Goal: Task Accomplishment & Management: Manage account settings

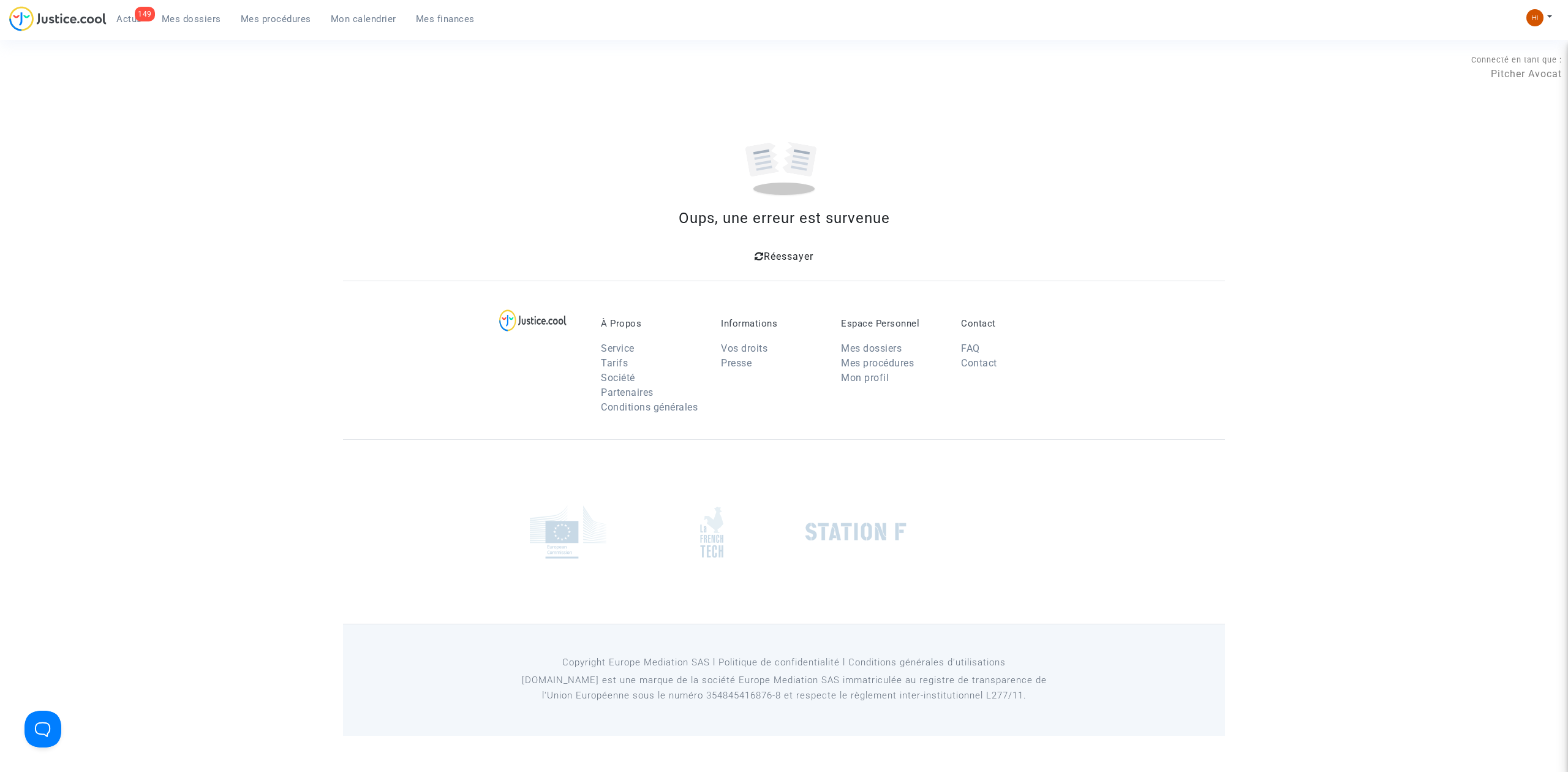
click at [760, 256] on icon at bounding box center [759, 256] width 9 height 10
click at [282, 11] on link "Mes procédures" at bounding box center [275, 19] width 90 height 19
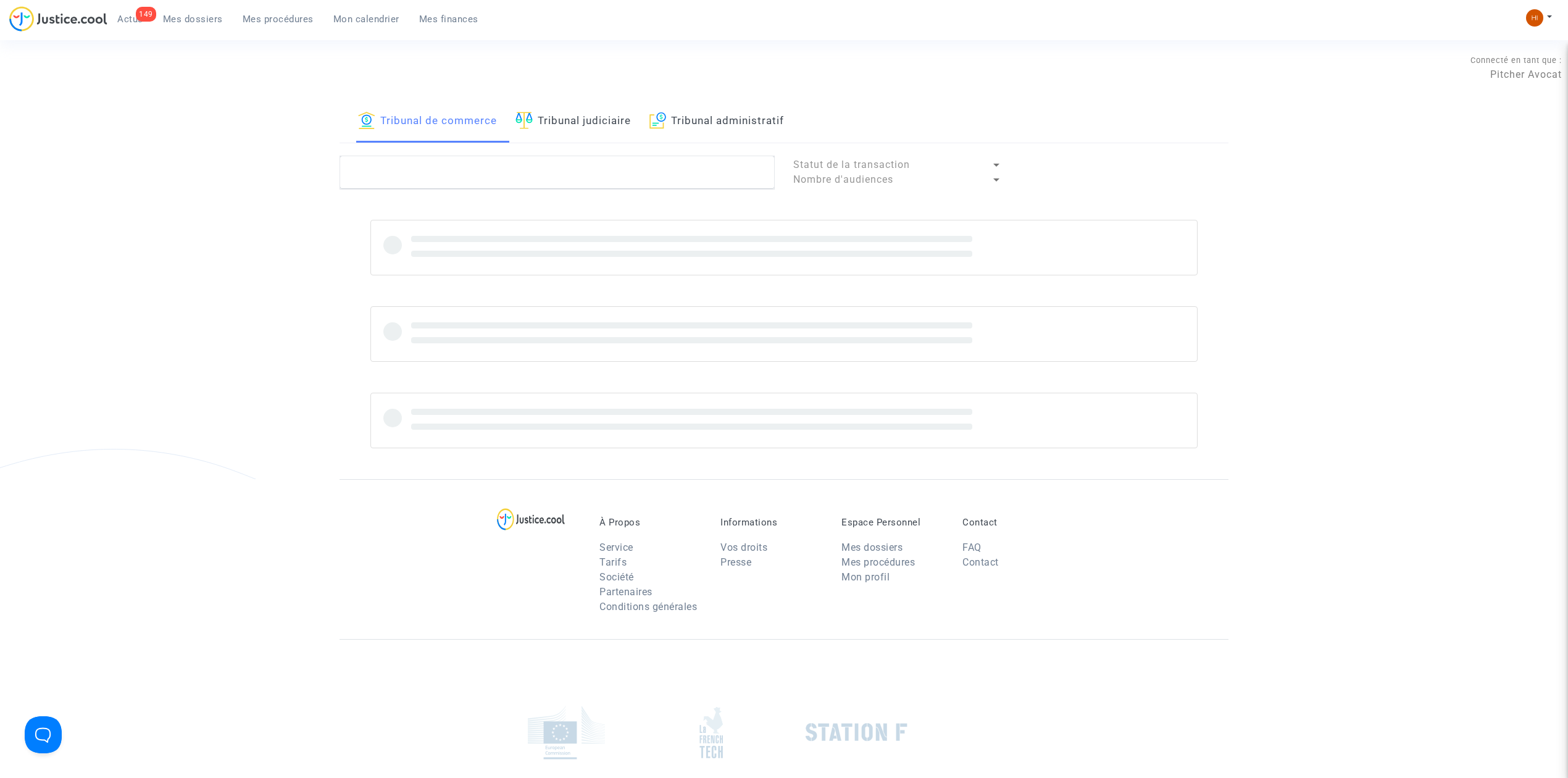
drag, startPoint x: 759, startPoint y: 124, endPoint x: 713, endPoint y: 185, distance: 76.4
click at [756, 123] on link "Tribunal administratif" at bounding box center [716, 122] width 134 height 42
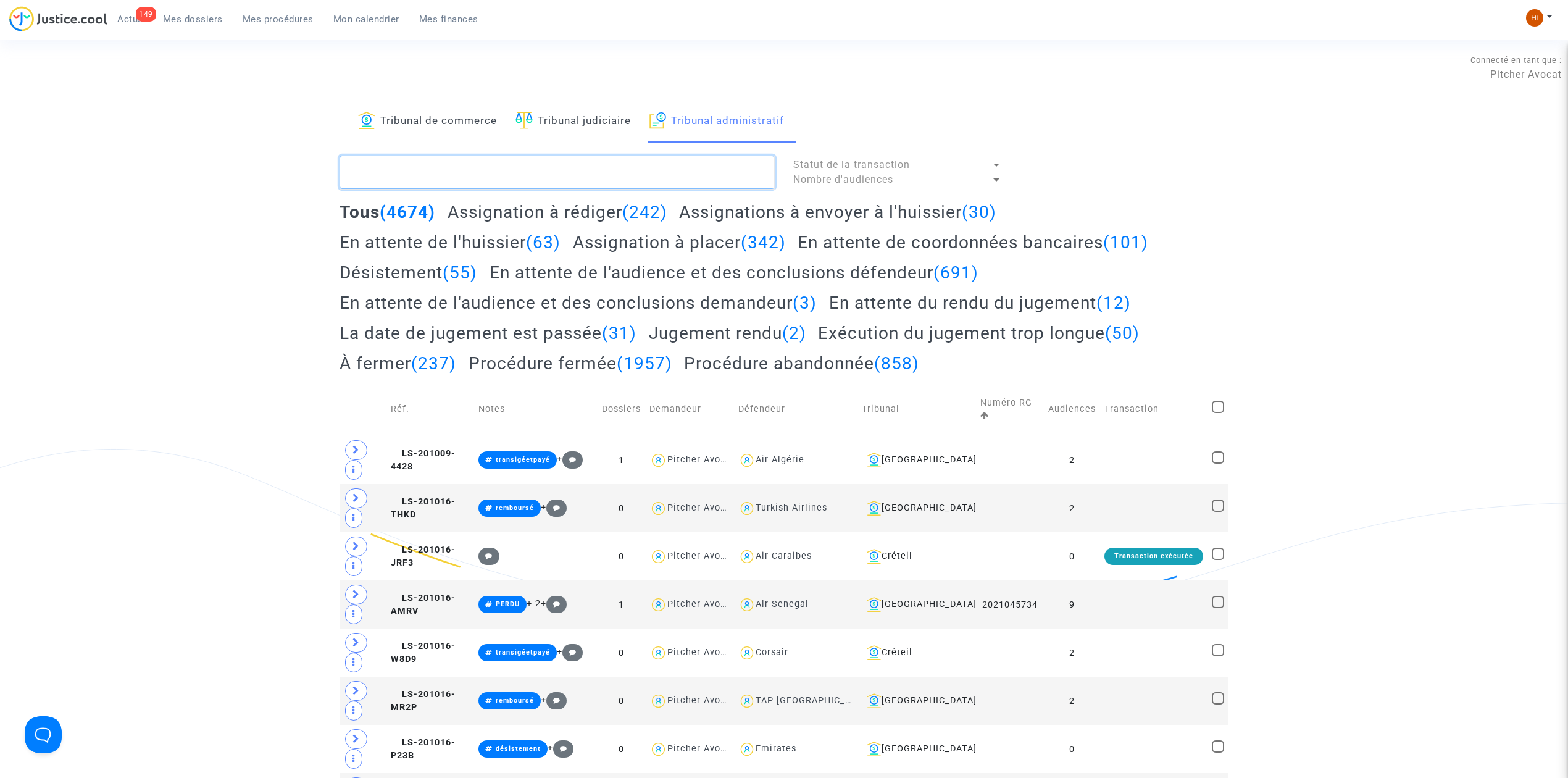
click at [713, 185] on textarea at bounding box center [557, 172] width 436 height 33
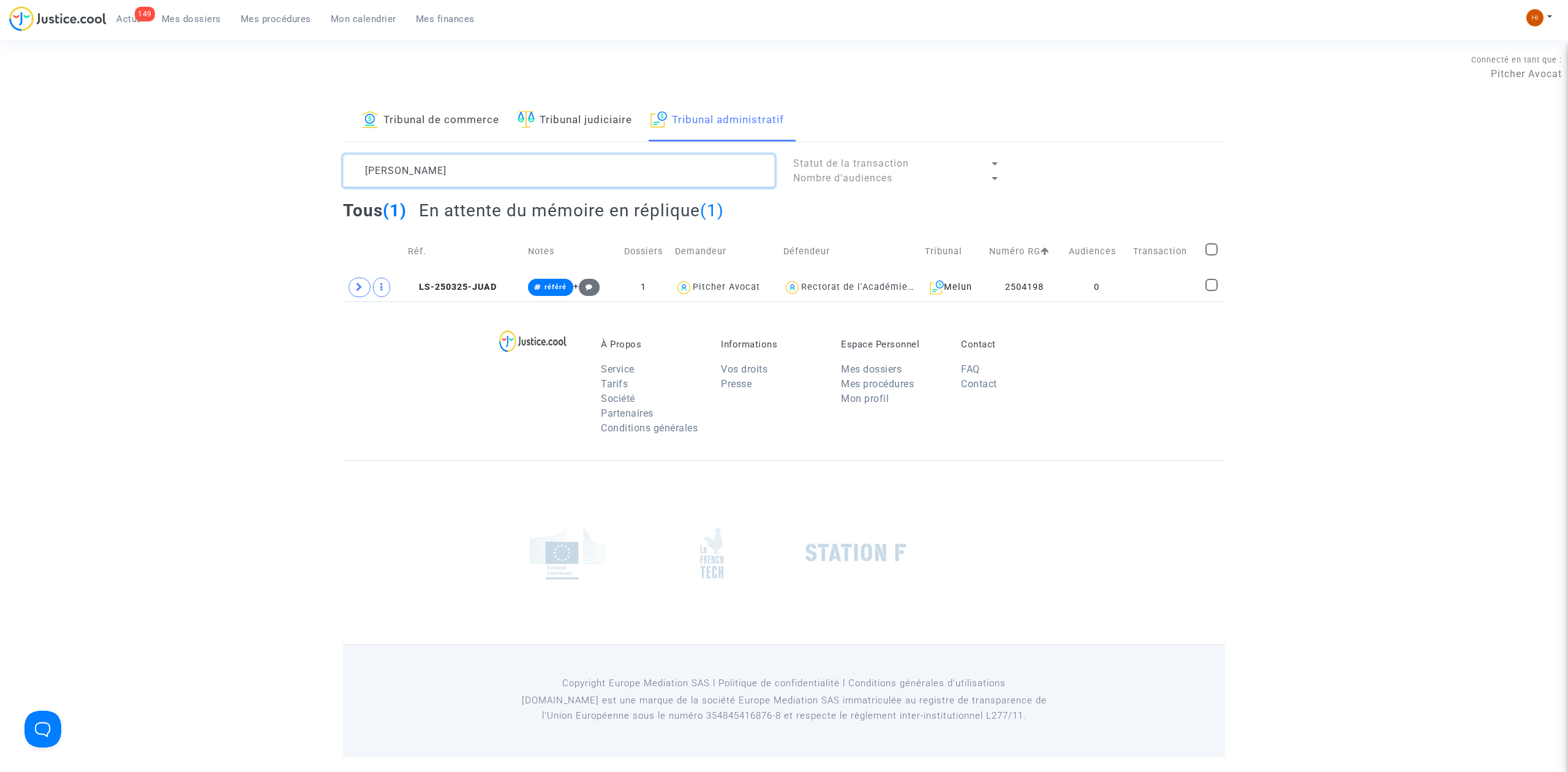
drag, startPoint x: 488, startPoint y: 178, endPoint x: 238, endPoint y: 157, distance: 250.9
click at [238, 157] on div "Tribunal de commerce Tribunal judiciaire Tribunal administratif JULIE RODRIGUEZ…" at bounding box center [784, 200] width 1568 height 201
click at [638, 178] on textarea at bounding box center [558, 171] width 432 height 33
paste textarea "RIZET Regina"
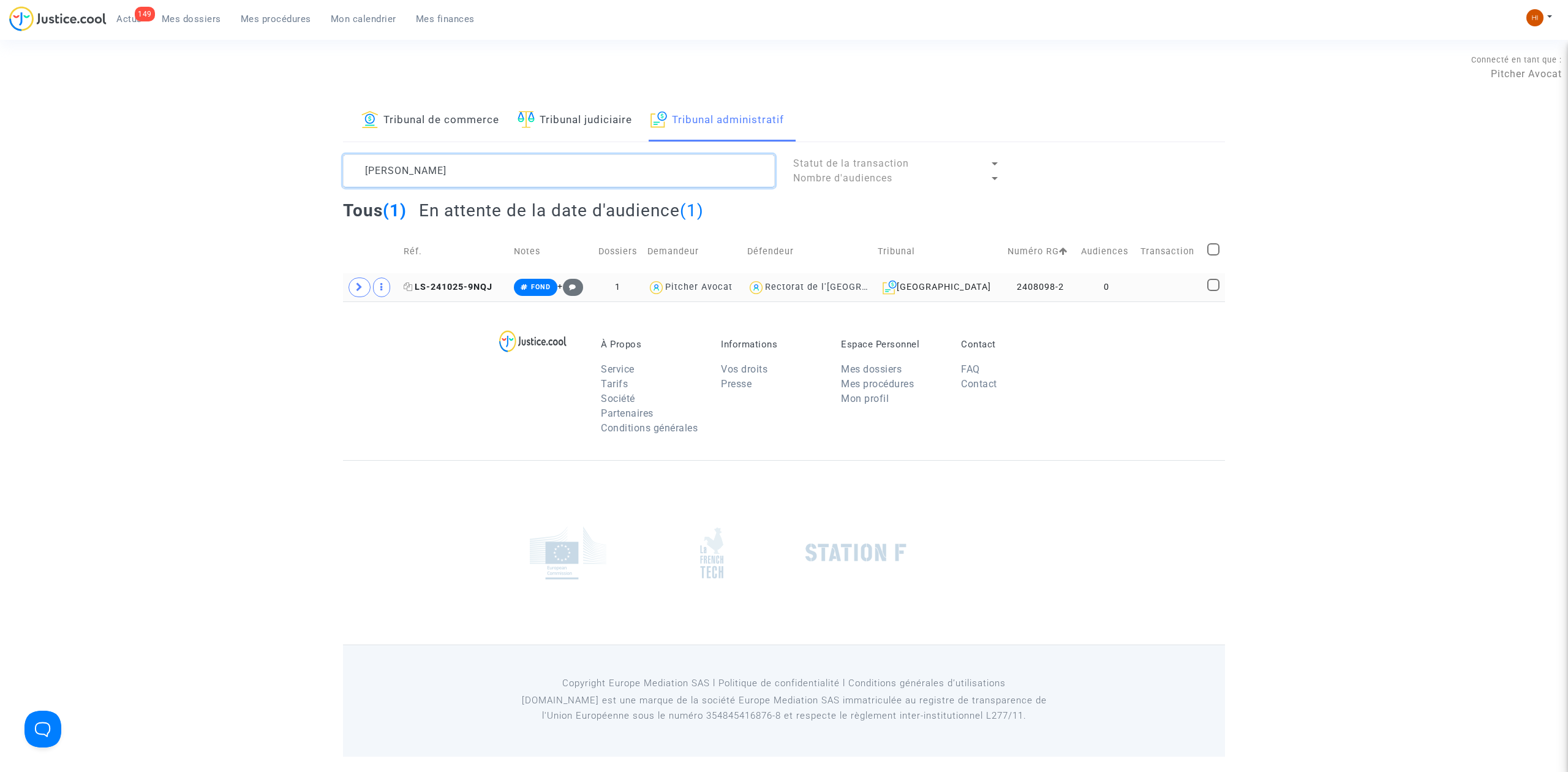
type textarea "RIZET Regina"
click at [448, 287] on span "LS-241025-9NQJ" at bounding box center [447, 287] width 89 height 11
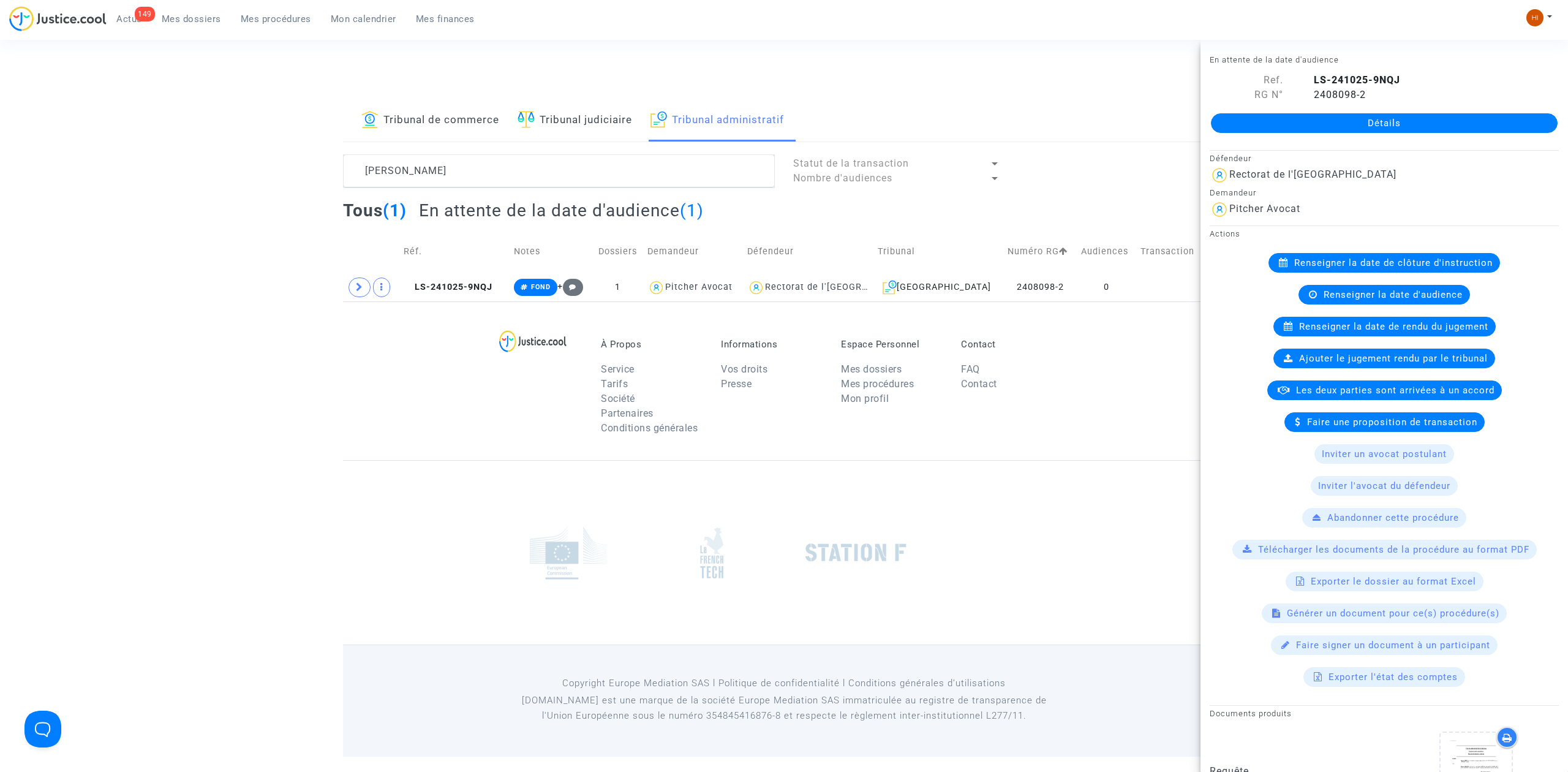
drag, startPoint x: 1345, startPoint y: 120, endPoint x: 1222, endPoint y: 176, distance: 135.1
click at [1345, 120] on link "Détails" at bounding box center [1383, 123] width 346 height 20
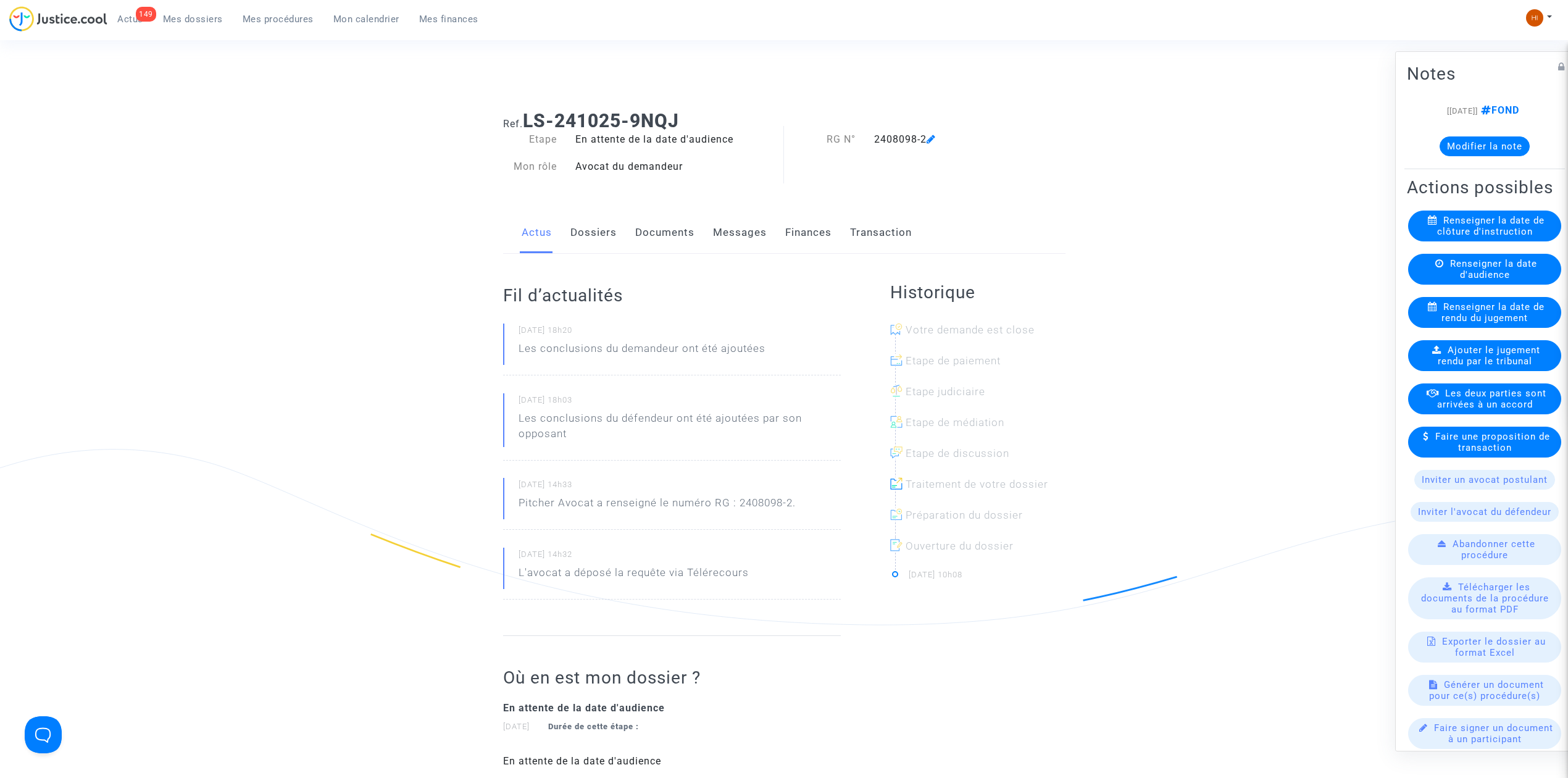
click at [656, 244] on link "Documents" at bounding box center [665, 233] width 60 height 41
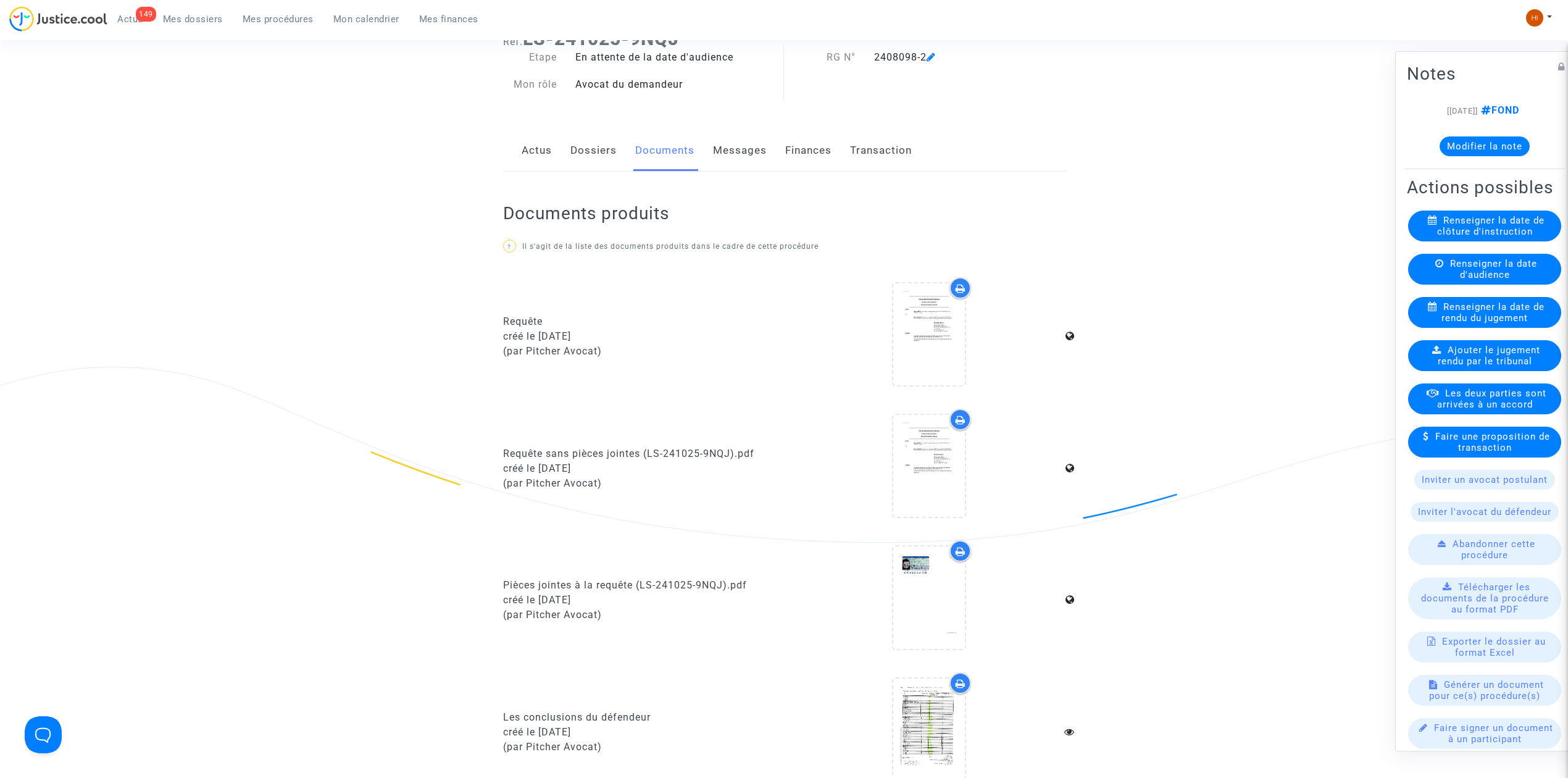
scroll to position [576, 0]
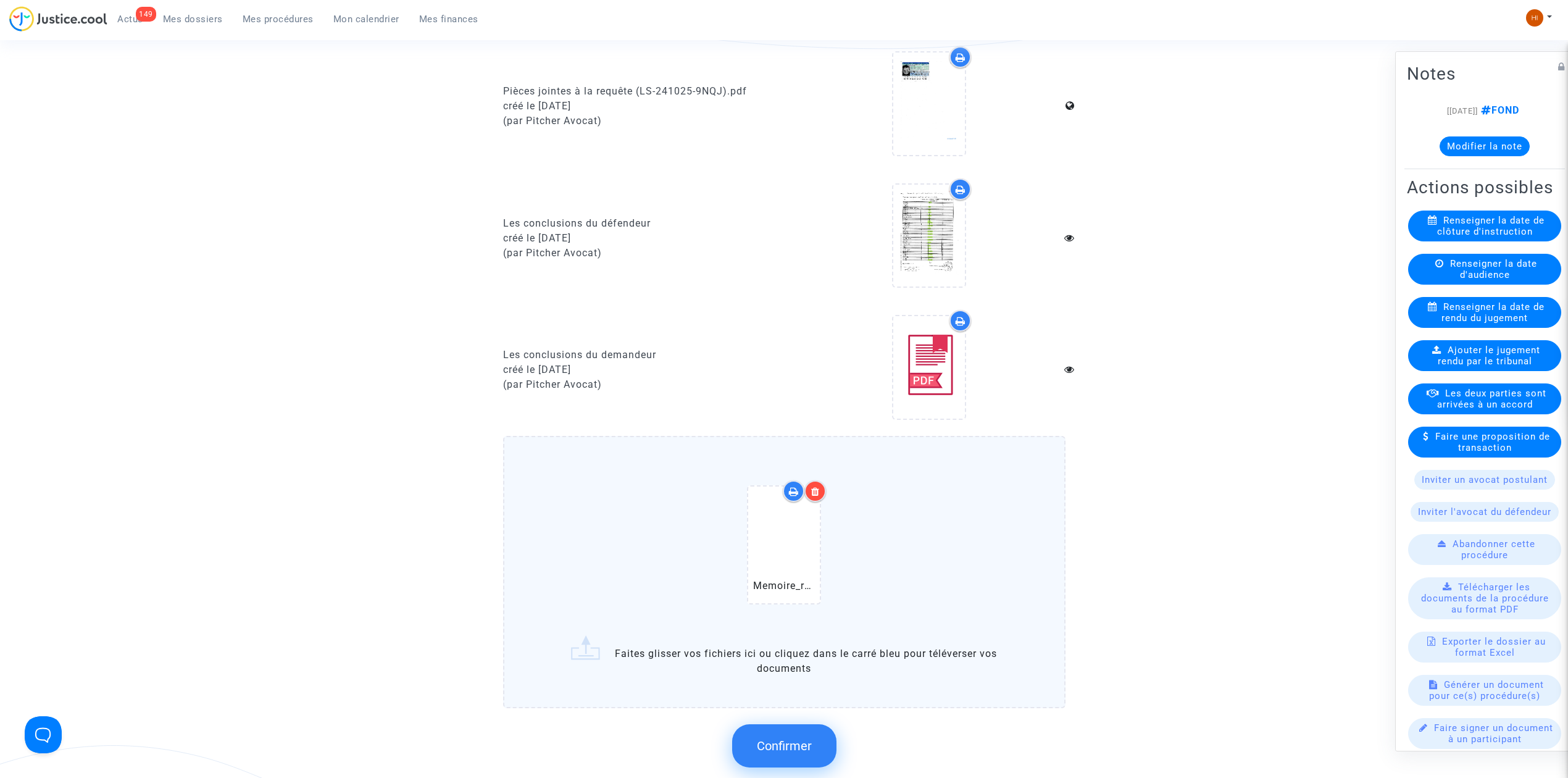
drag, startPoint x: 755, startPoint y: 737, endPoint x: 749, endPoint y: 718, distance: 19.9
click at [756, 737] on button "Confirmer" at bounding box center [784, 746] width 105 height 43
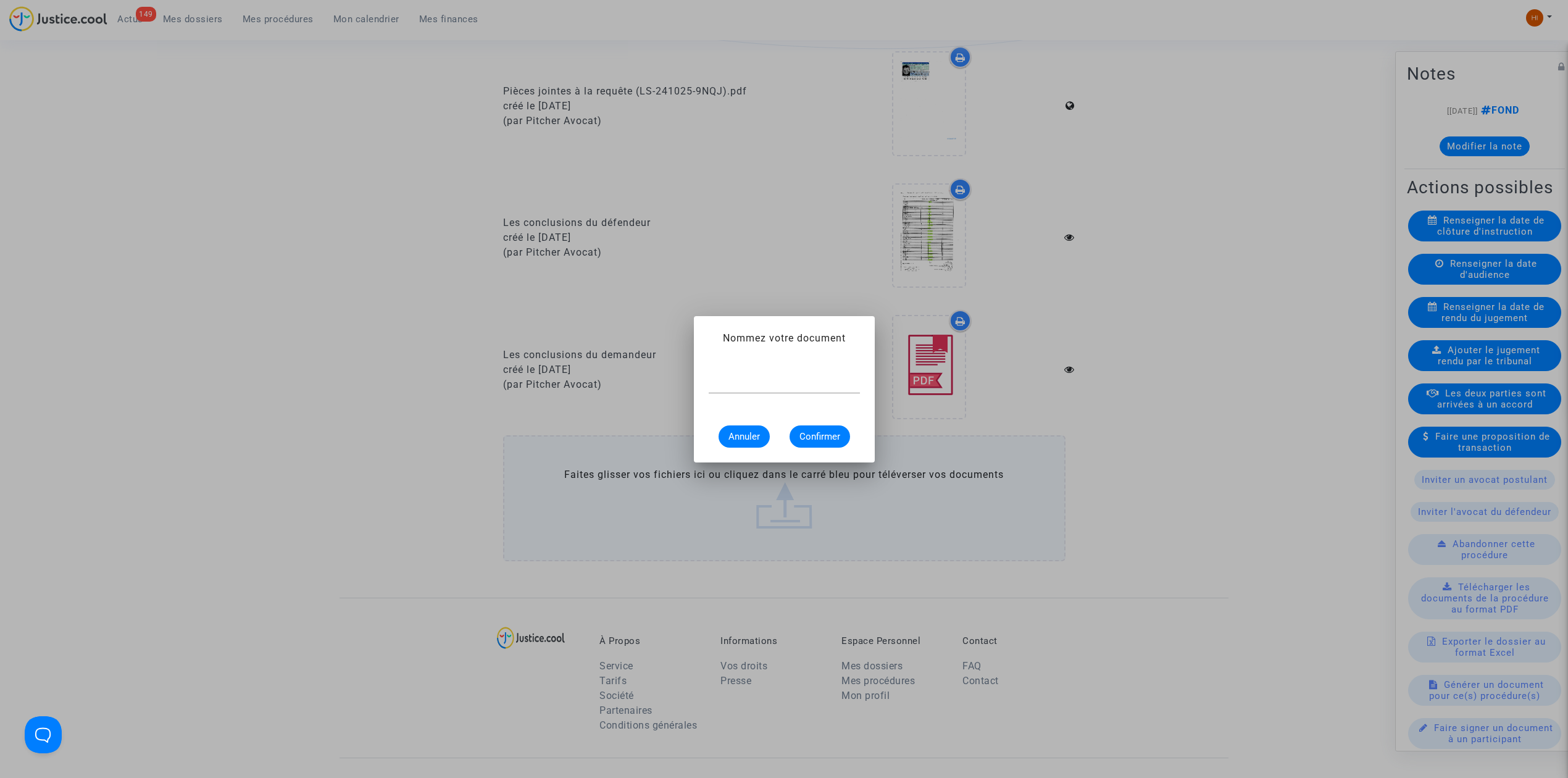
scroll to position [0, 0]
paste input "Memoire_replique_1155213957"
type input "Memoire_replique_1155213957"
click at [833, 440] on span "Confirmer" at bounding box center [820, 436] width 41 height 11
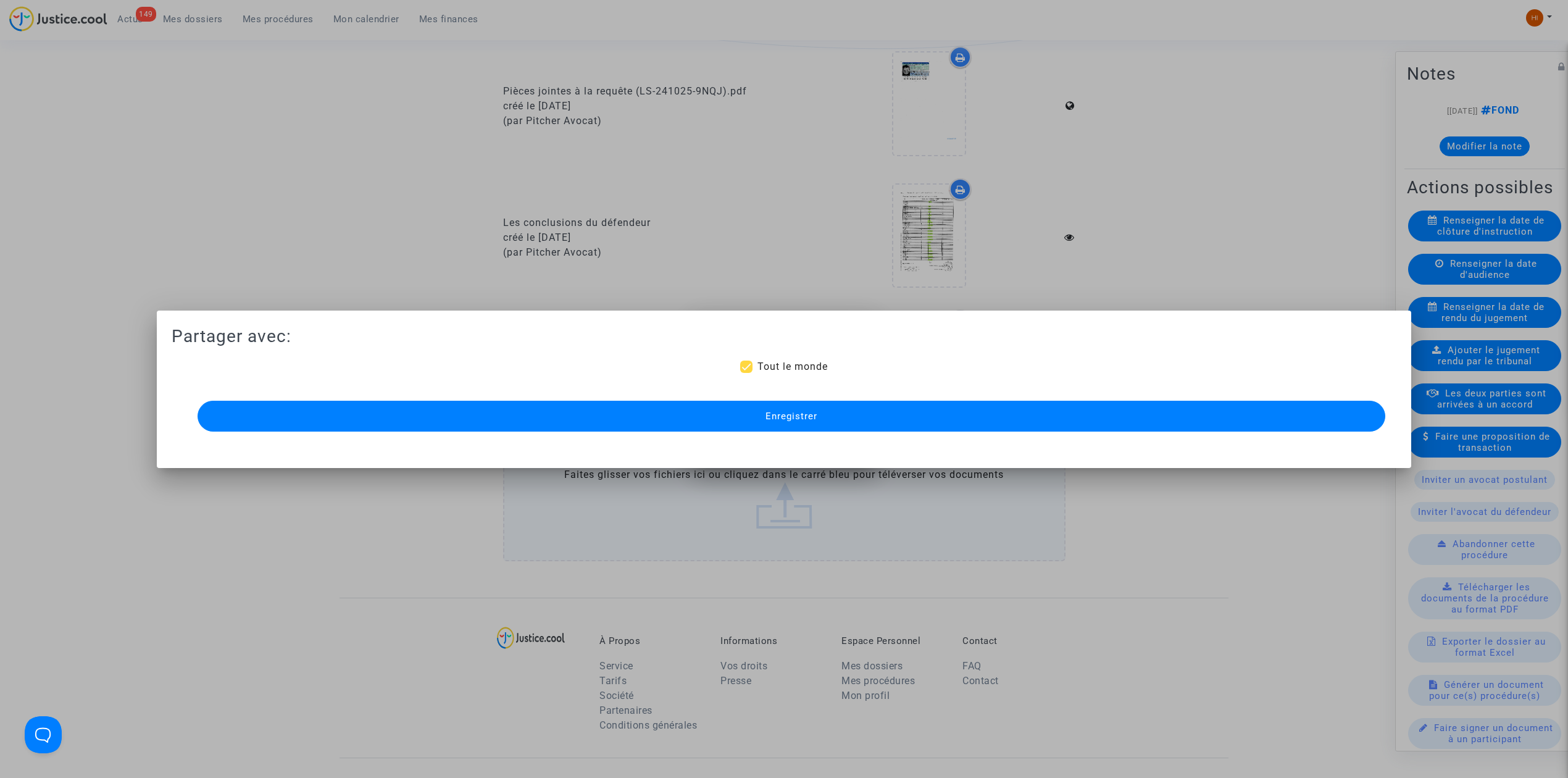
scroll to position [576, 0]
click at [426, 413] on button "Enregistrer" at bounding box center [791, 416] width 1187 height 31
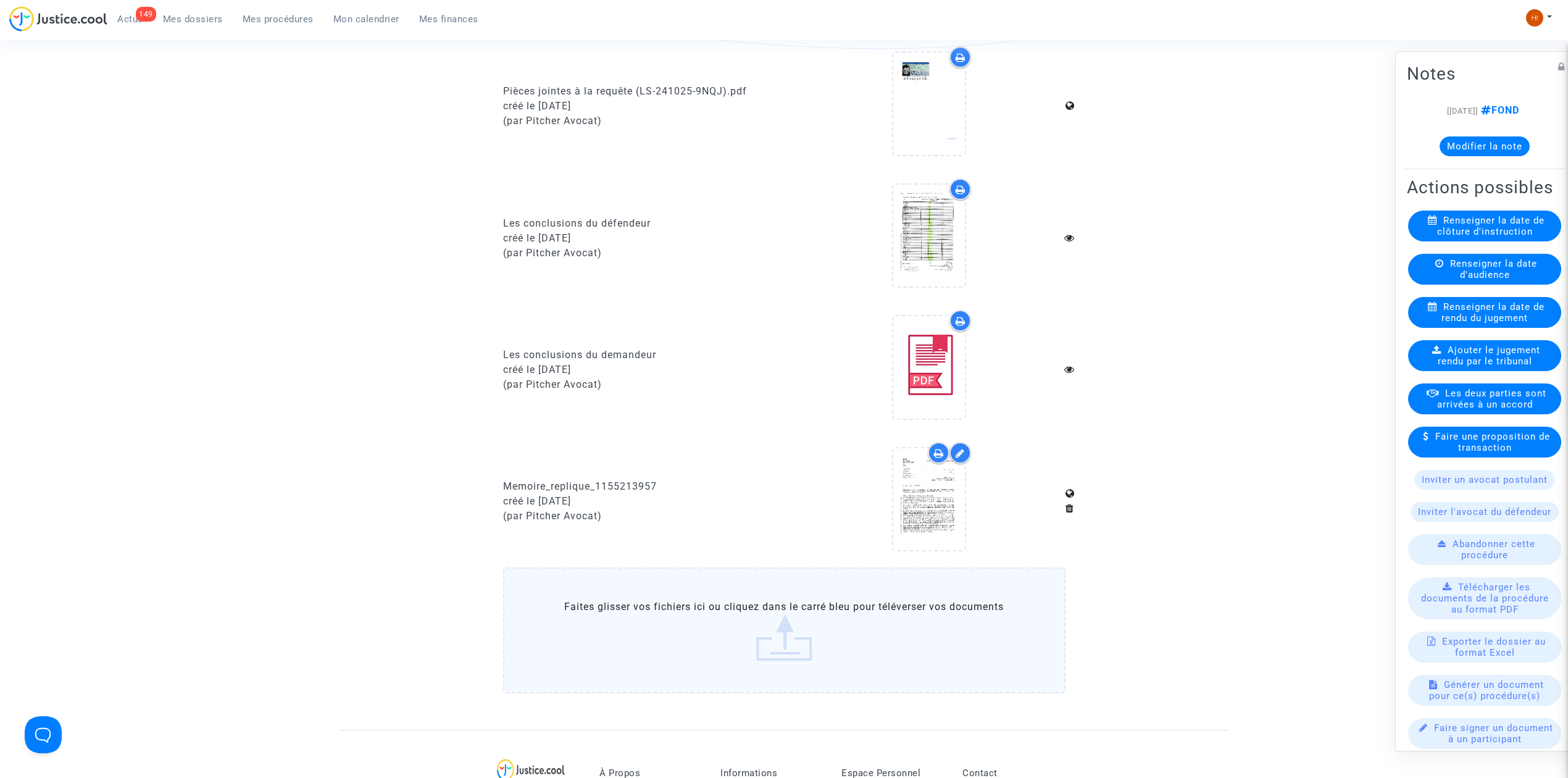
drag, startPoint x: 295, startPoint y: 17, endPoint x: 486, endPoint y: 47, distance: 193.3
click at [295, 17] on span "Mes procédures" at bounding box center [278, 19] width 71 height 11
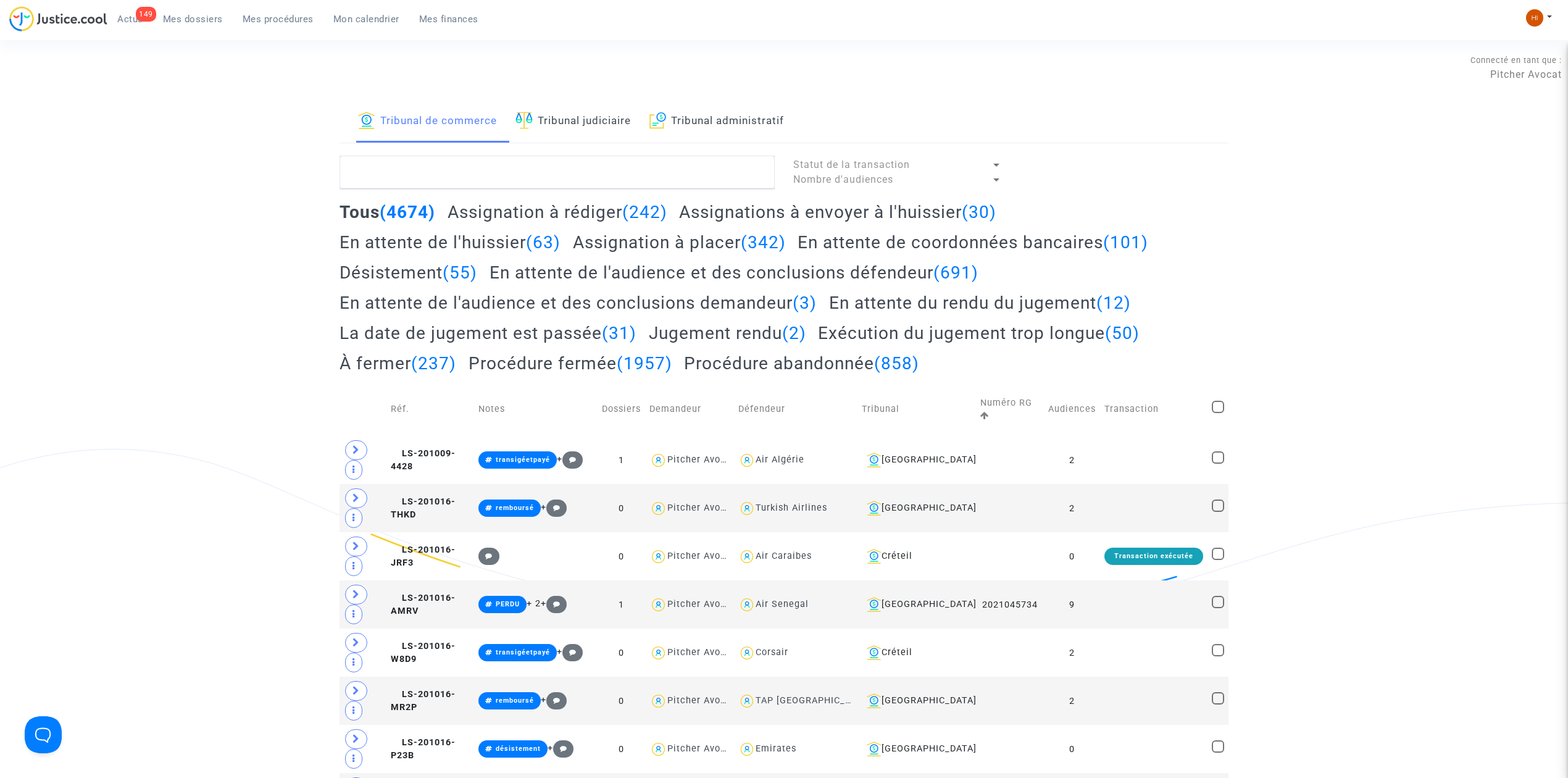
click at [628, 128] on link "Tribunal judiciaire" at bounding box center [573, 122] width 115 height 42
click at [631, 168] on textarea at bounding box center [557, 172] width 436 height 33
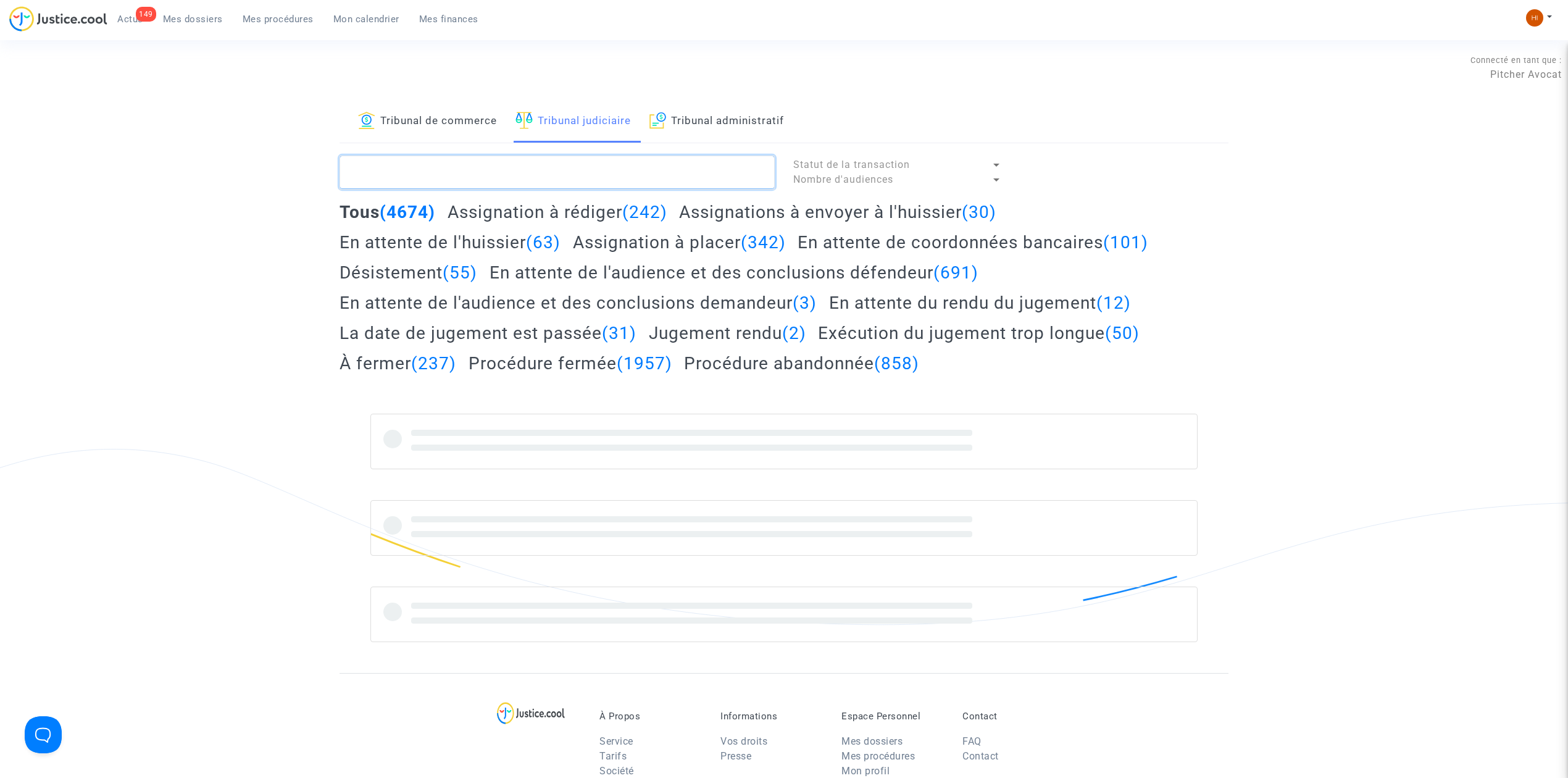
paste textarea "CFR-240509-KTTH"
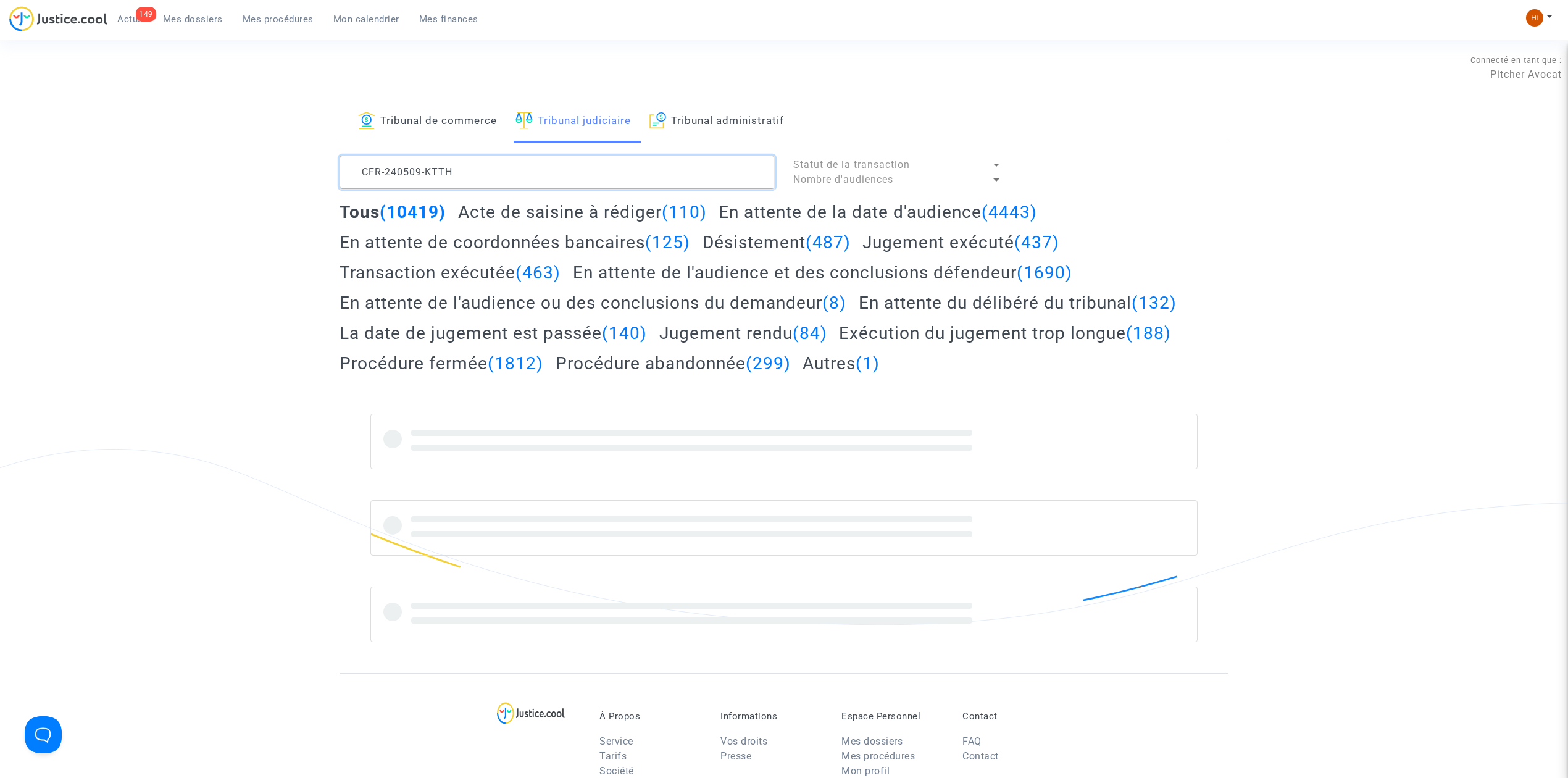
type textarea "CFR-240509-KTTH"
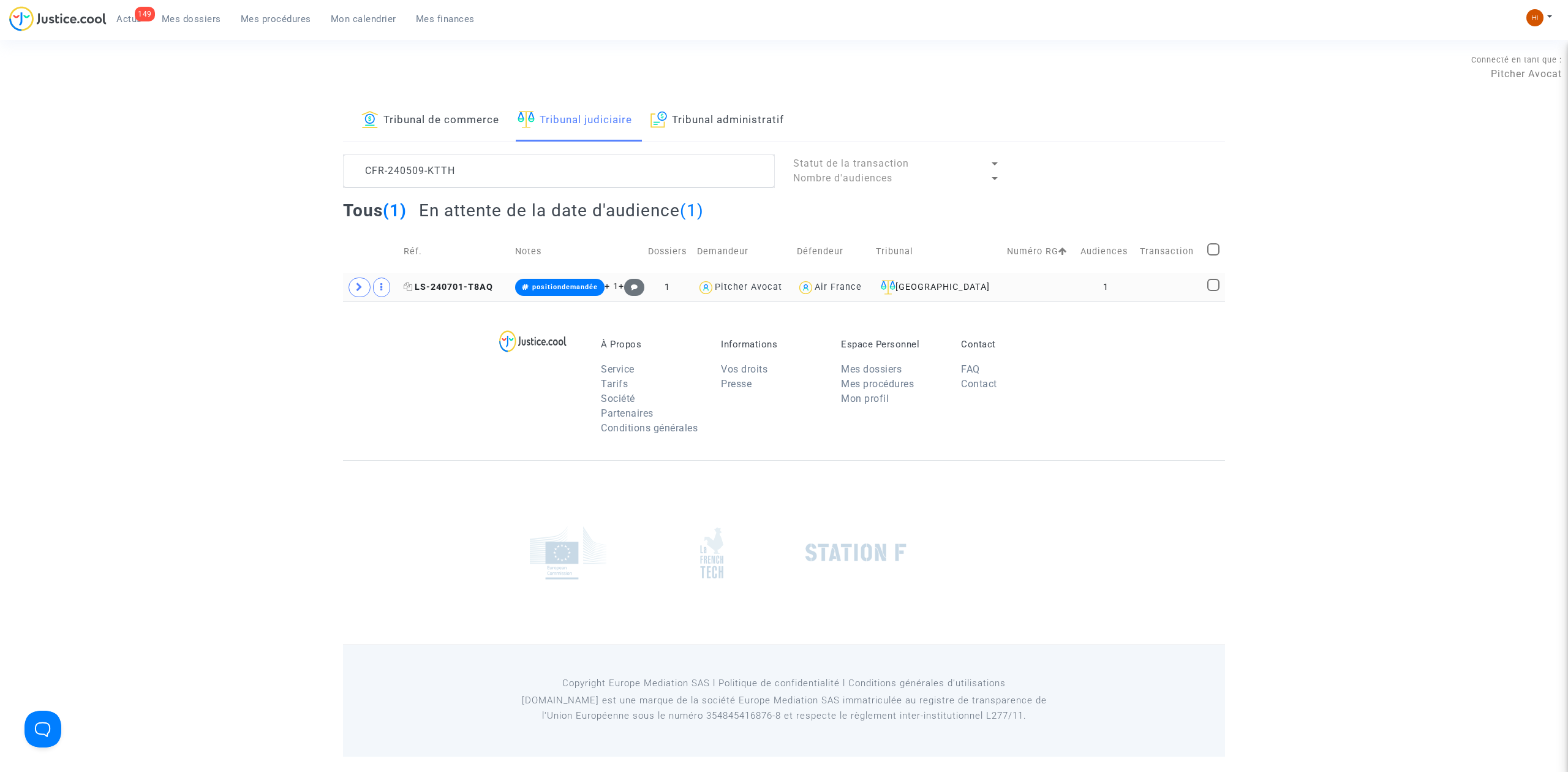
click at [487, 284] on span "LS-240701-T8AQ" at bounding box center [448, 287] width 89 height 11
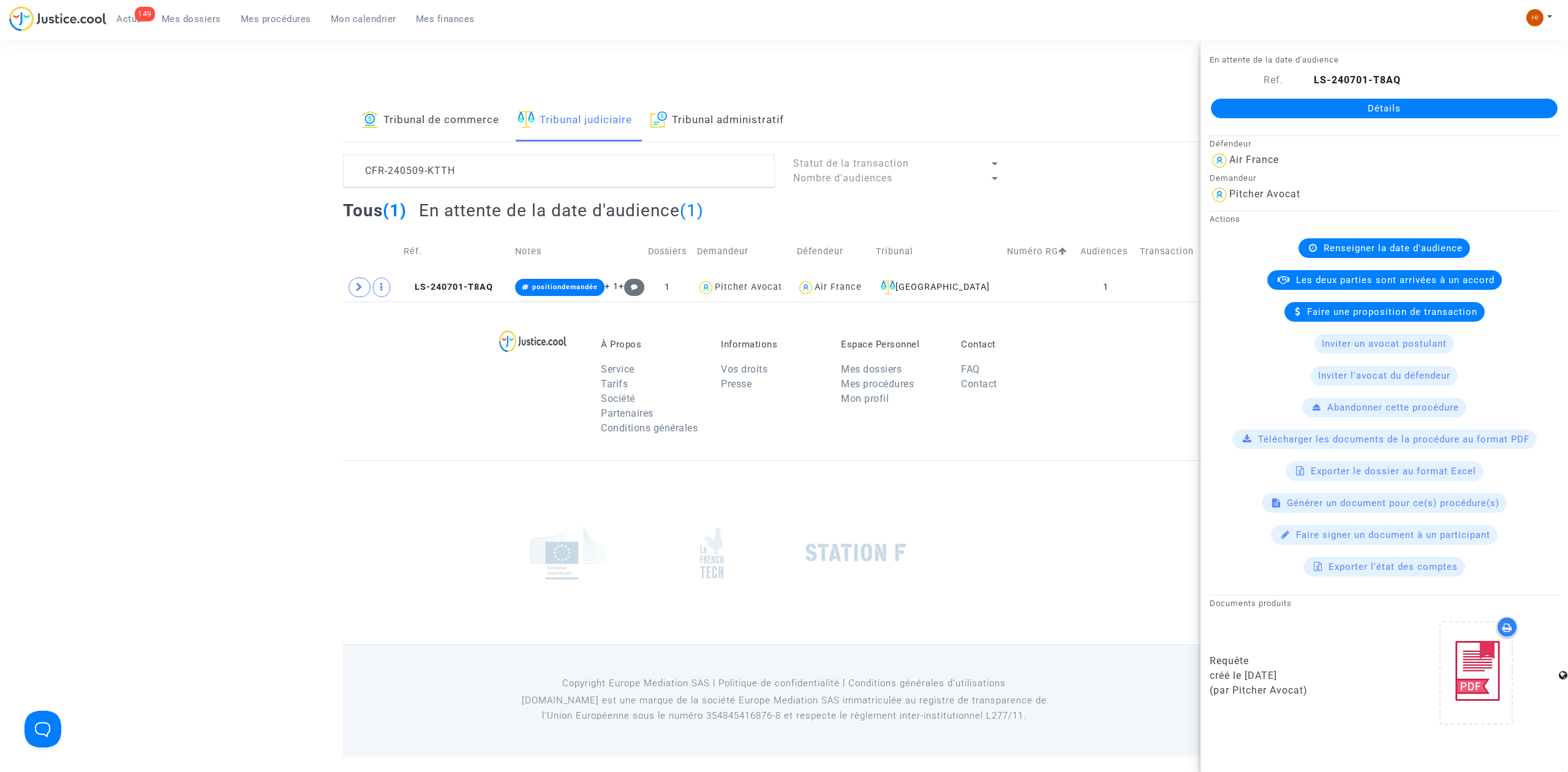
drag, startPoint x: 1309, startPoint y: 106, endPoint x: 1292, endPoint y: 115, distance: 19.2
click at [1309, 106] on link "Détails" at bounding box center [1383, 108] width 346 height 20
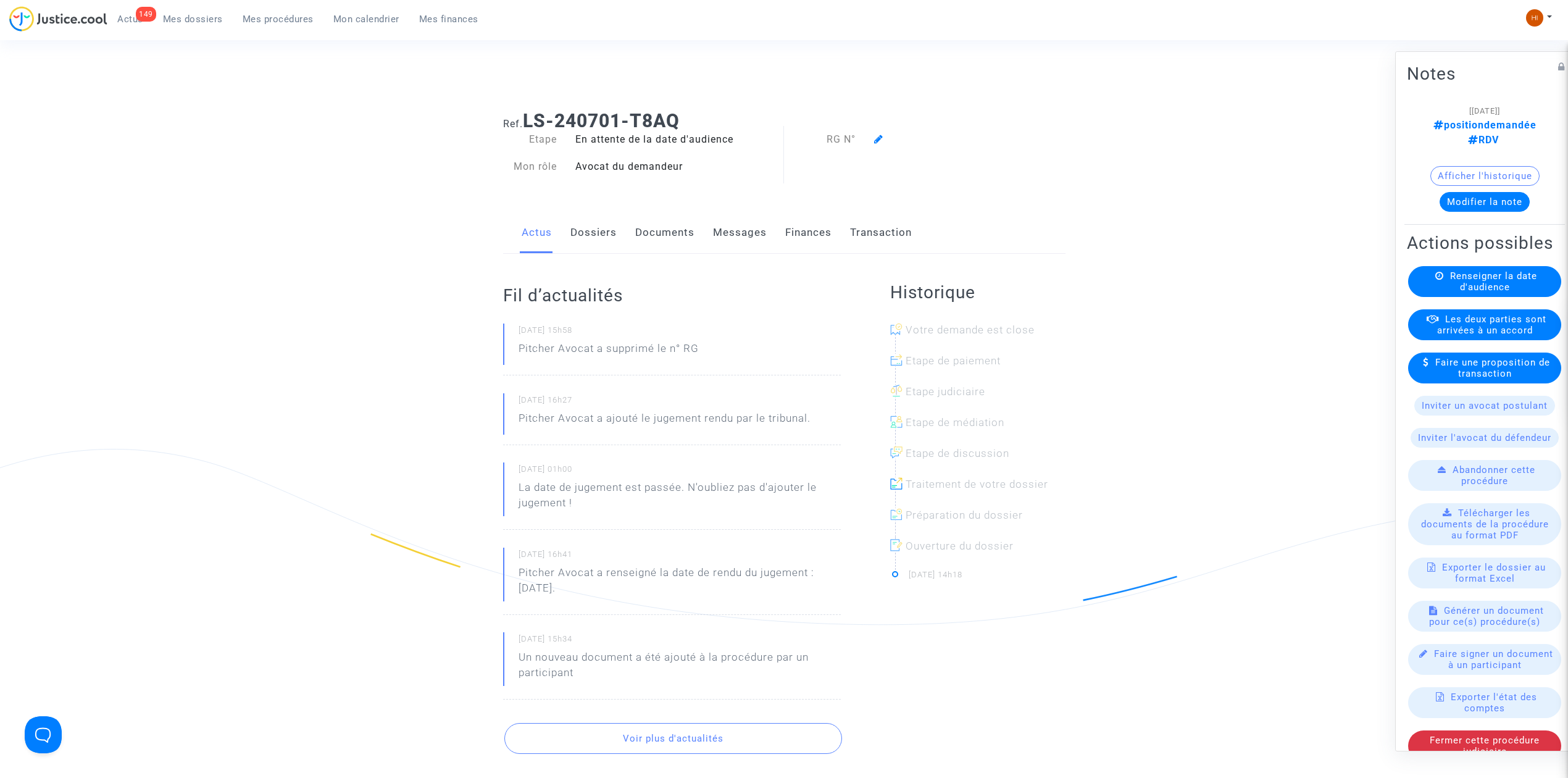
click at [635, 223] on link "Documents" at bounding box center [665, 233] width 60 height 41
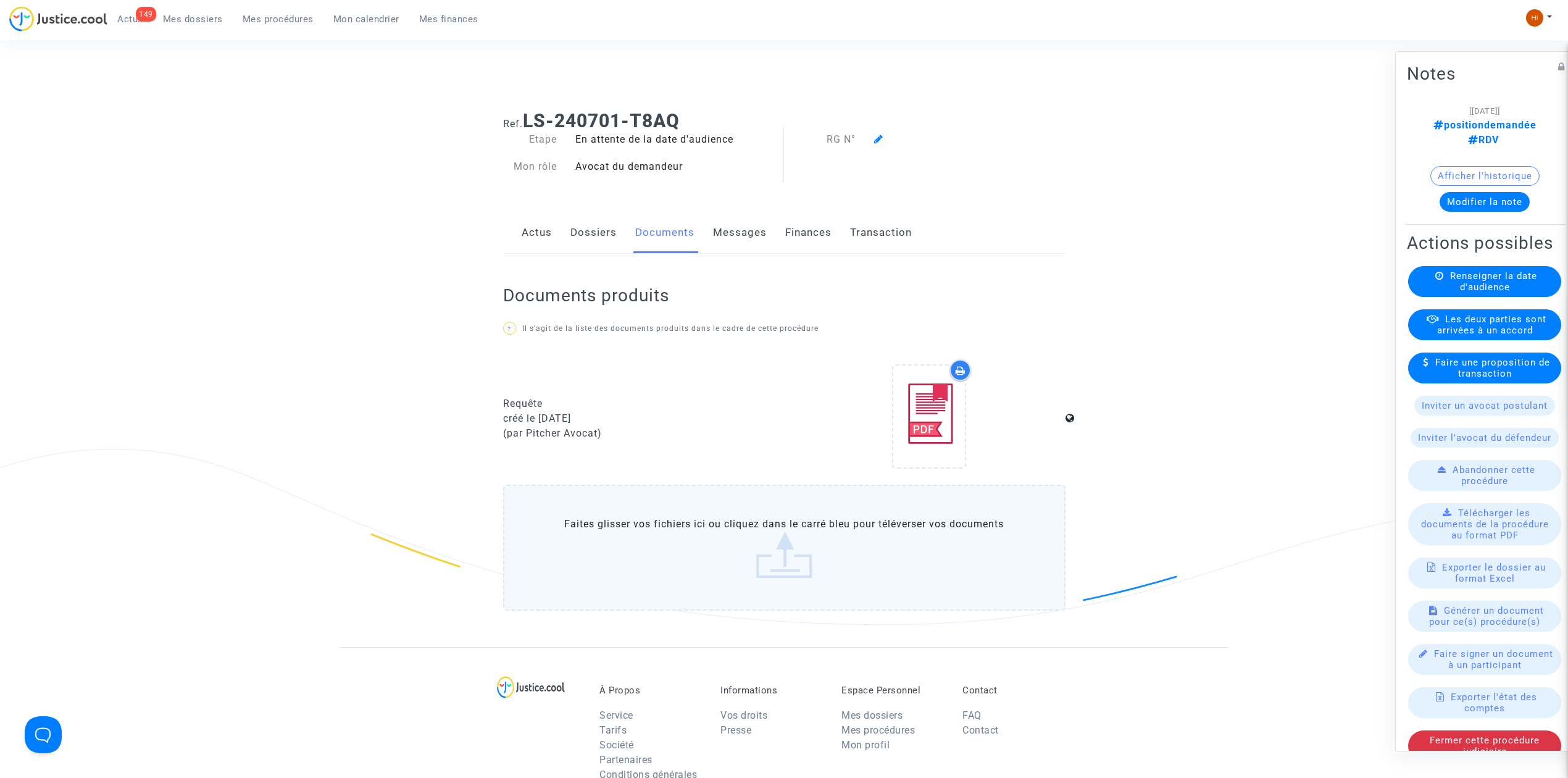
click at [606, 238] on link "Dossiers" at bounding box center [593, 233] width 46 height 41
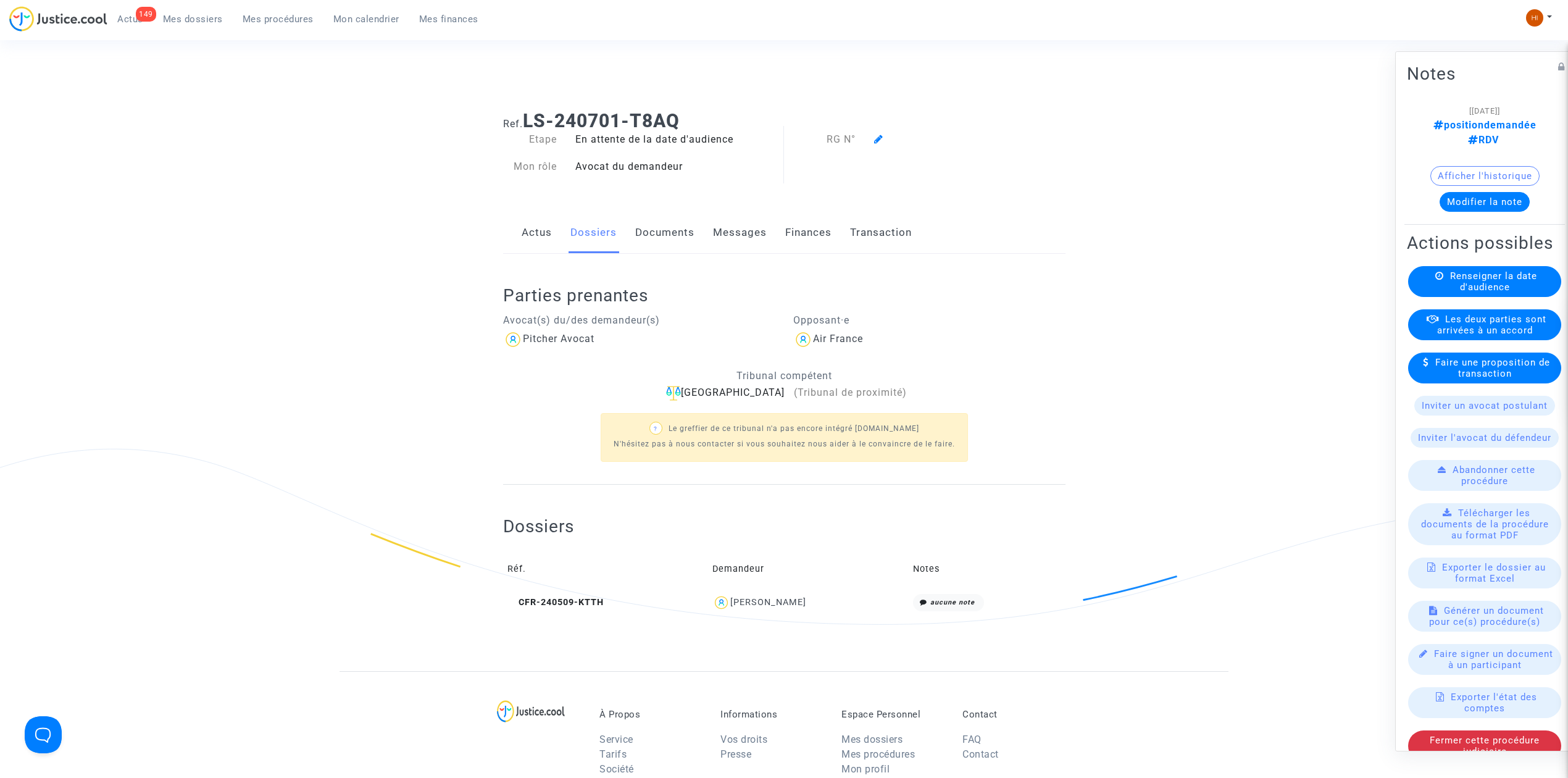
click at [657, 224] on link "Documents" at bounding box center [665, 233] width 60 height 41
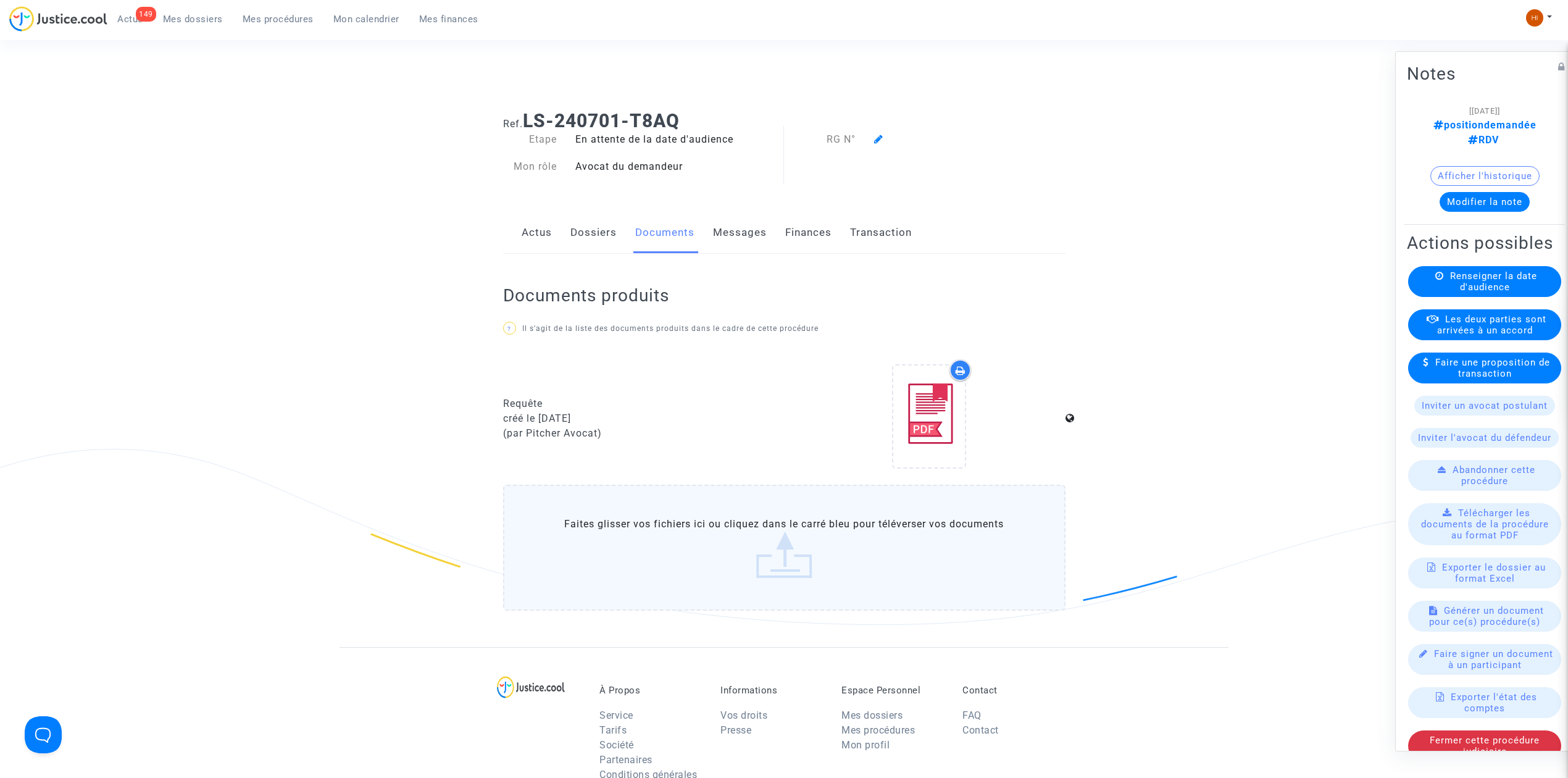
drag, startPoint x: 882, startPoint y: 227, endPoint x: 845, endPoint y: 232, distance: 37.3
click at [882, 227] on link "Transaction" at bounding box center [881, 233] width 61 height 41
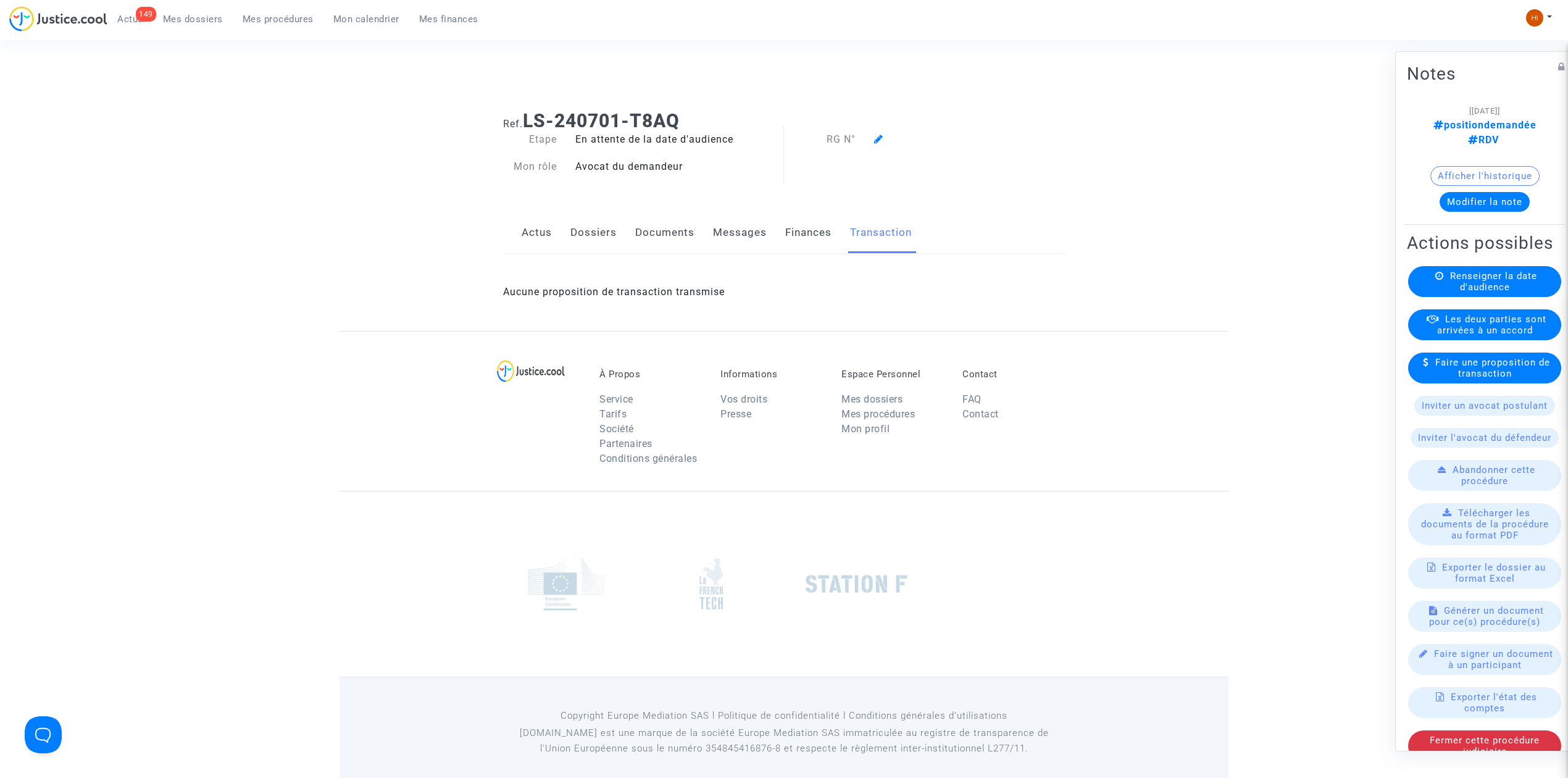
click at [655, 238] on link "Documents" at bounding box center [665, 233] width 60 height 41
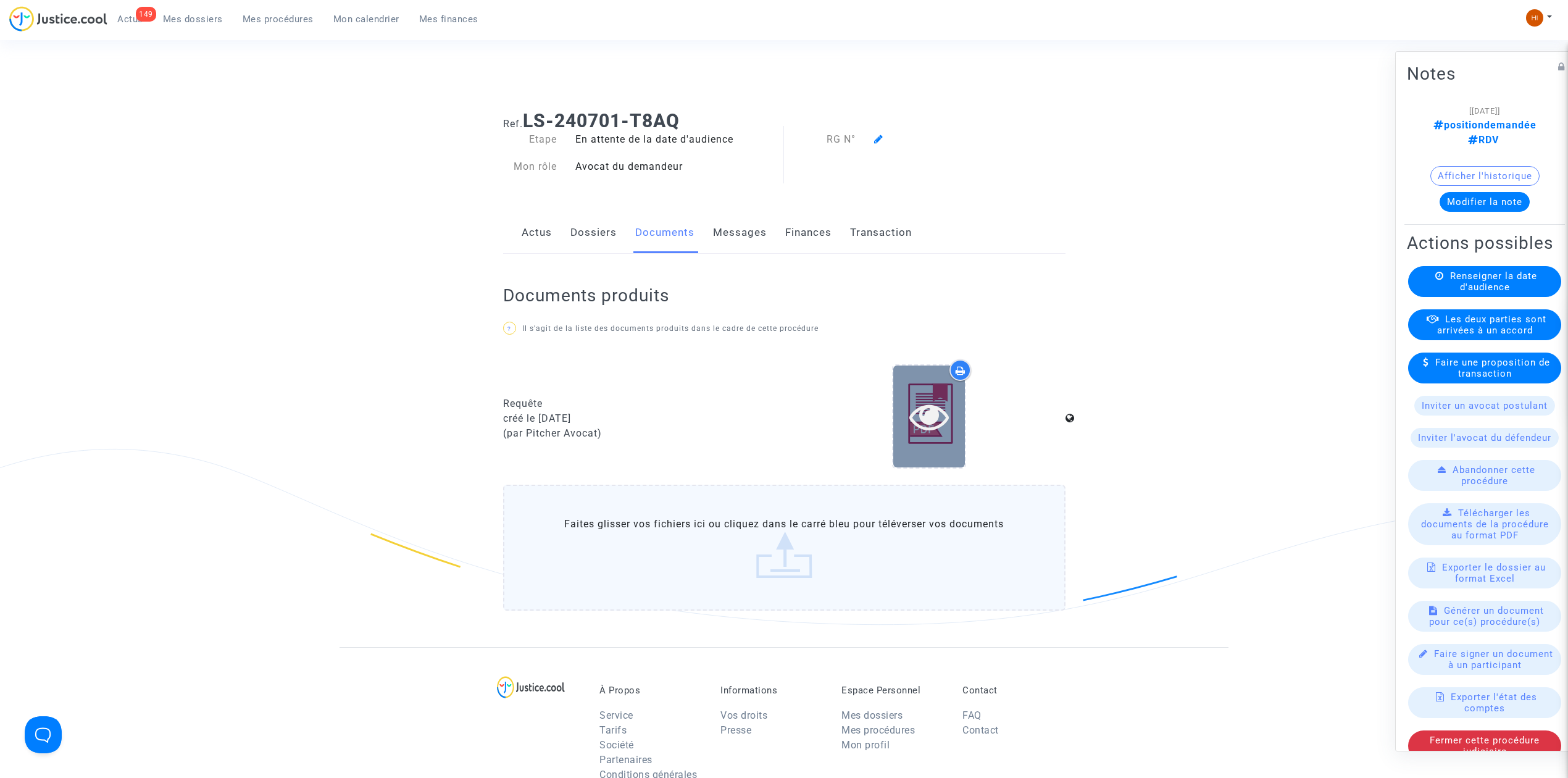
click at [933, 425] on icon at bounding box center [929, 416] width 40 height 40
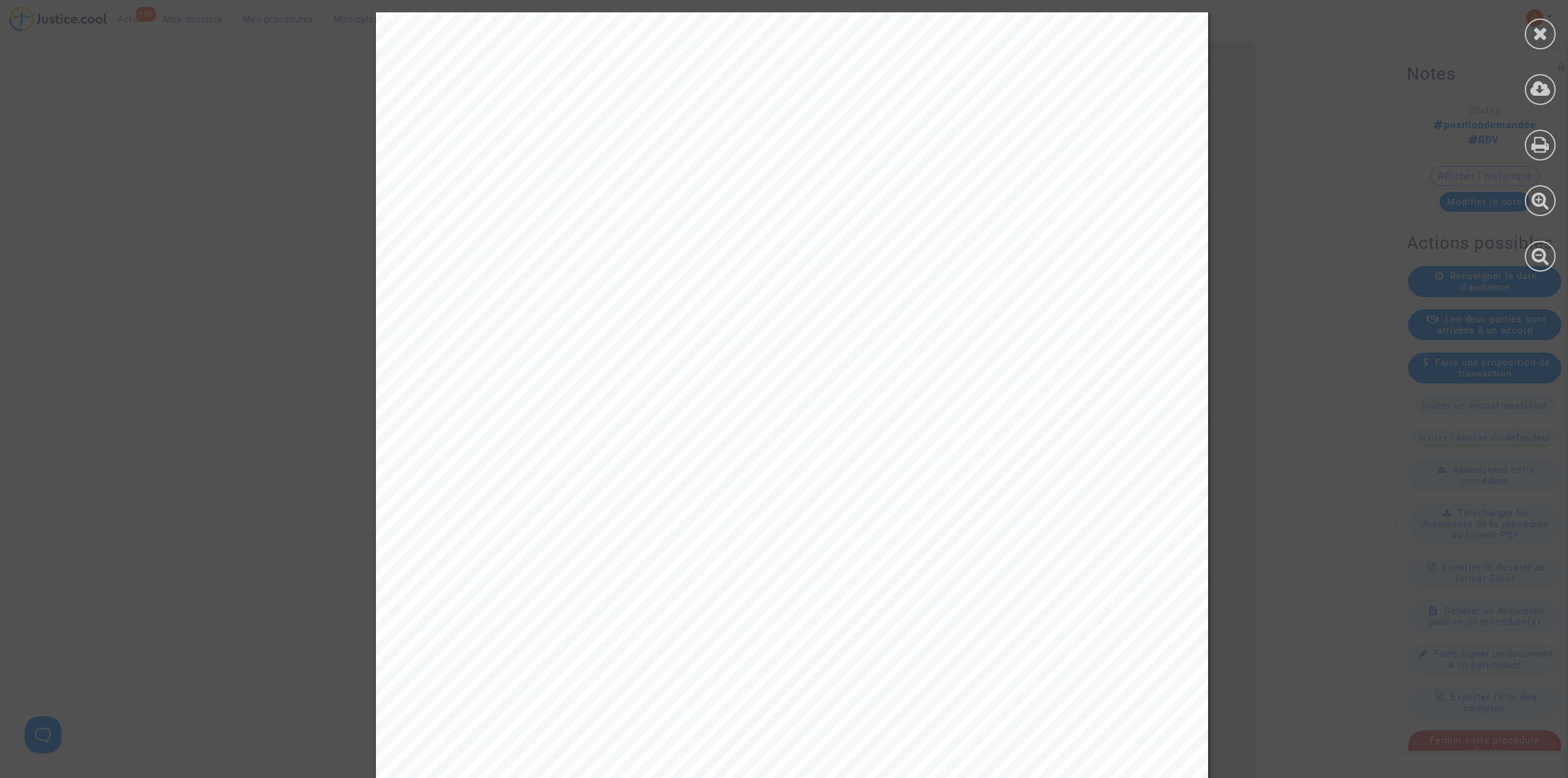
drag, startPoint x: 467, startPoint y: 274, endPoint x: 637, endPoint y: 274, distance: 170.0
click at [608, 274] on span "- Ruben Dario Reyes Ortega" at bounding box center [537, 274] width 142 height 14
copy span "[PERSON_NAME]"
click at [1548, 27] on div at bounding box center [1540, 34] width 31 height 31
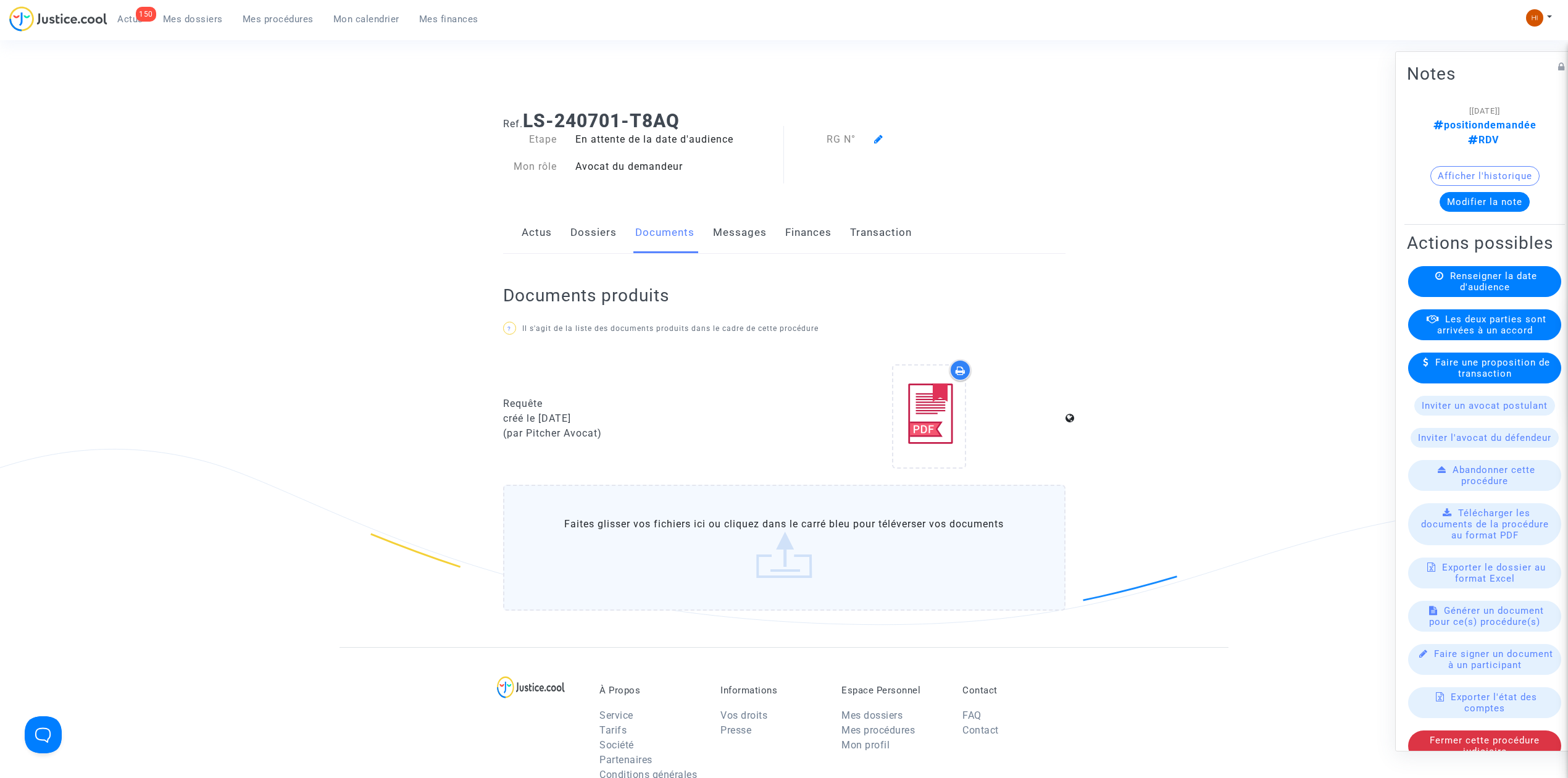
click at [603, 235] on link "Dossiers" at bounding box center [593, 233] width 46 height 41
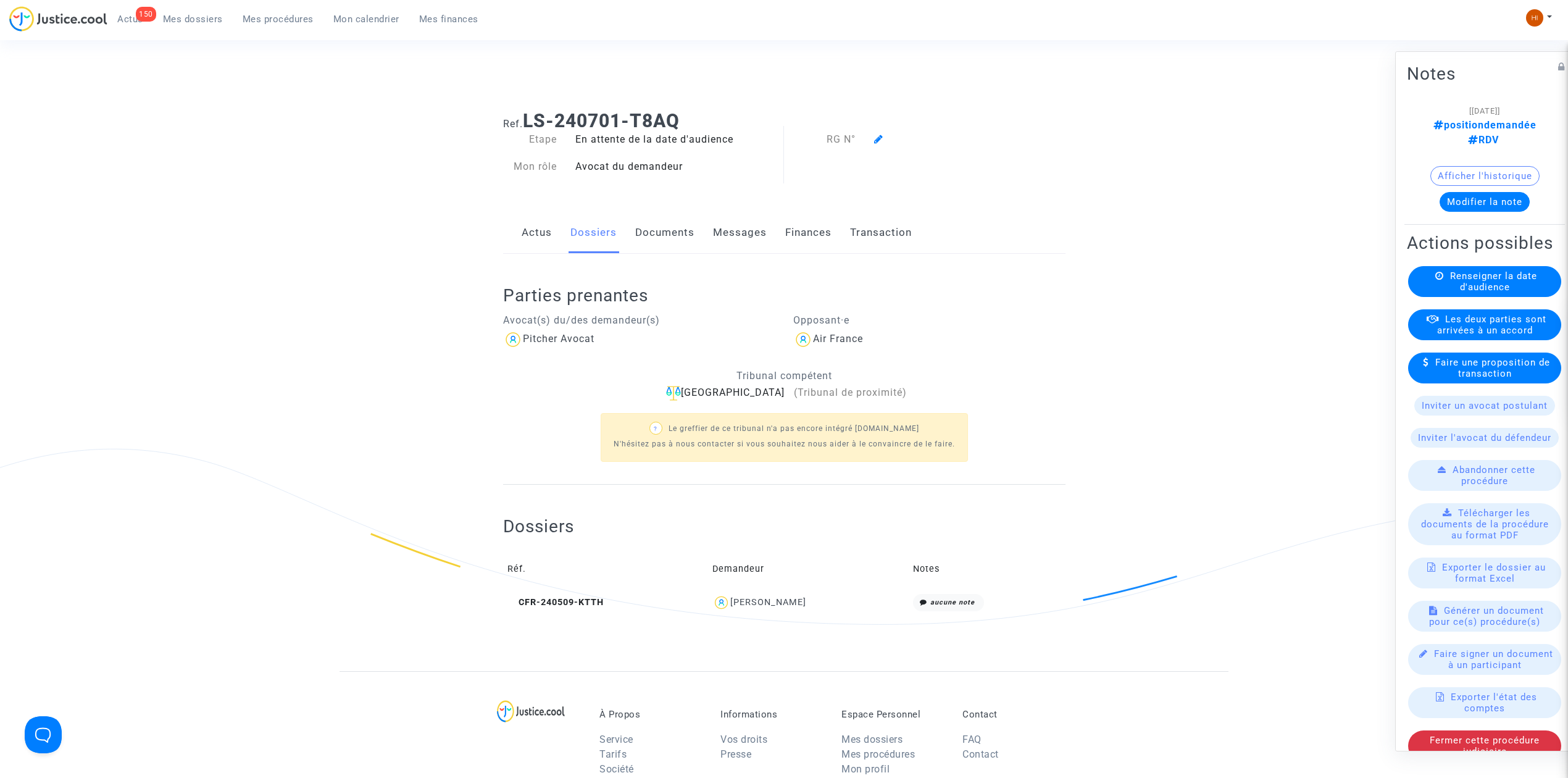
click at [179, 10] on link "Mes dossiers" at bounding box center [193, 19] width 79 height 19
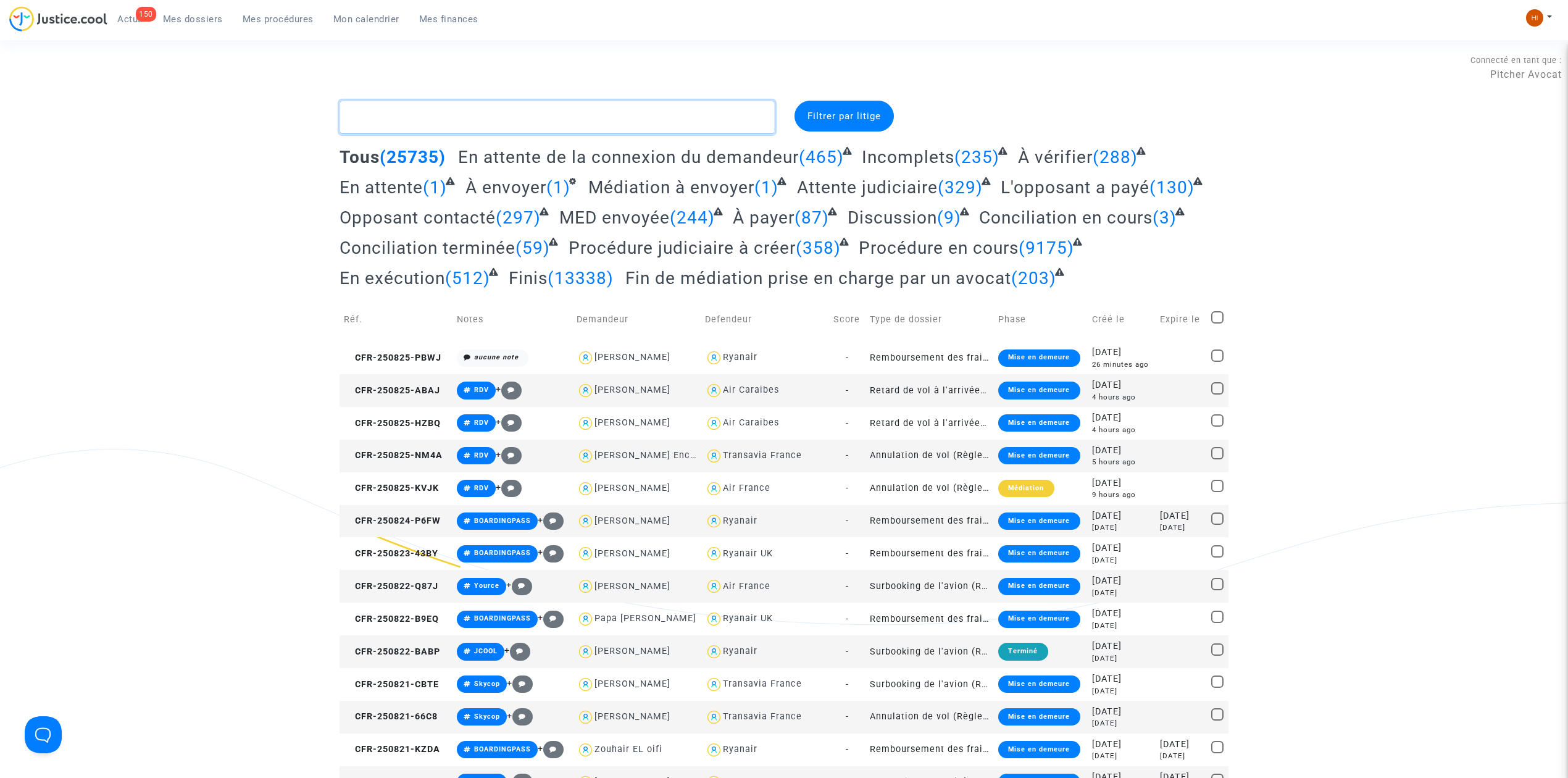
click at [414, 118] on textarea at bounding box center [557, 117] width 436 height 33
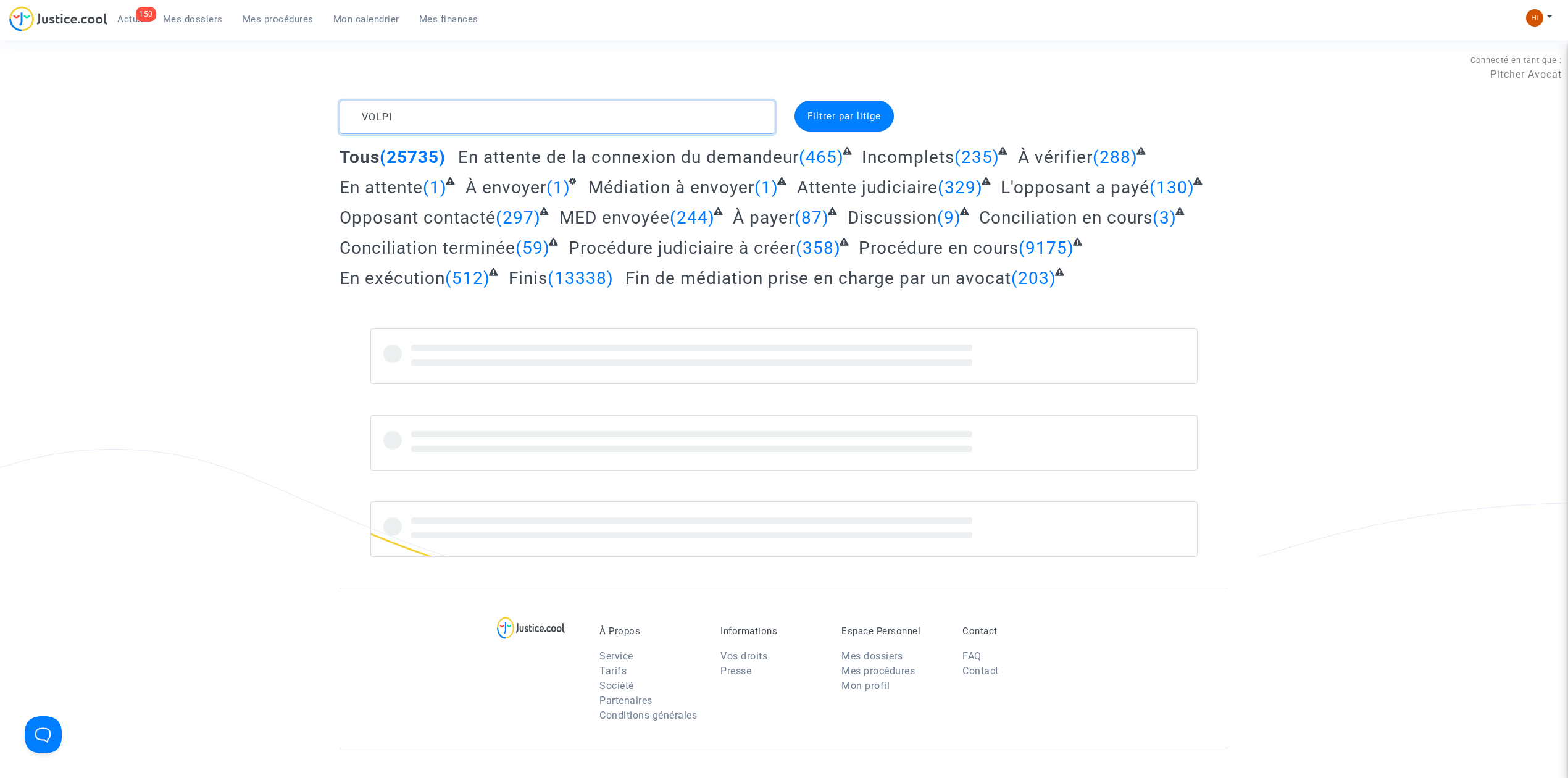
click at [452, 121] on textarea at bounding box center [557, 117] width 436 height 33
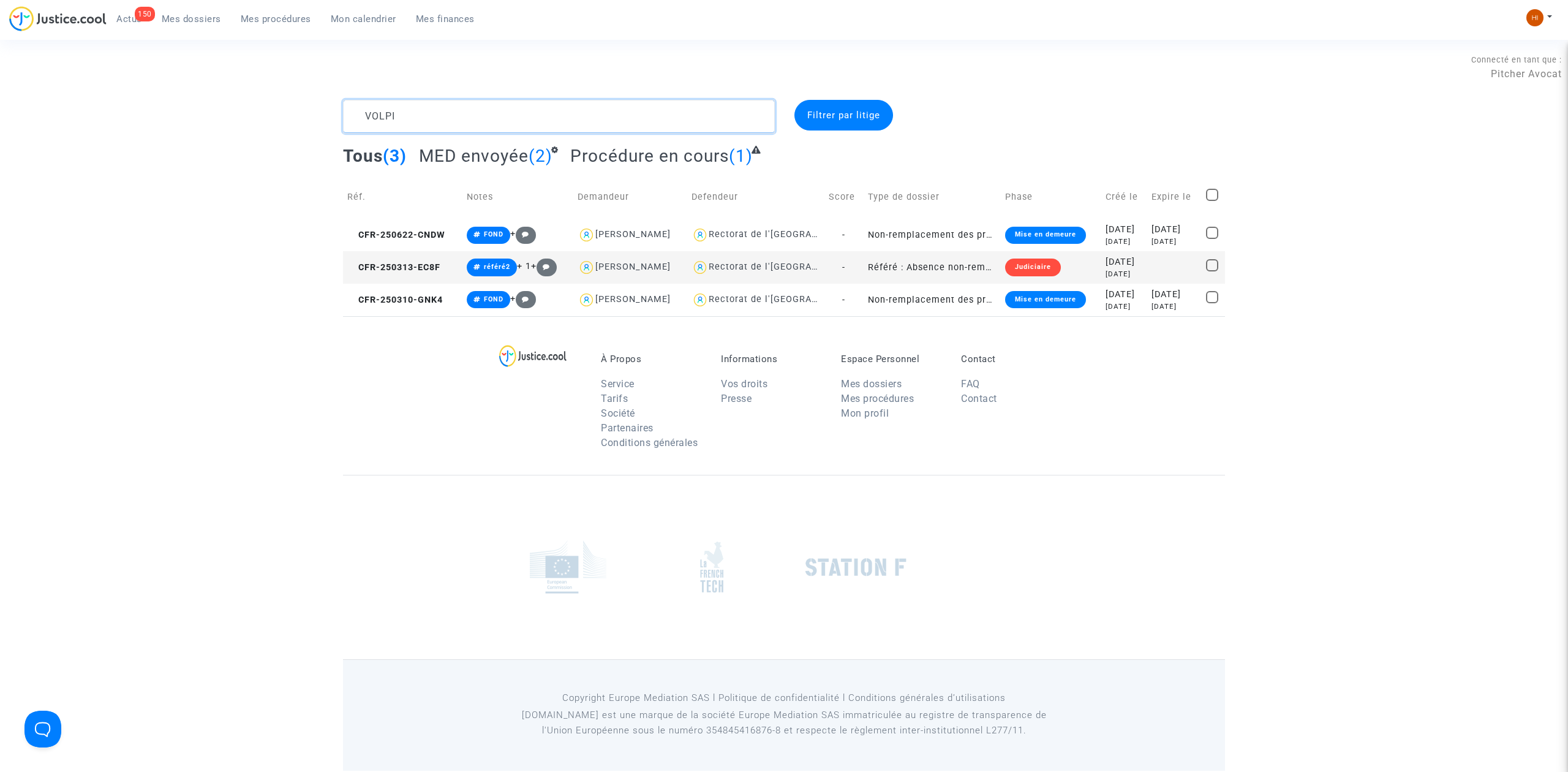
type textarea "VOLPI"
click at [398, 261] on td "CFR-250313-EC8F" at bounding box center [402, 267] width 119 height 32
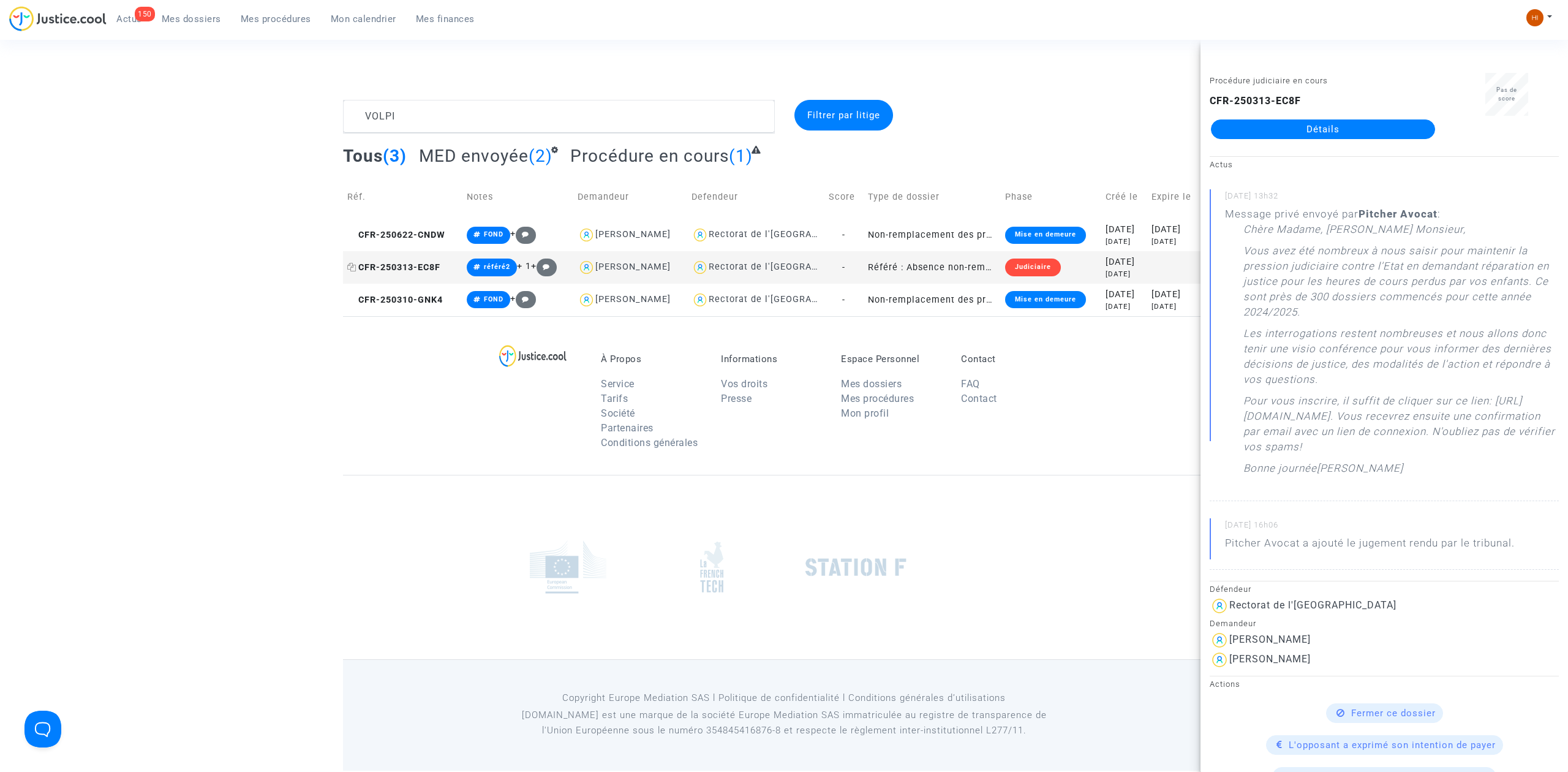
click at [434, 270] on span "CFR-250313-EC8F" at bounding box center [394, 267] width 93 height 11
click at [1157, 160] on div "Tous (3) MED envoyée (2) Procédure en cours (1)" at bounding box center [784, 160] width 882 height 30
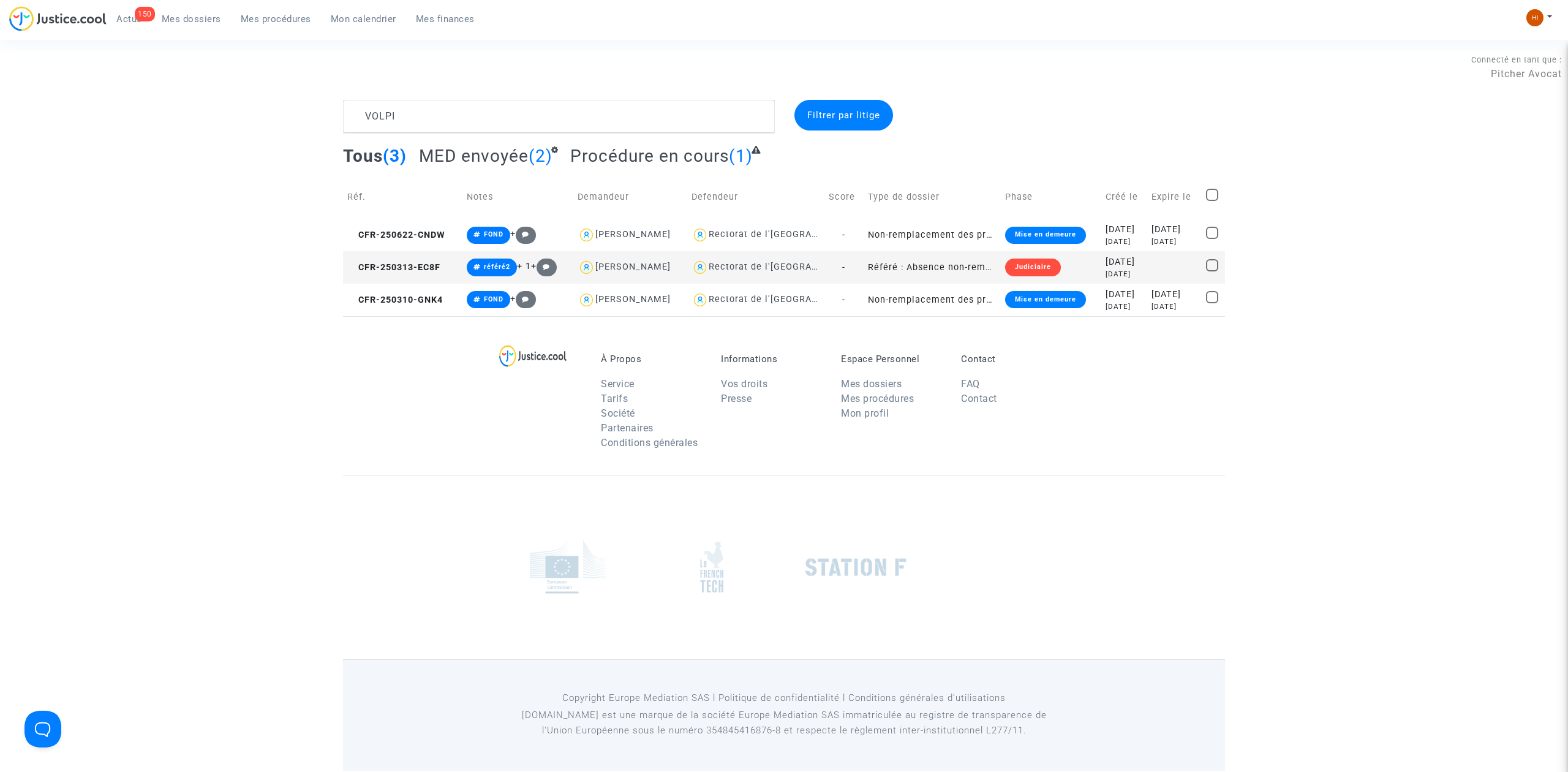
click at [420, 369] on div "À Propos Service Tarifs Société Partenaires Conditions générales Informations V…" at bounding box center [784, 394] width 882 height 158
click at [434, 235] on span "CFR-250622-CNDW" at bounding box center [396, 235] width 98 height 11
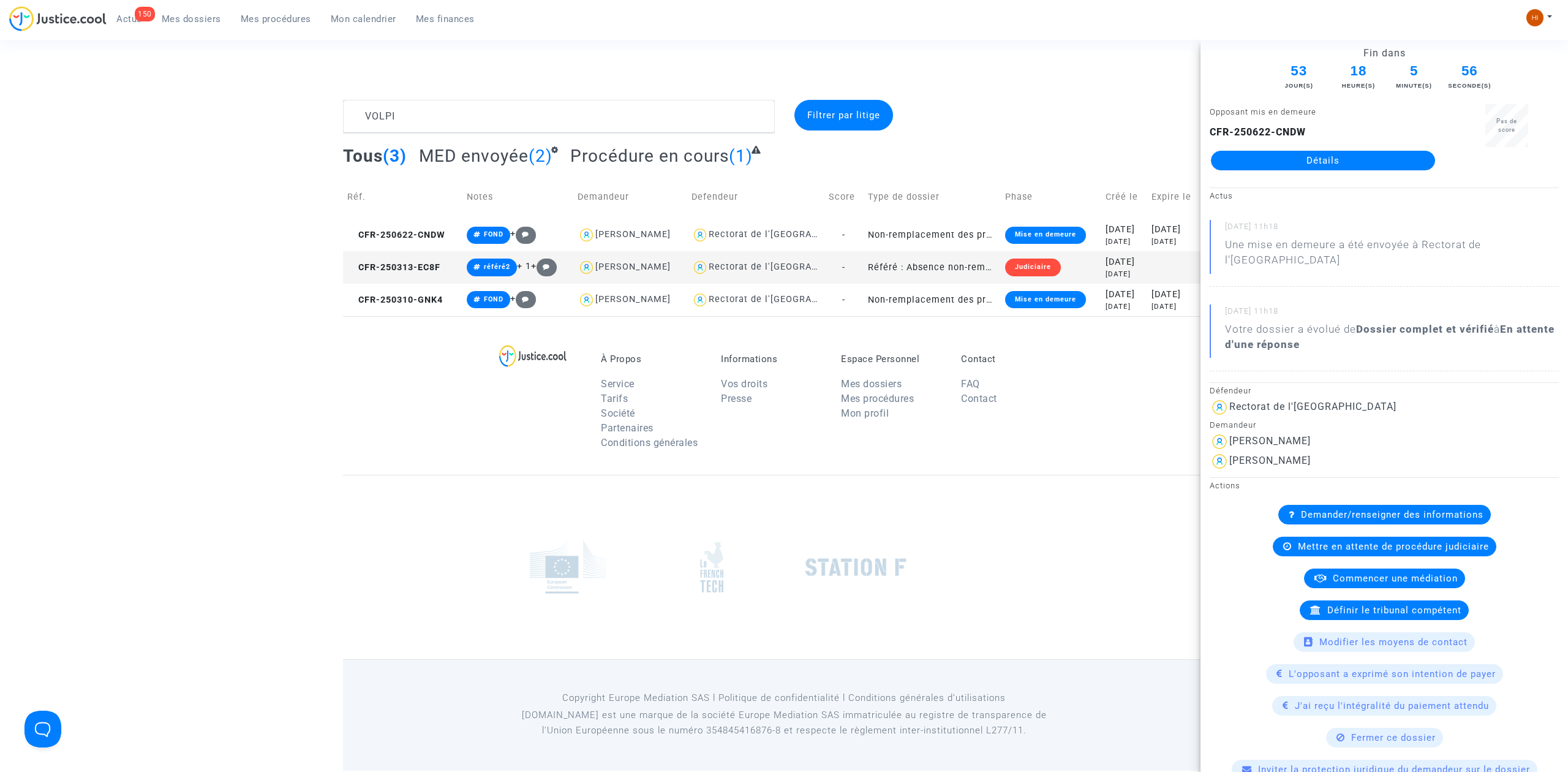
click at [418, 273] on td "CFR-250313-EC8F" at bounding box center [402, 267] width 119 height 32
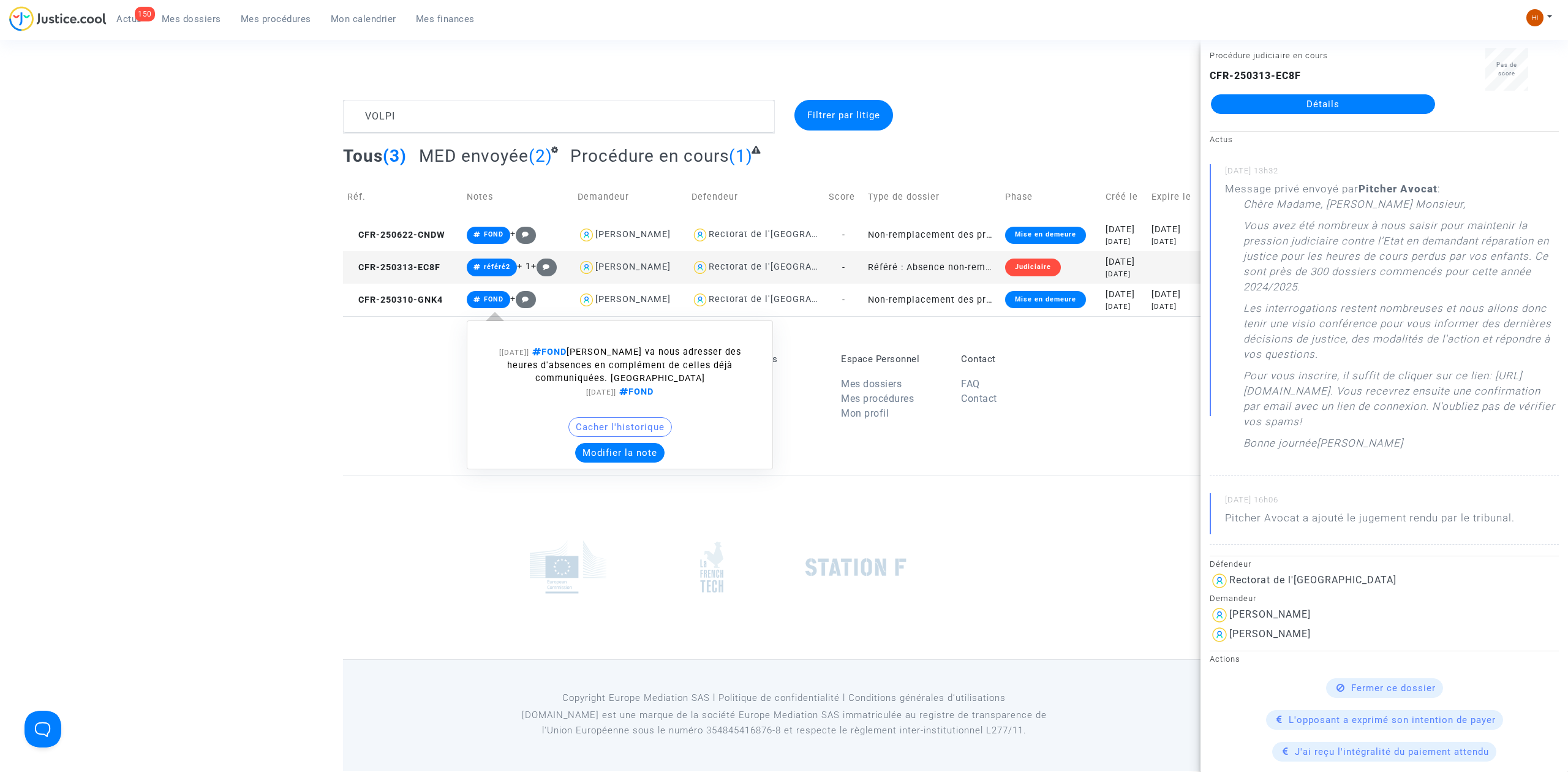
scroll to position [81, 0]
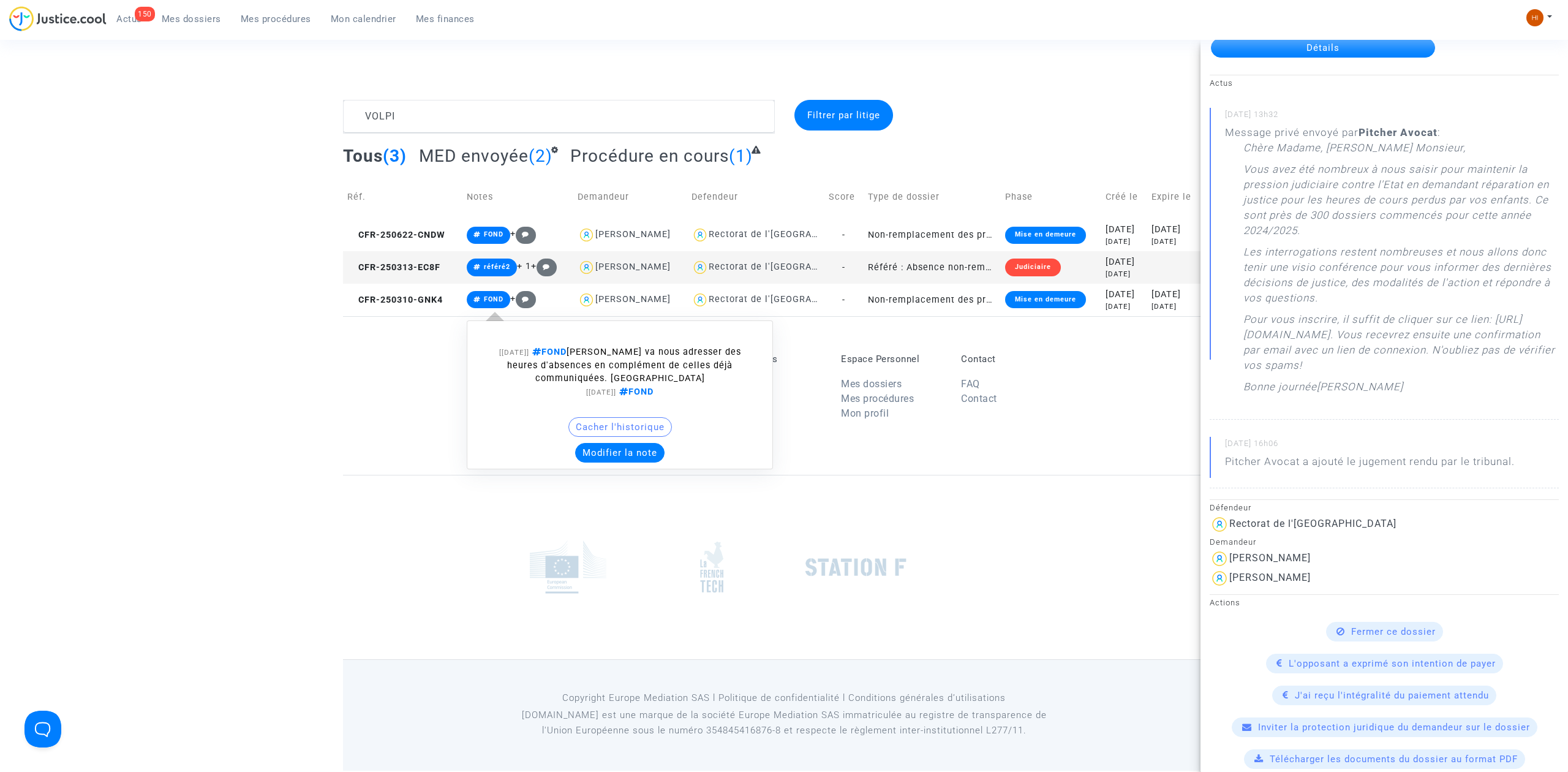
click at [1402, 634] on span "Fermer ce dossier" at bounding box center [1393, 632] width 84 height 11
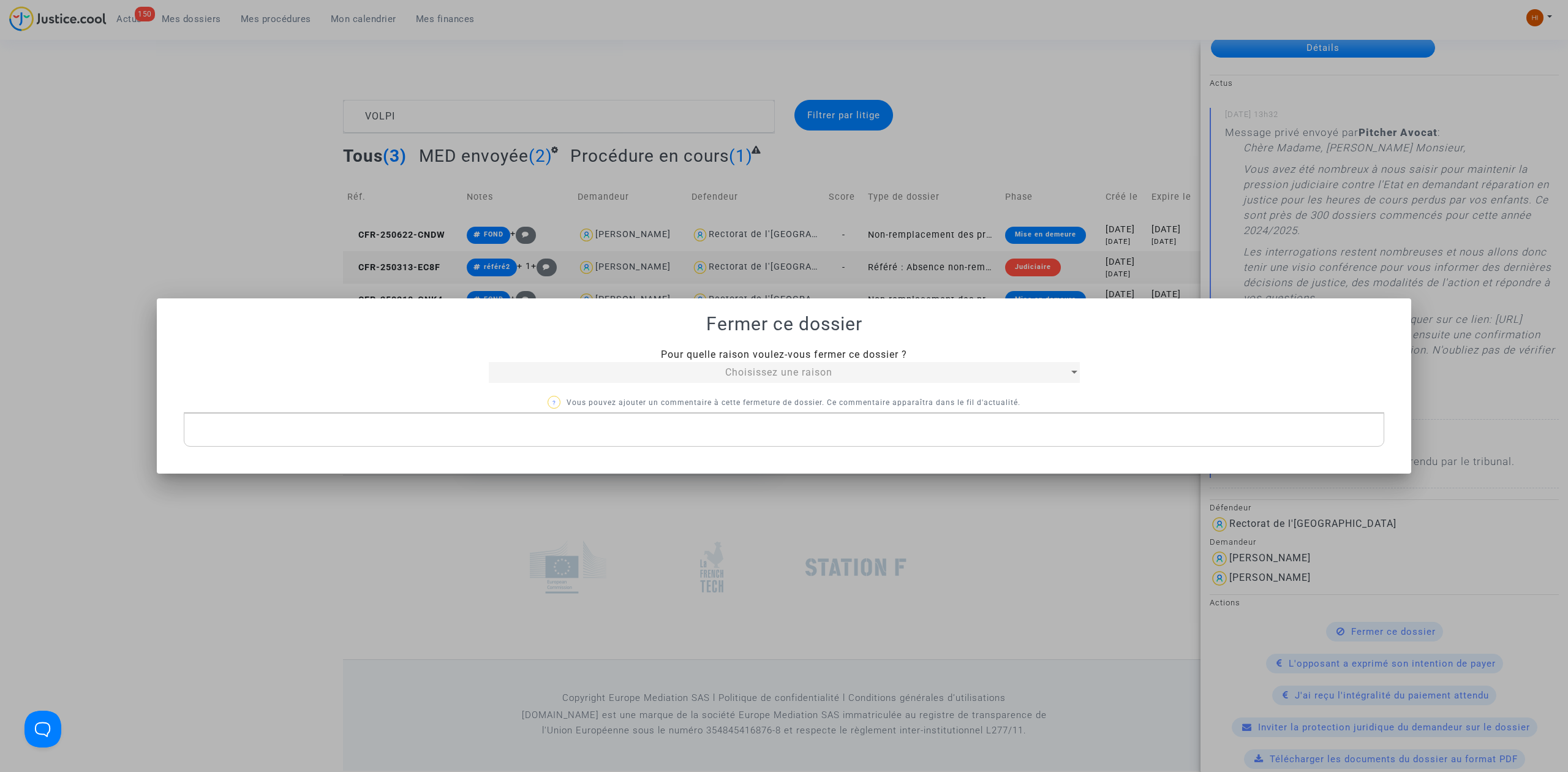
click at [786, 366] on span "Choisissez une raison" at bounding box center [779, 371] width 107 height 12
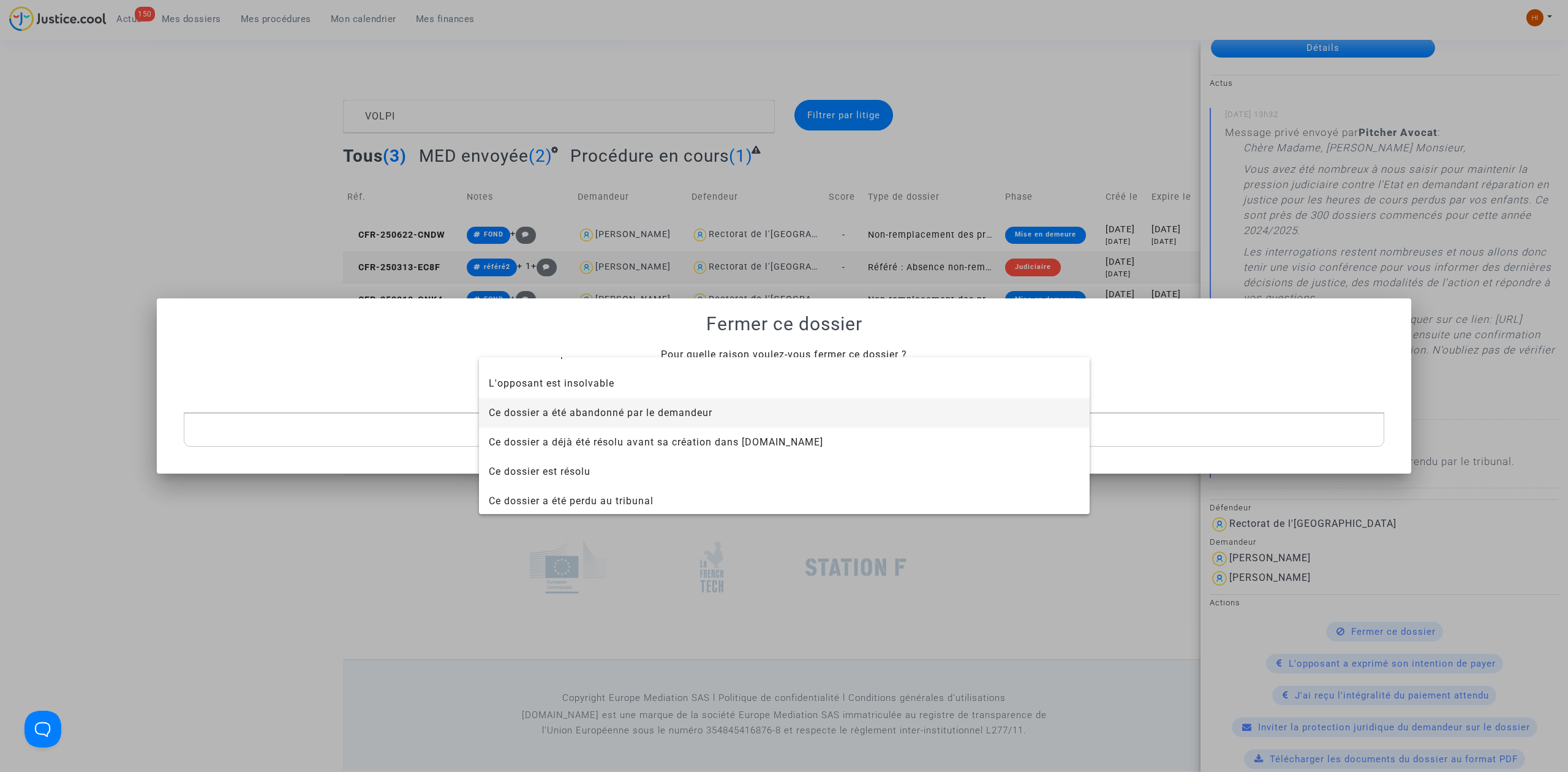
scroll to position [79, 0]
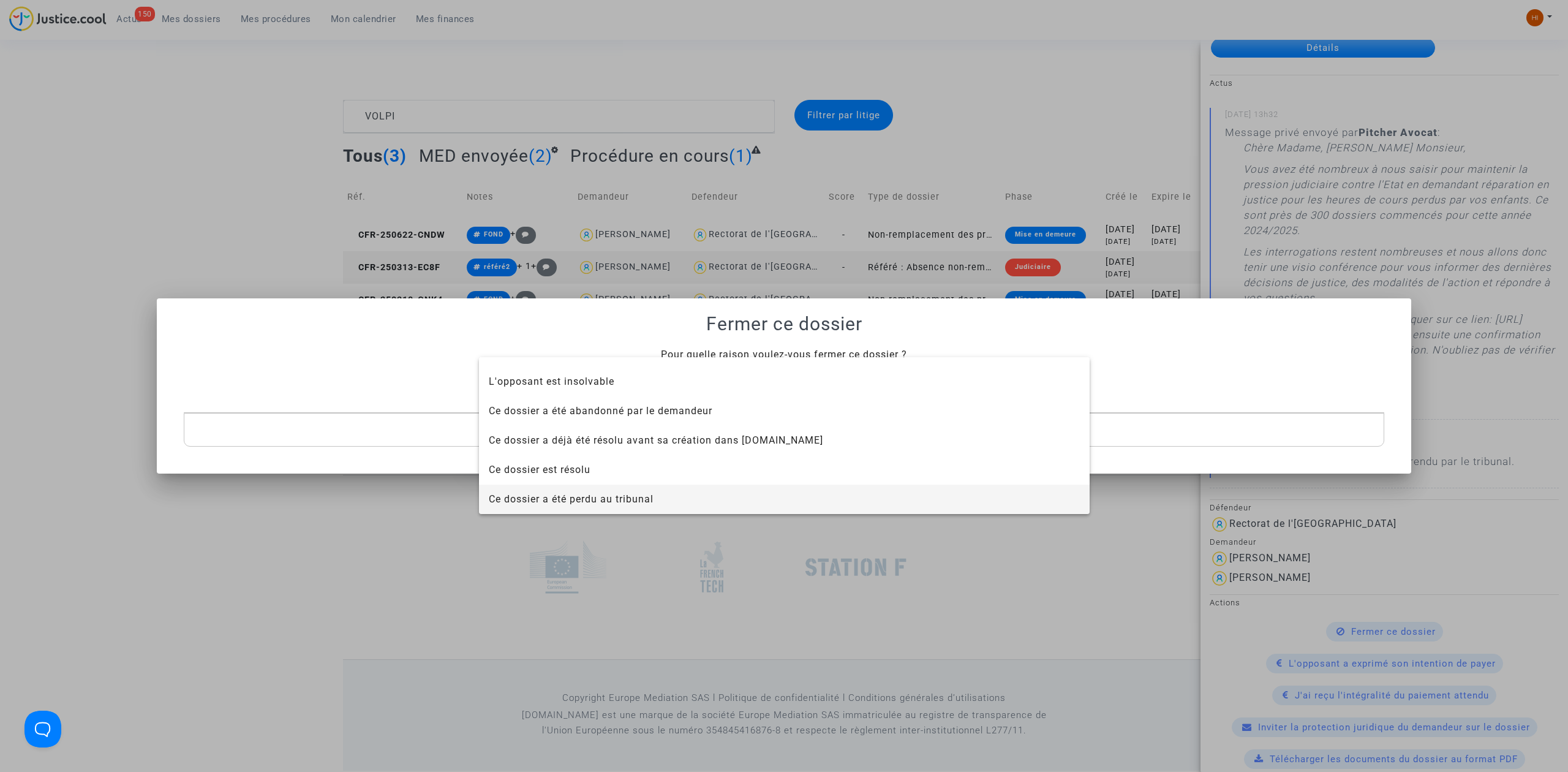
click at [684, 500] on span "Ce dossier a été perdu au tribunal" at bounding box center [784, 499] width 591 height 30
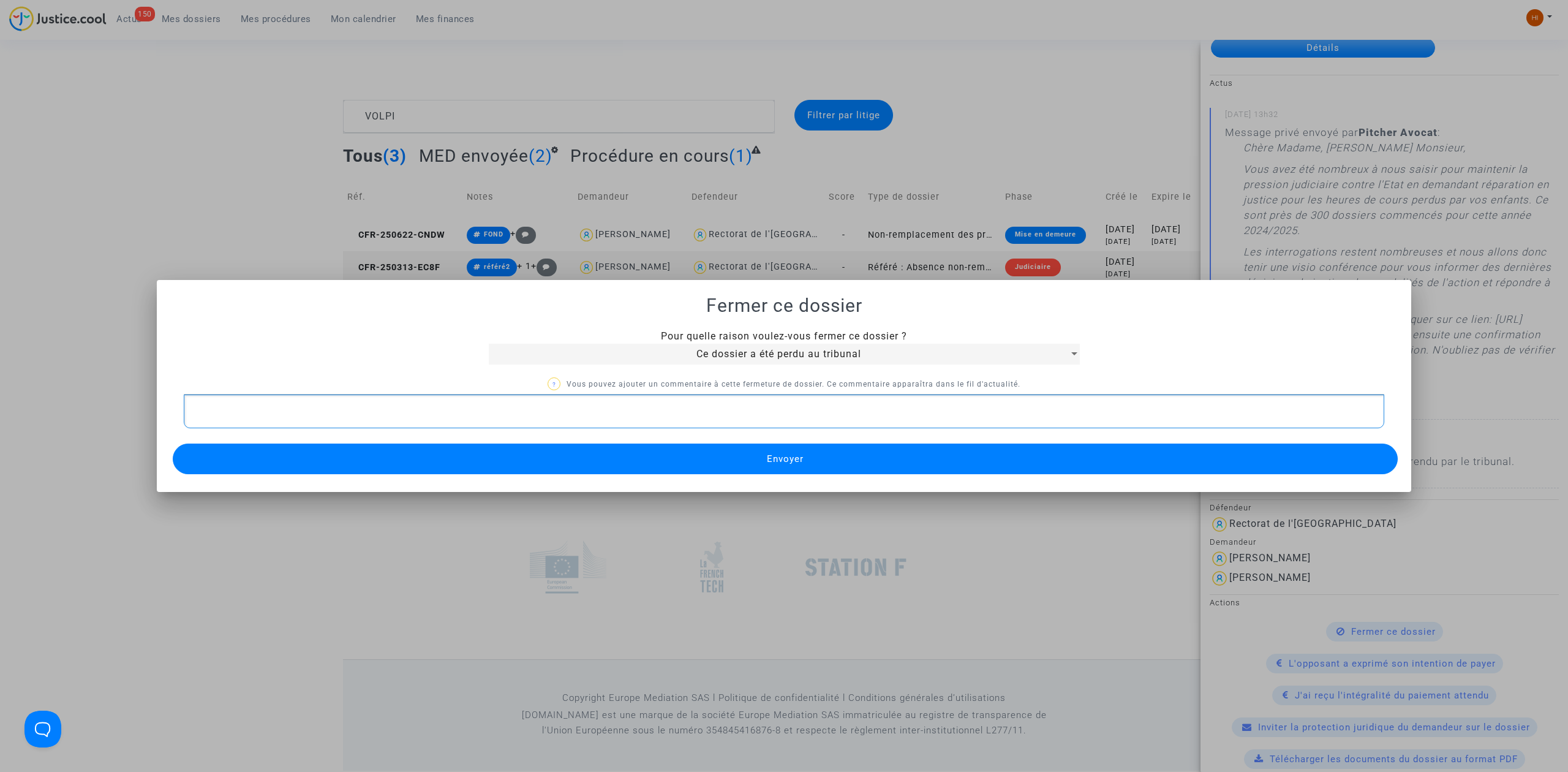
click at [752, 420] on div "Rich Text Editor, main" at bounding box center [784, 411] width 1200 height 34
click at [759, 463] on button "Envoyer" at bounding box center [784, 459] width 1225 height 30
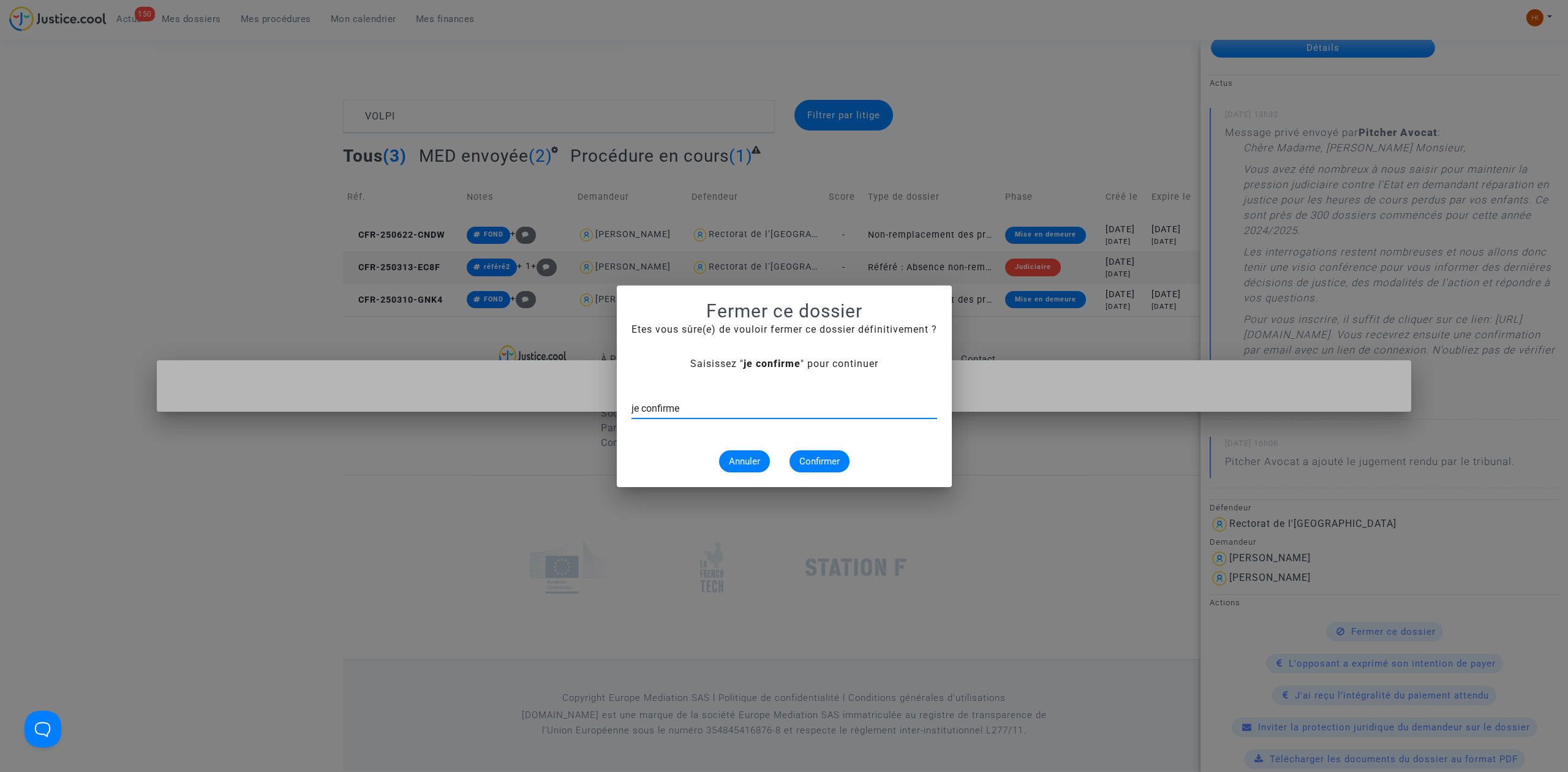
type input "je confirme"
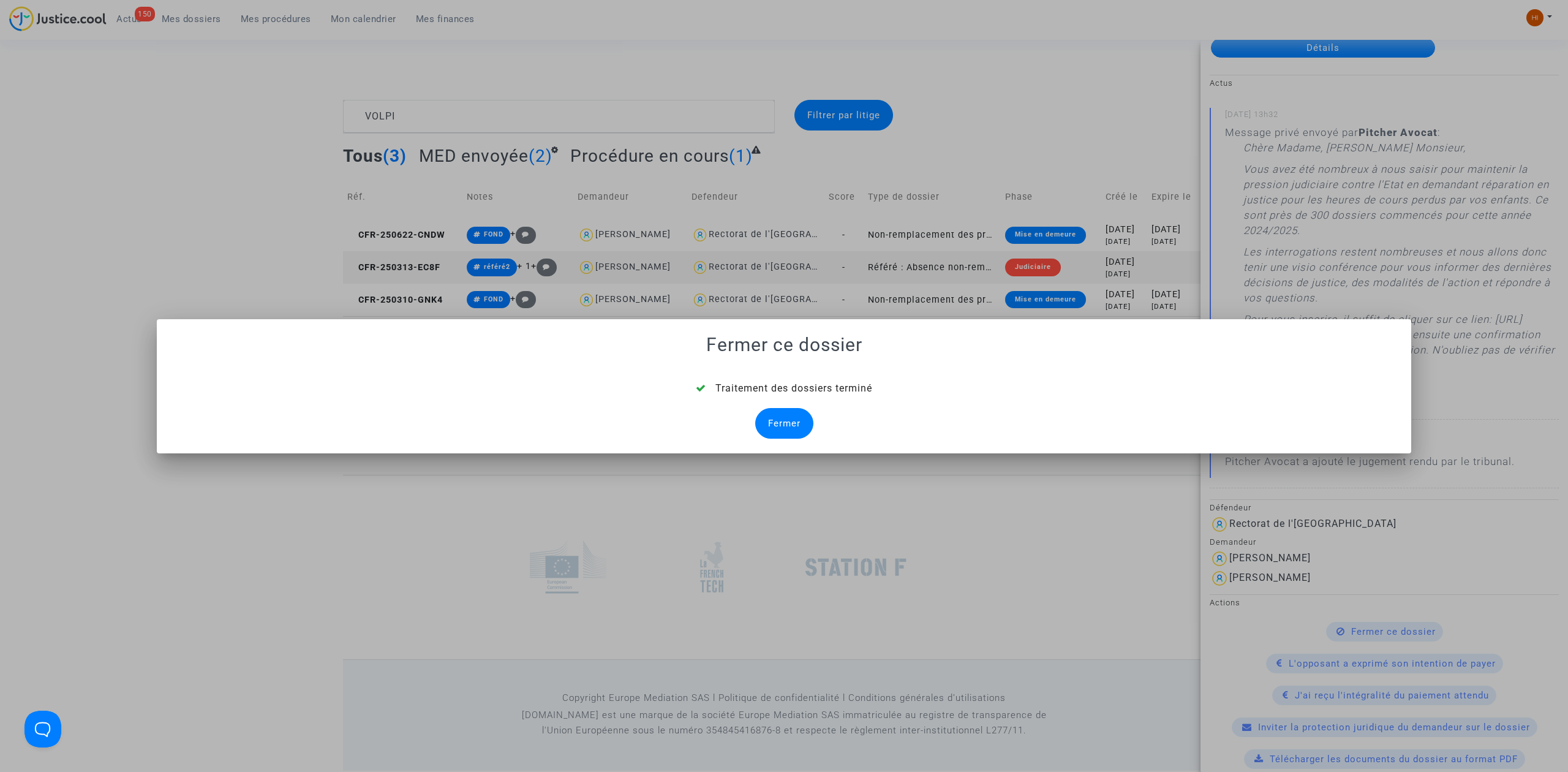
drag, startPoint x: 770, startPoint y: 432, endPoint x: 529, endPoint y: 387, distance: 245.2
click at [773, 431] on div "Fermer" at bounding box center [784, 423] width 58 height 30
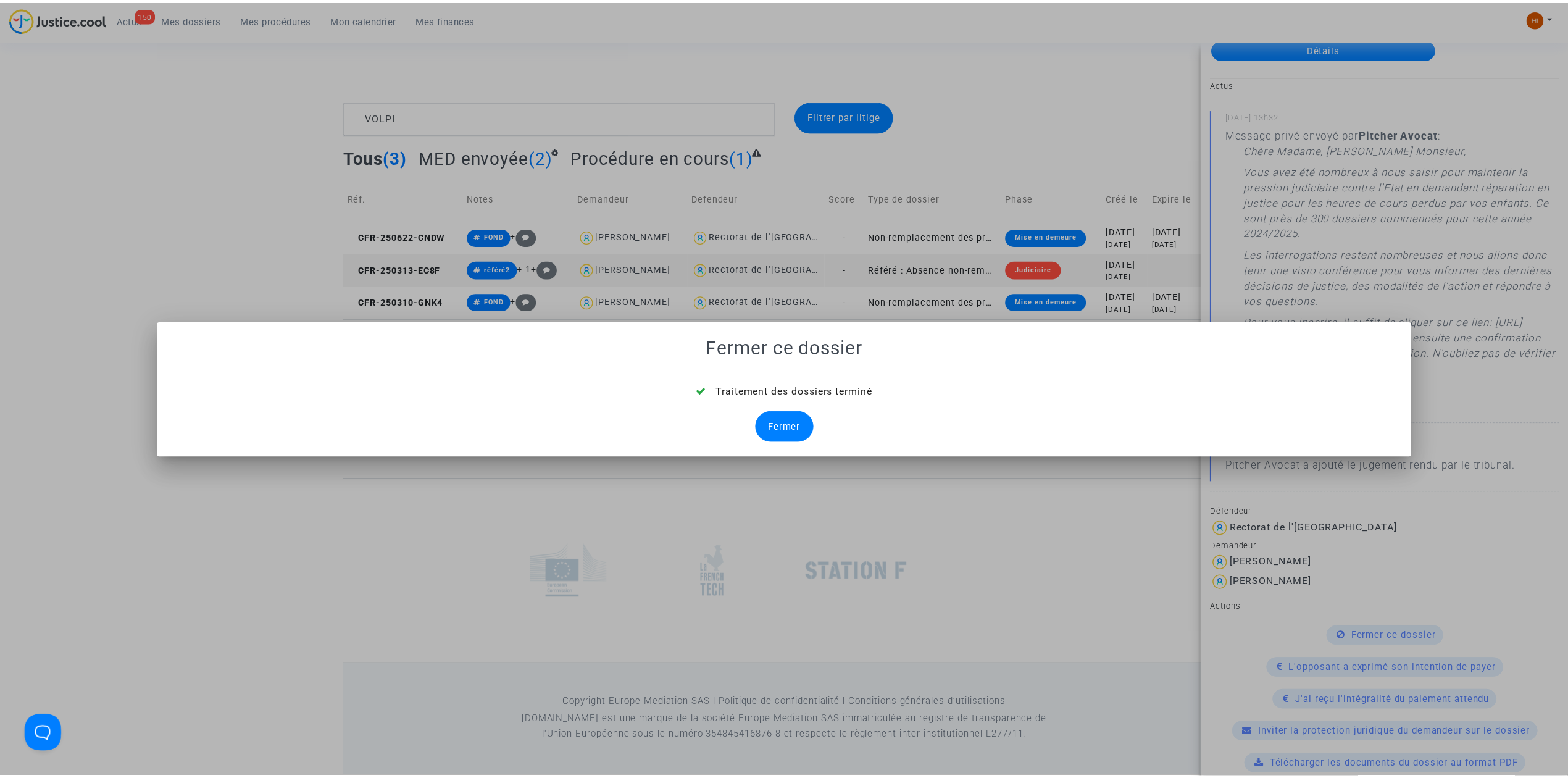
scroll to position [0, 0]
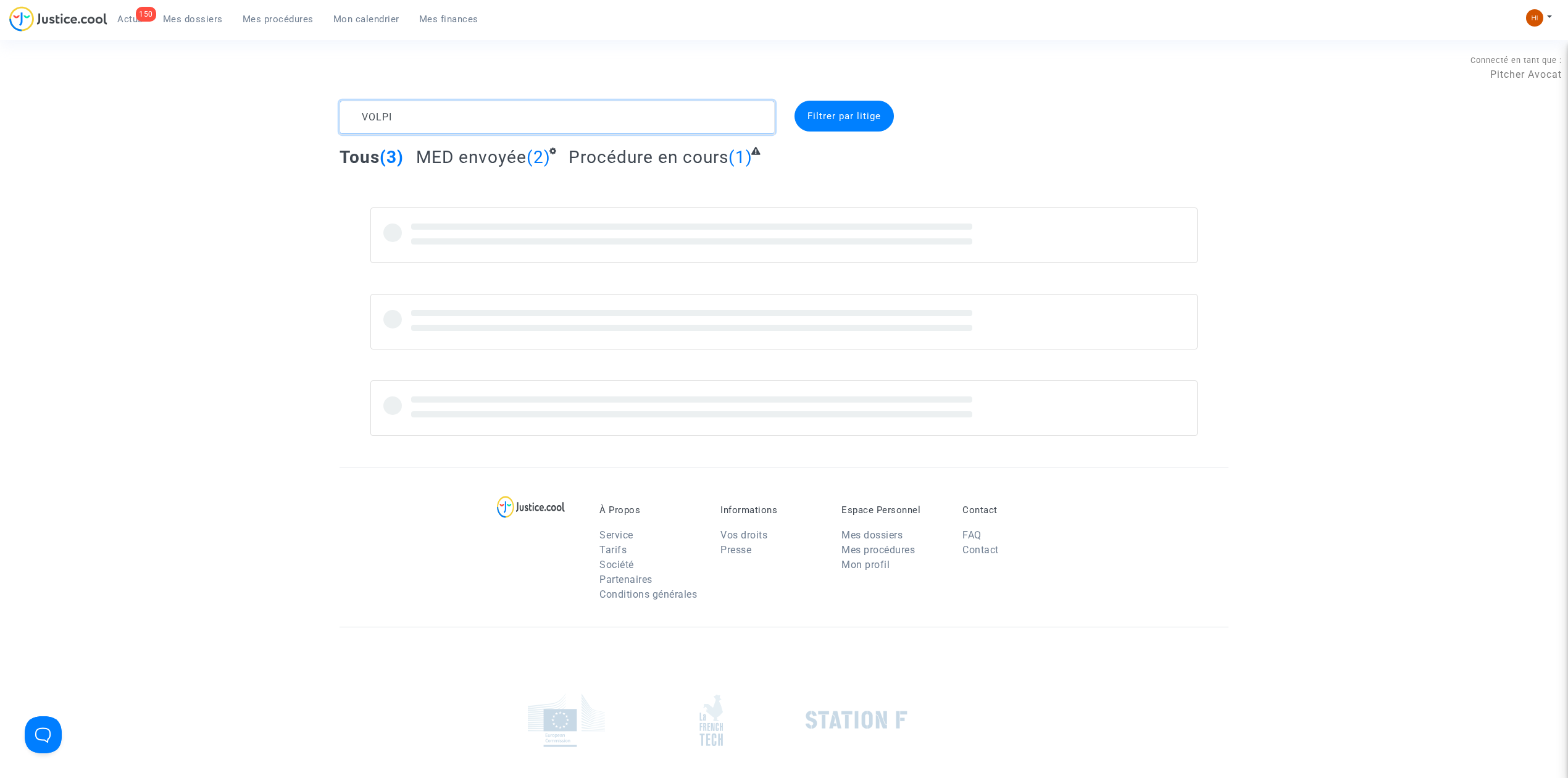
click at [492, 105] on textarea at bounding box center [557, 117] width 436 height 33
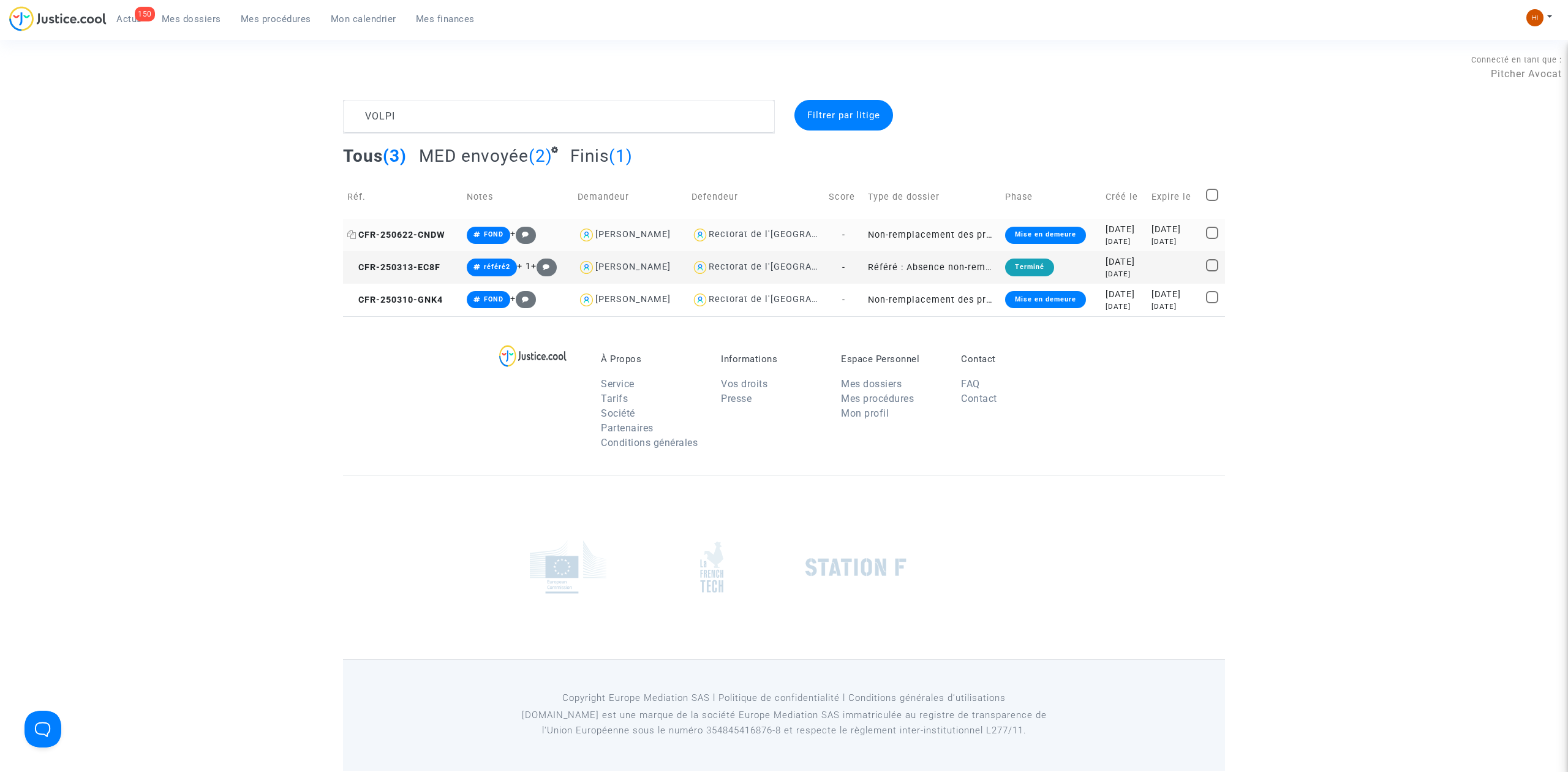
click at [351, 236] on icon at bounding box center [352, 234] width 9 height 9
click at [353, 300] on icon at bounding box center [352, 300] width 9 height 9
click at [458, 373] on div "À Propos Service Tarifs Société Partenaires Conditions générales Informations V…" at bounding box center [784, 394] width 882 height 158
click at [252, 26] on link "Mes procédures" at bounding box center [275, 19] width 90 height 19
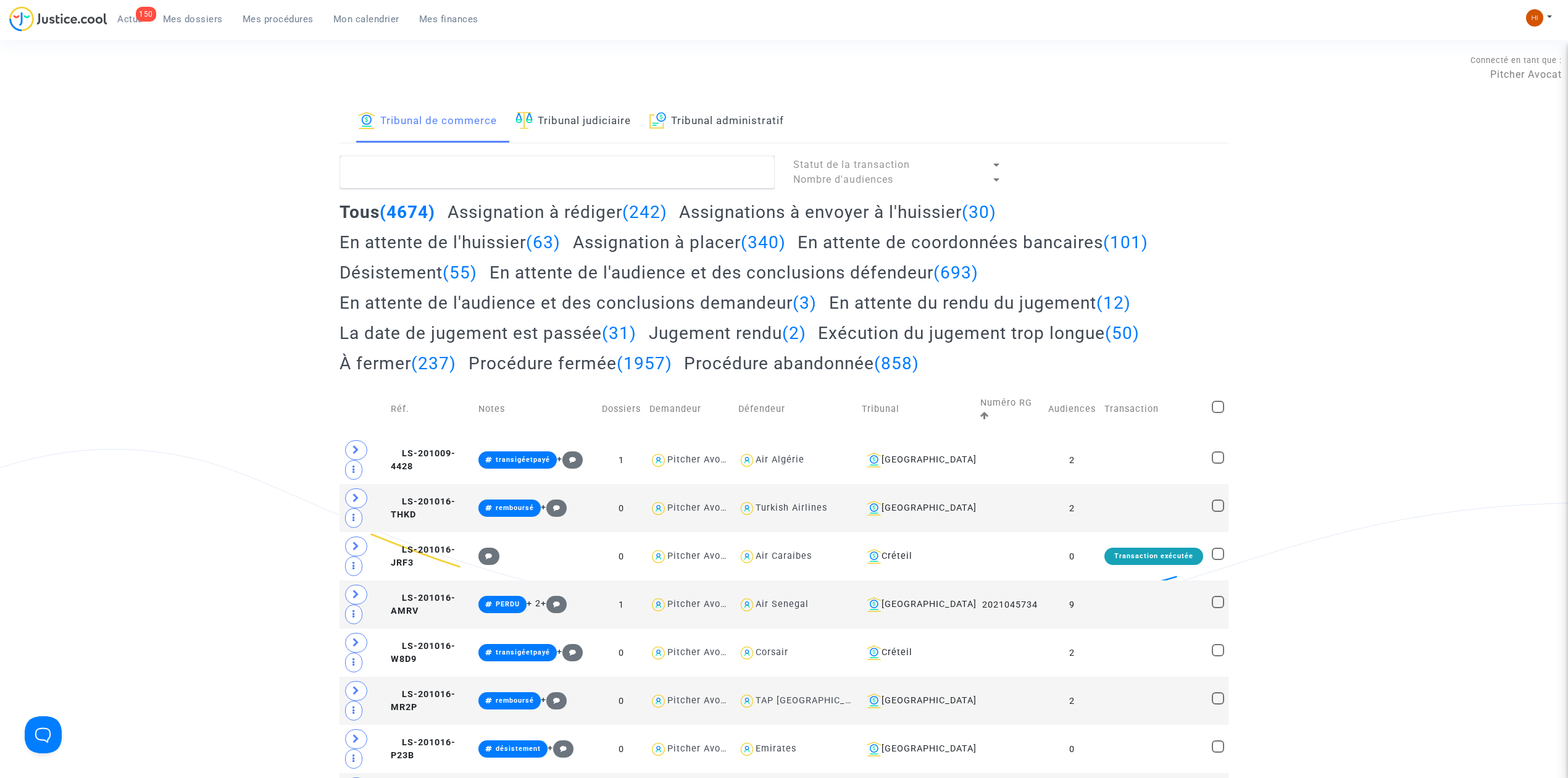
click at [605, 111] on link "Tribunal judiciaire" at bounding box center [573, 122] width 115 height 42
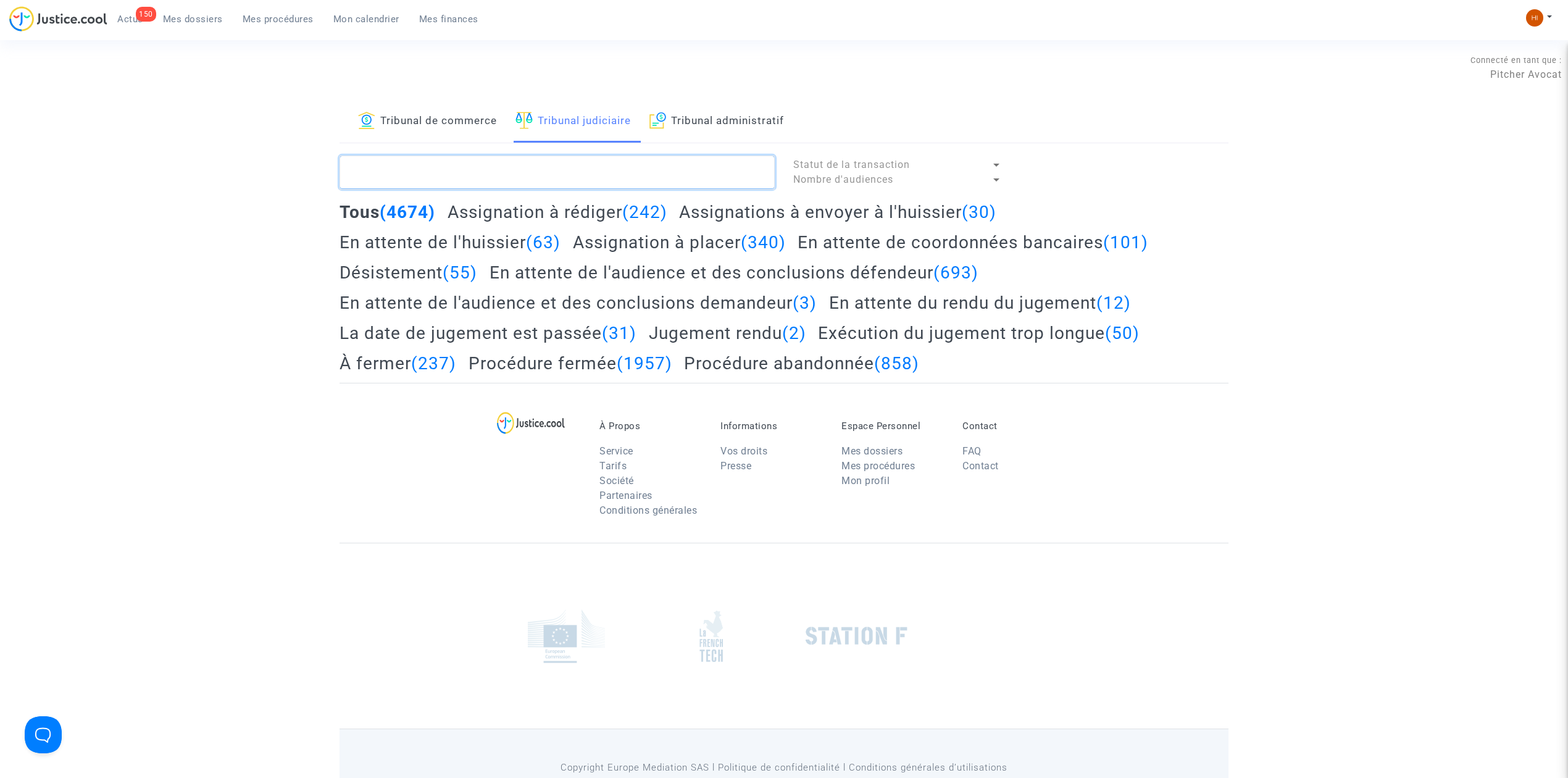
click at [608, 168] on textarea at bounding box center [557, 172] width 436 height 33
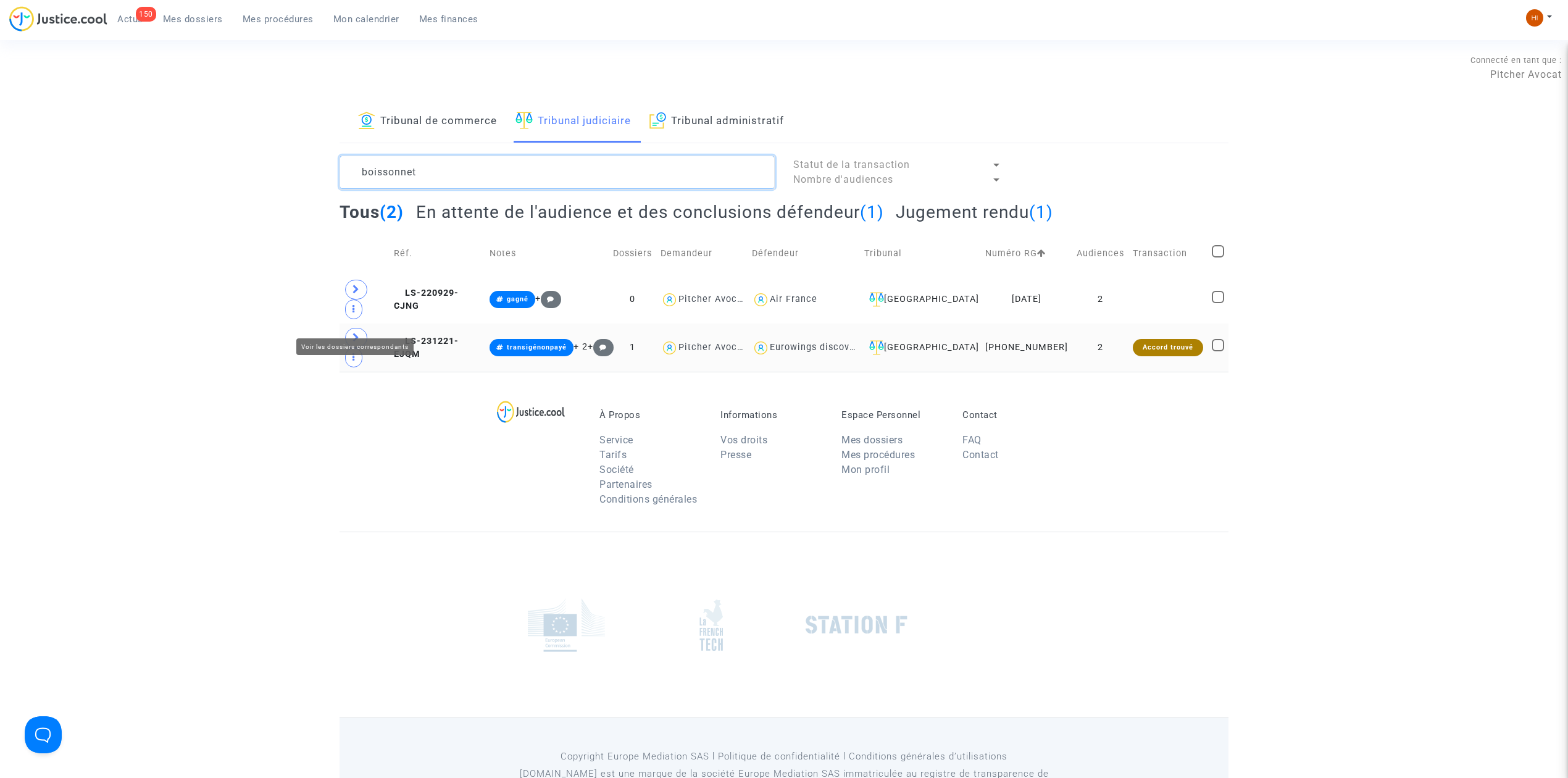
type textarea "boissonnet"
click at [347, 328] on span at bounding box center [356, 338] width 23 height 20
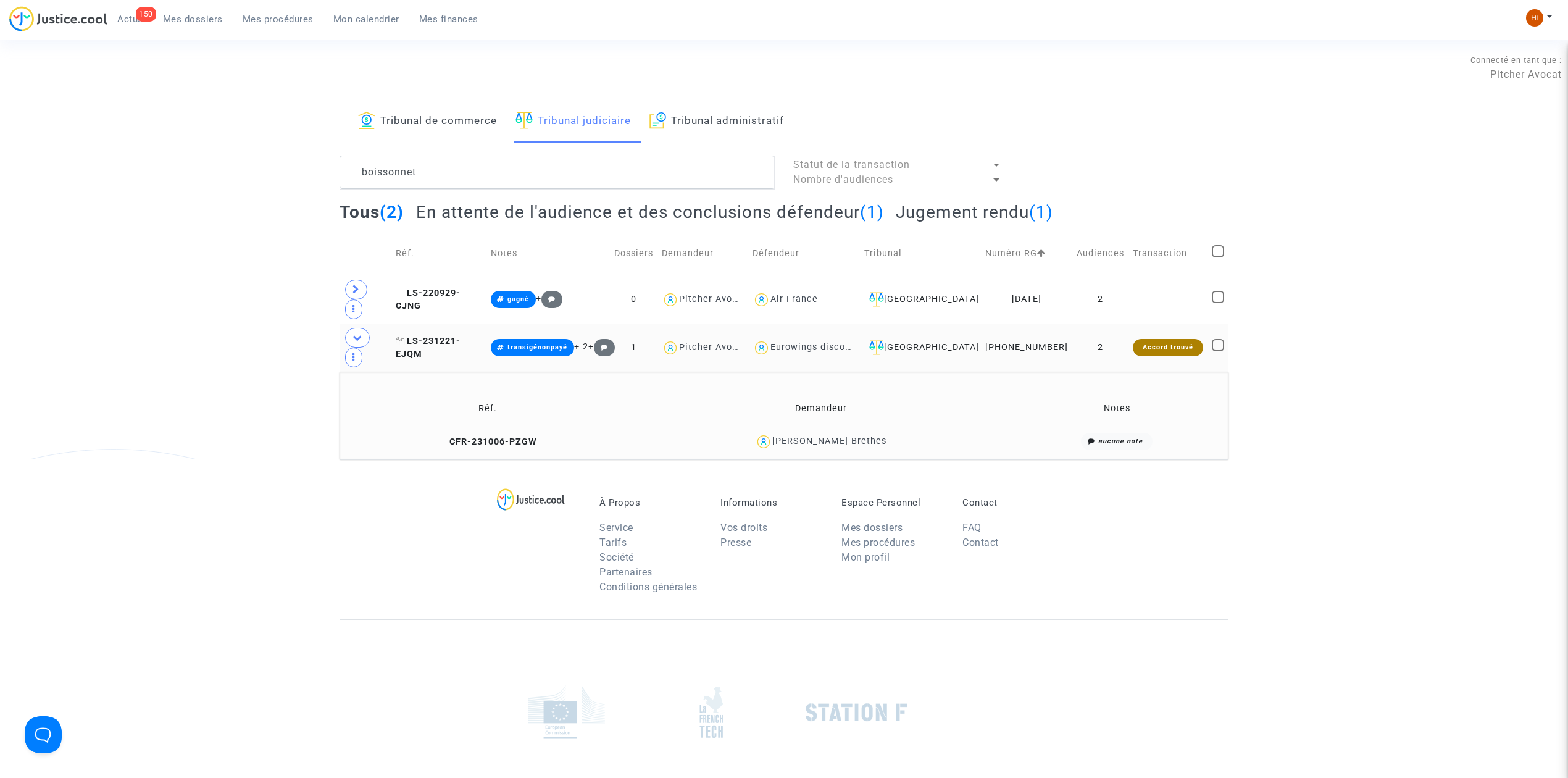
click at [461, 335] on span "LS-231221-EJQM" at bounding box center [428, 347] width 65 height 24
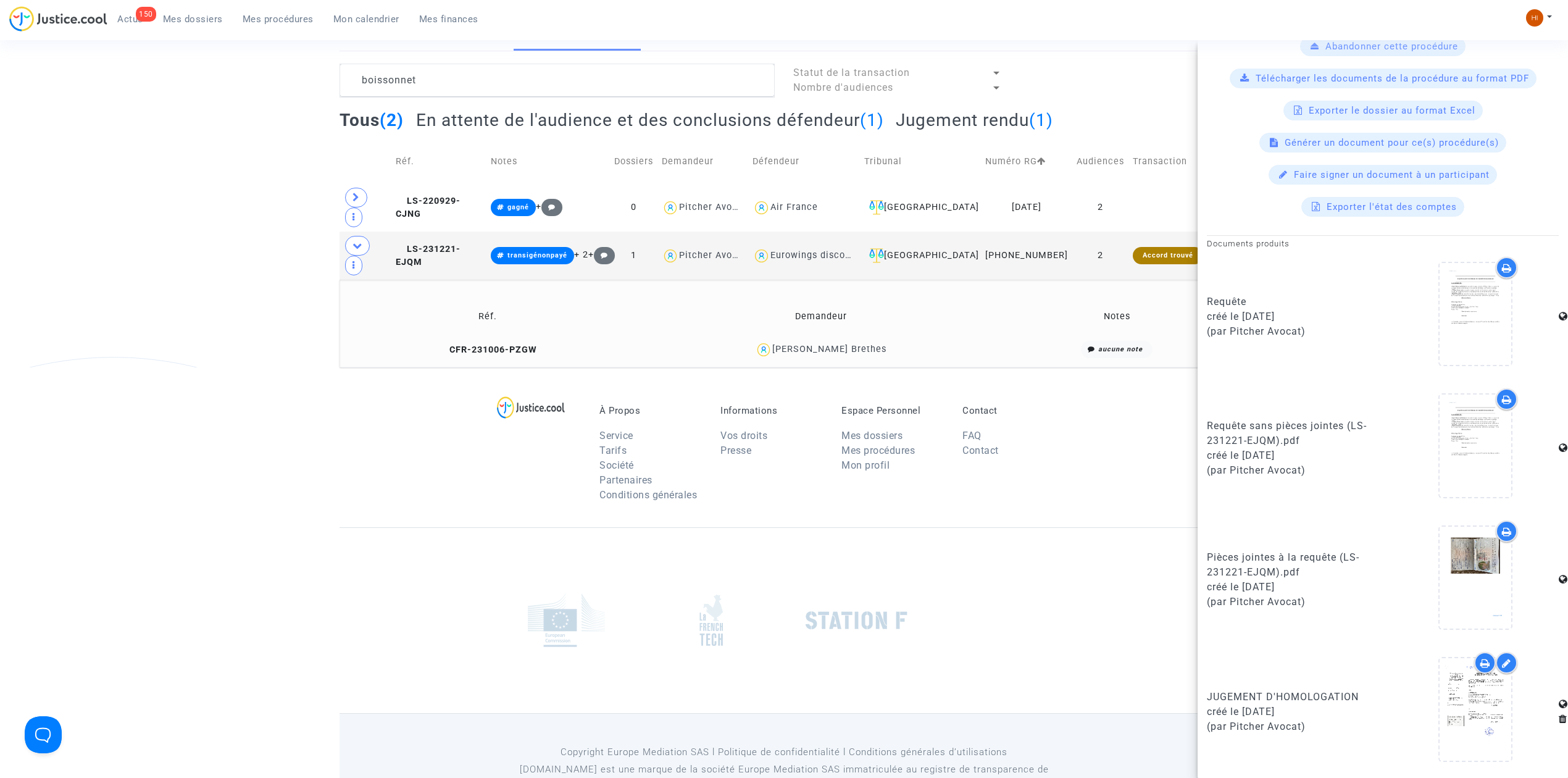
scroll to position [102, 0]
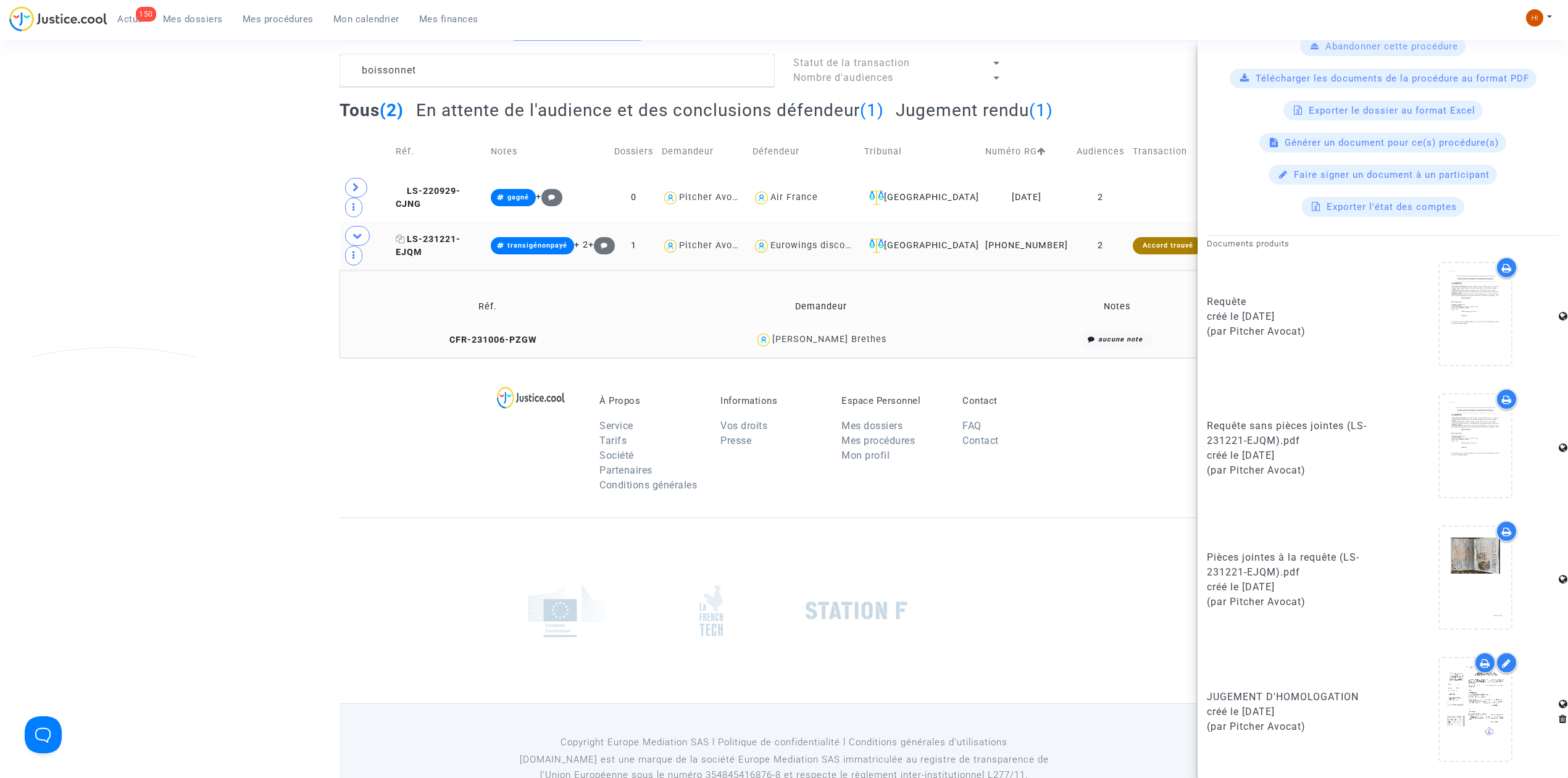
click at [459, 233] on span "LS-231221-EJQM" at bounding box center [428, 245] width 65 height 24
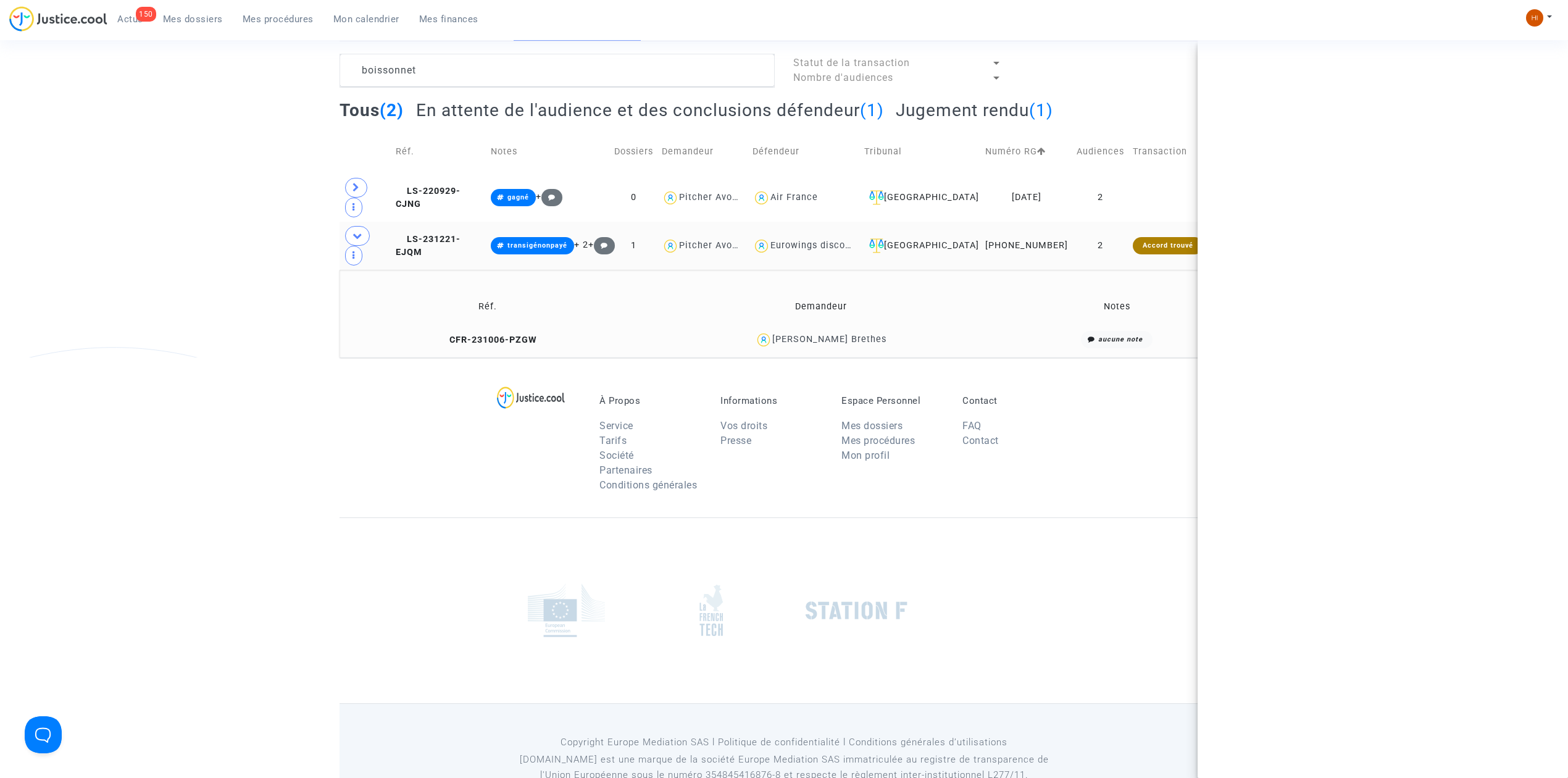
scroll to position [0, 0]
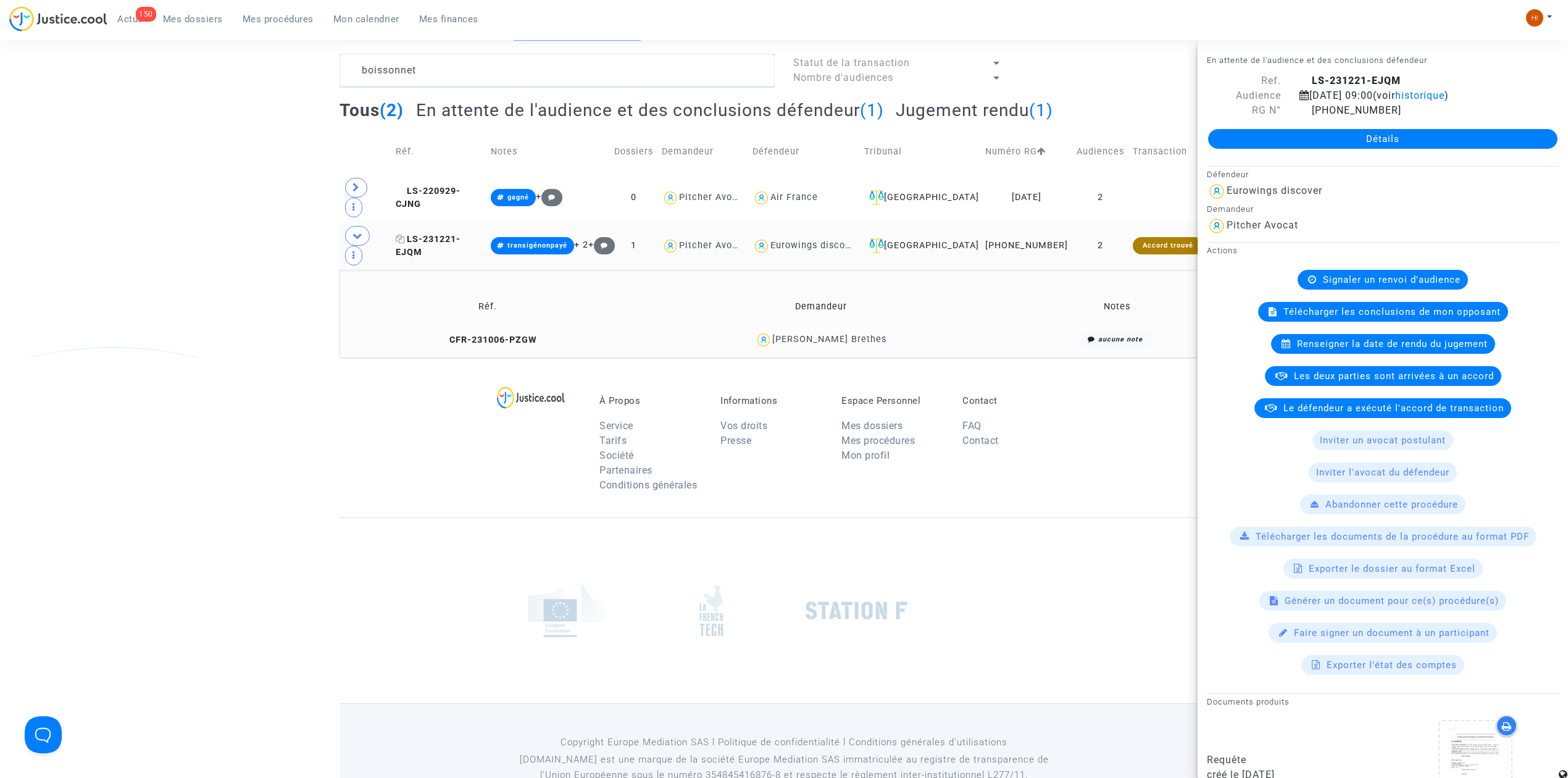
click at [450, 233] on span "LS-231221-EJQM" at bounding box center [428, 245] width 65 height 24
drag, startPoint x: 919, startPoint y: 305, endPoint x: 772, endPoint y: 307, distance: 147.0
click at [772, 331] on div "Sylvie Boissonnet Brethes" at bounding box center [821, 340] width 369 height 18
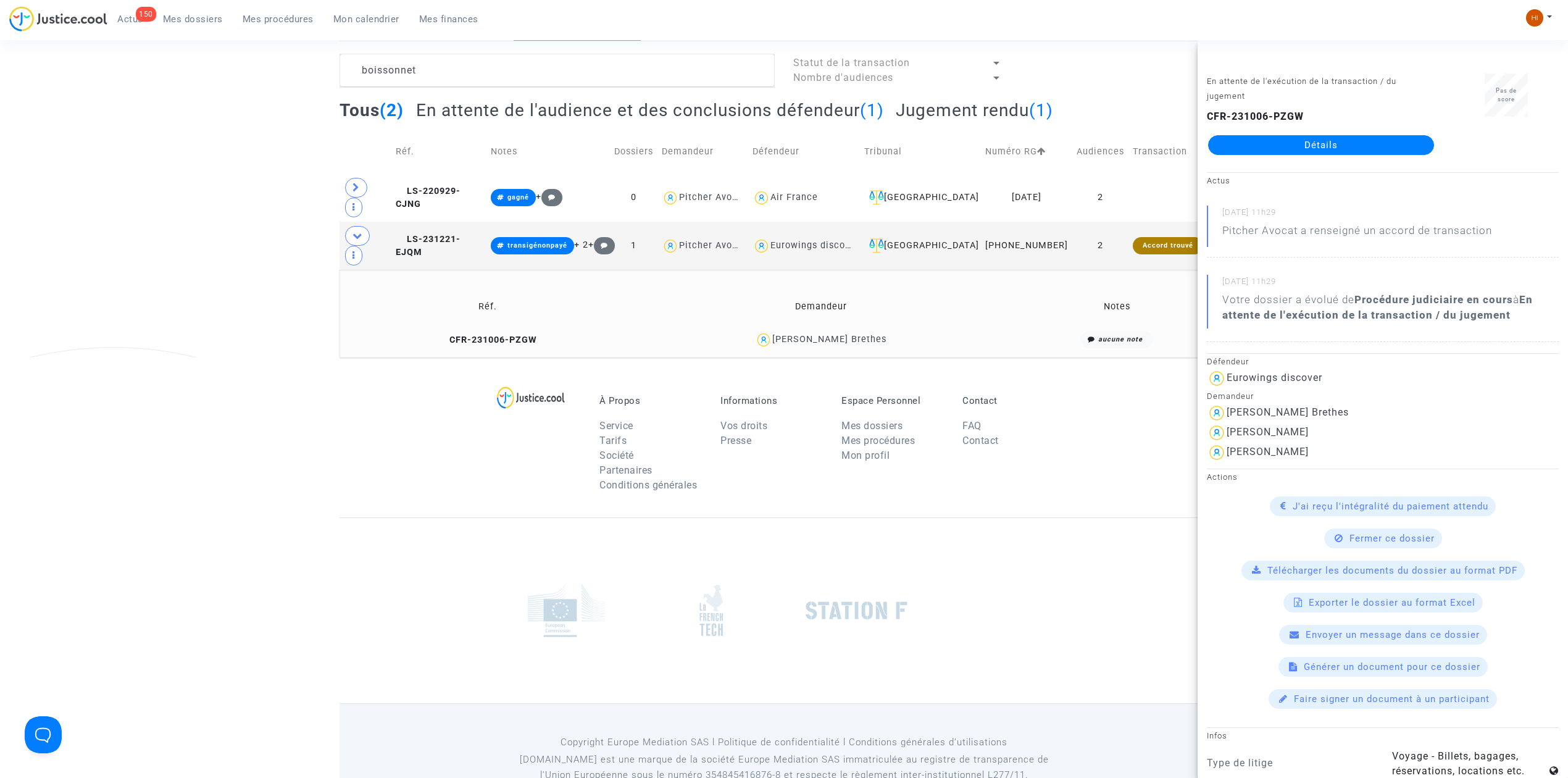
copy div "Sylvie Boissonnet Brethes"
click at [438, 335] on icon at bounding box center [443, 340] width 9 height 9
copy div "Sylvie Boissonnet Brethes"
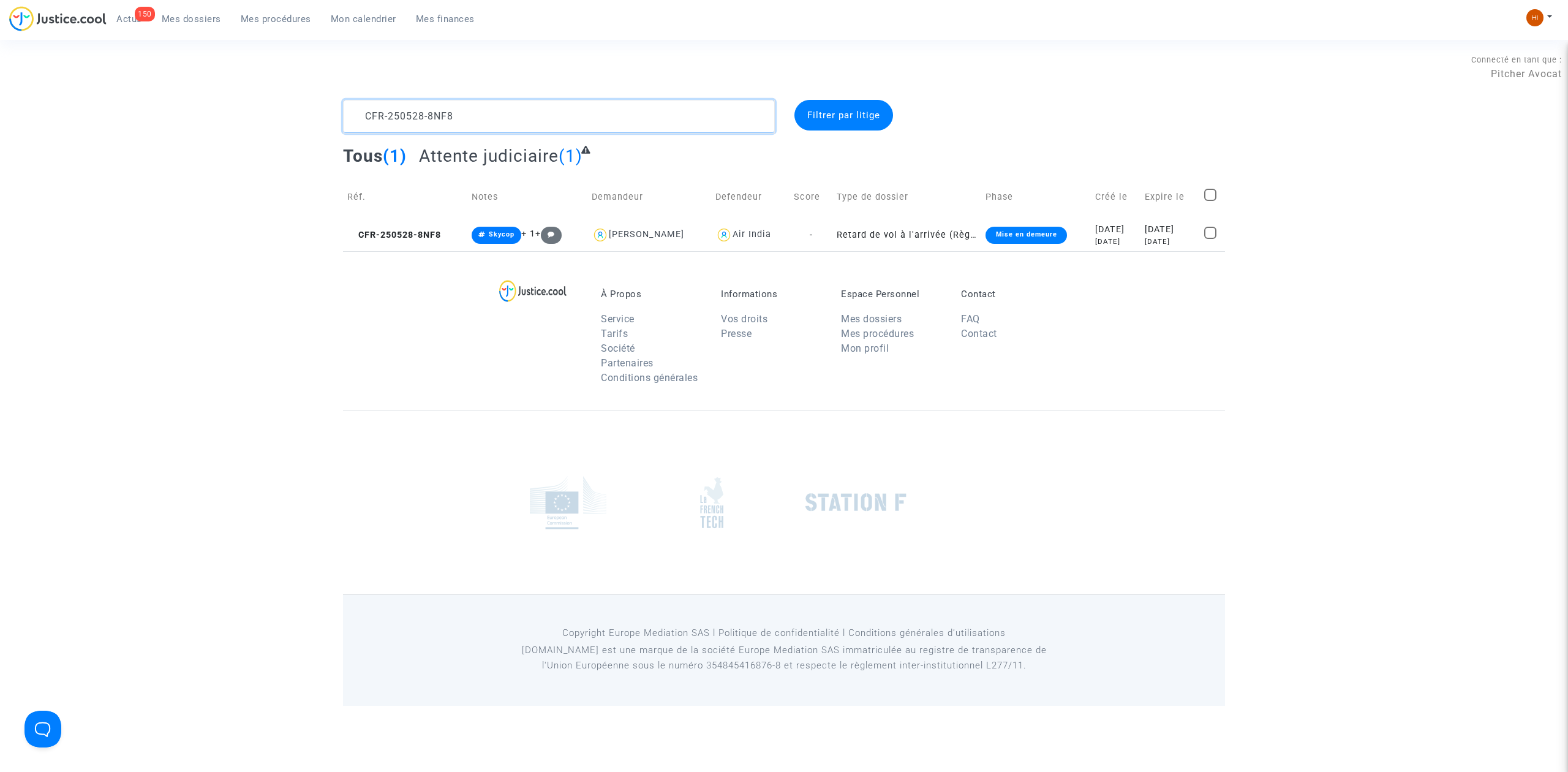
click at [487, 123] on textarea at bounding box center [558, 116] width 432 height 33
click at [296, 18] on span "Mes procédures" at bounding box center [275, 19] width 71 height 11
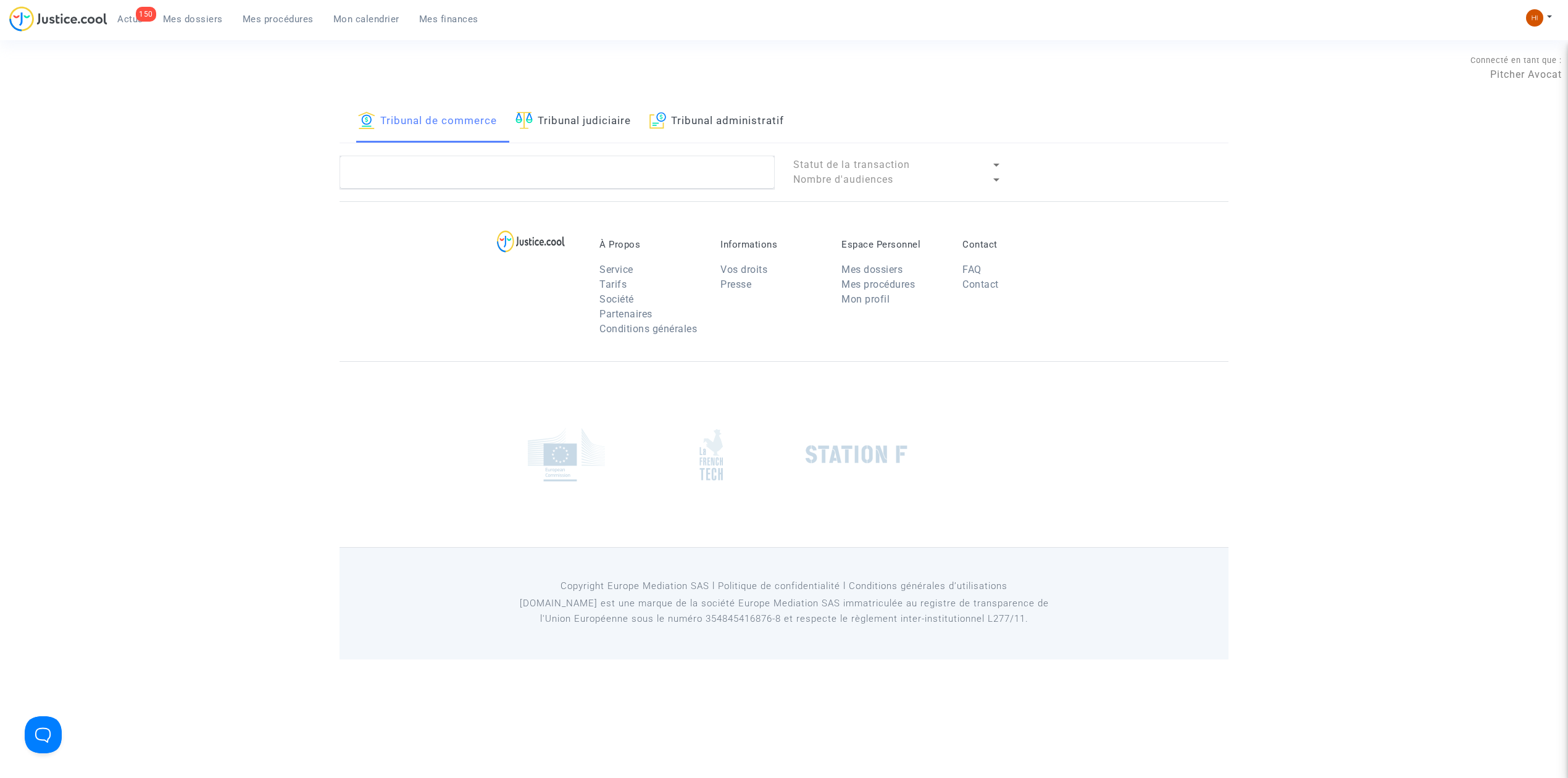
drag, startPoint x: 566, startPoint y: 129, endPoint x: 559, endPoint y: 160, distance: 31.8
click at [568, 129] on link "Tribunal judiciaire" at bounding box center [573, 122] width 115 height 42
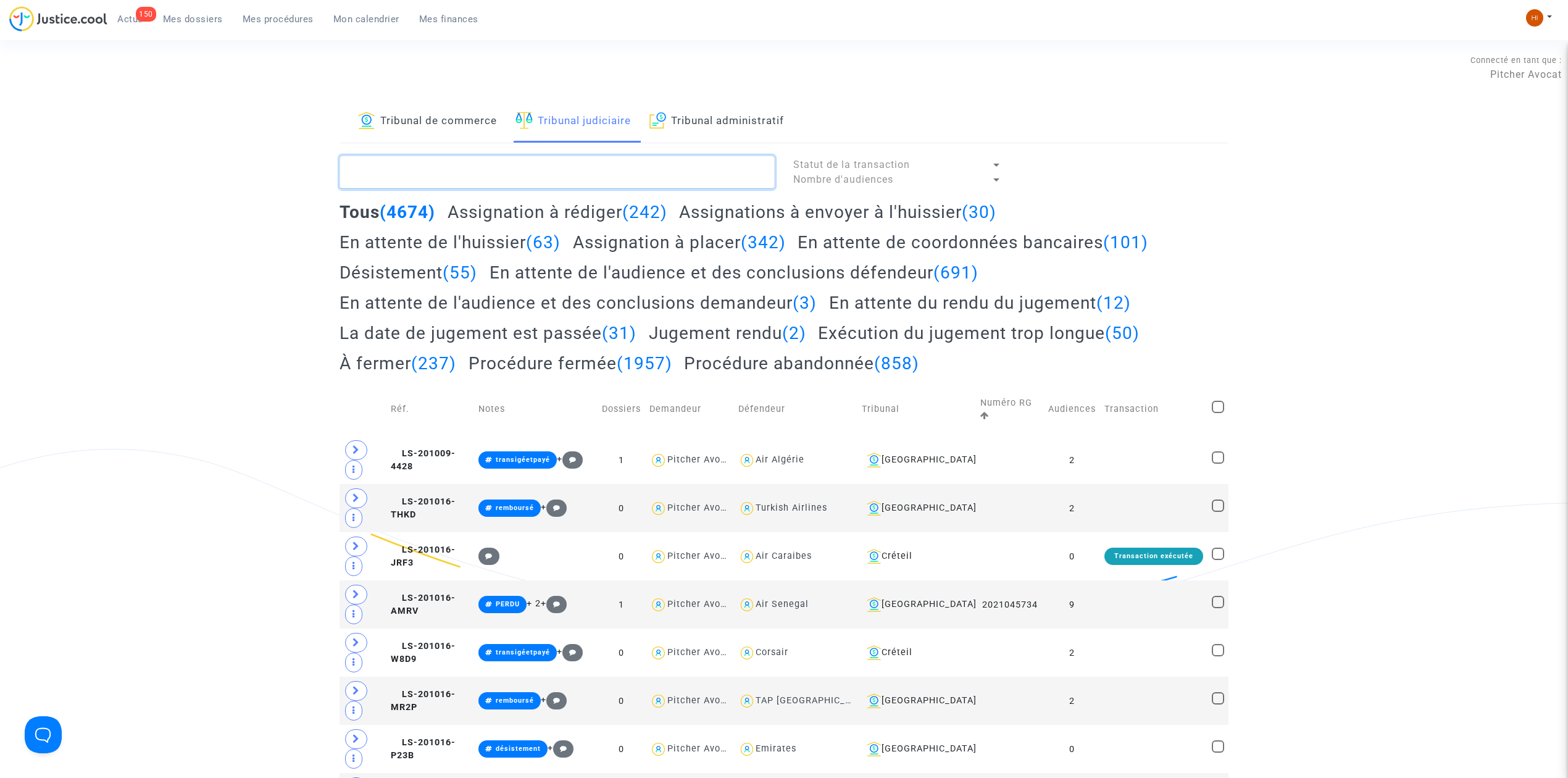
click at [557, 169] on textarea at bounding box center [557, 172] width 436 height 33
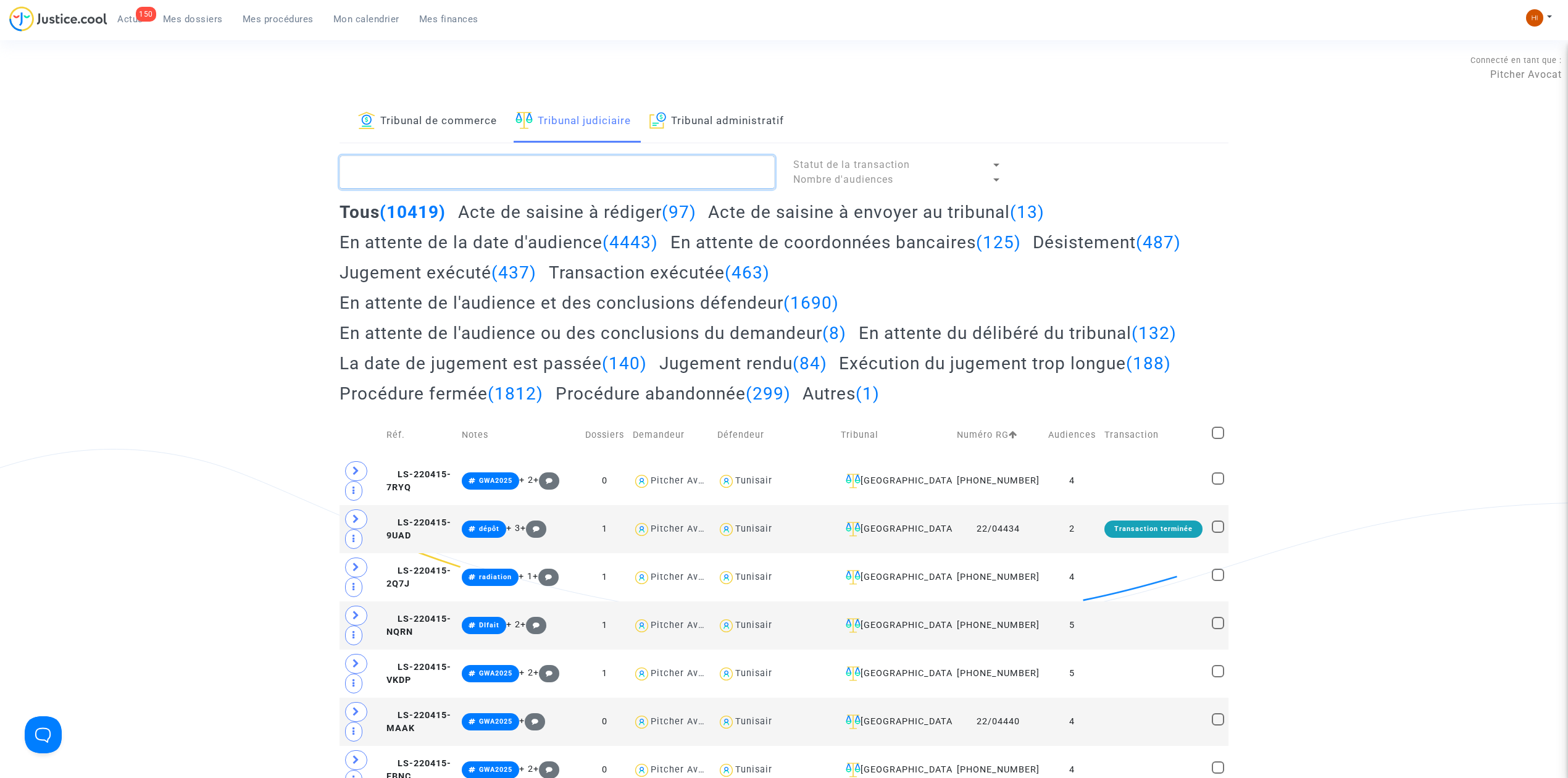
paste textarea "[PERSON_NAME]"
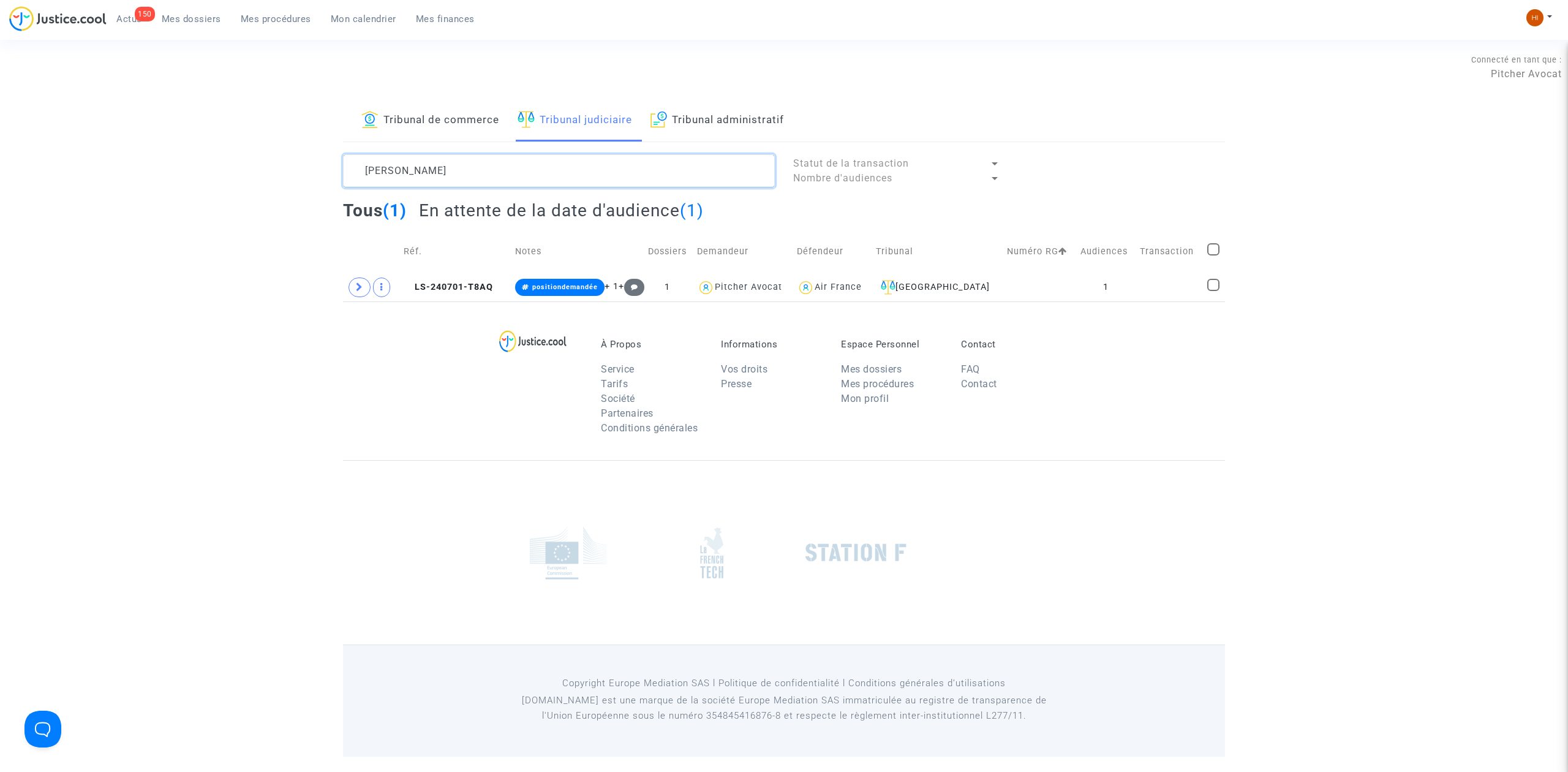
drag, startPoint x: 520, startPoint y: 175, endPoint x: 404, endPoint y: 168, distance: 116.2
click at [404, 168] on textarea at bounding box center [558, 171] width 432 height 33
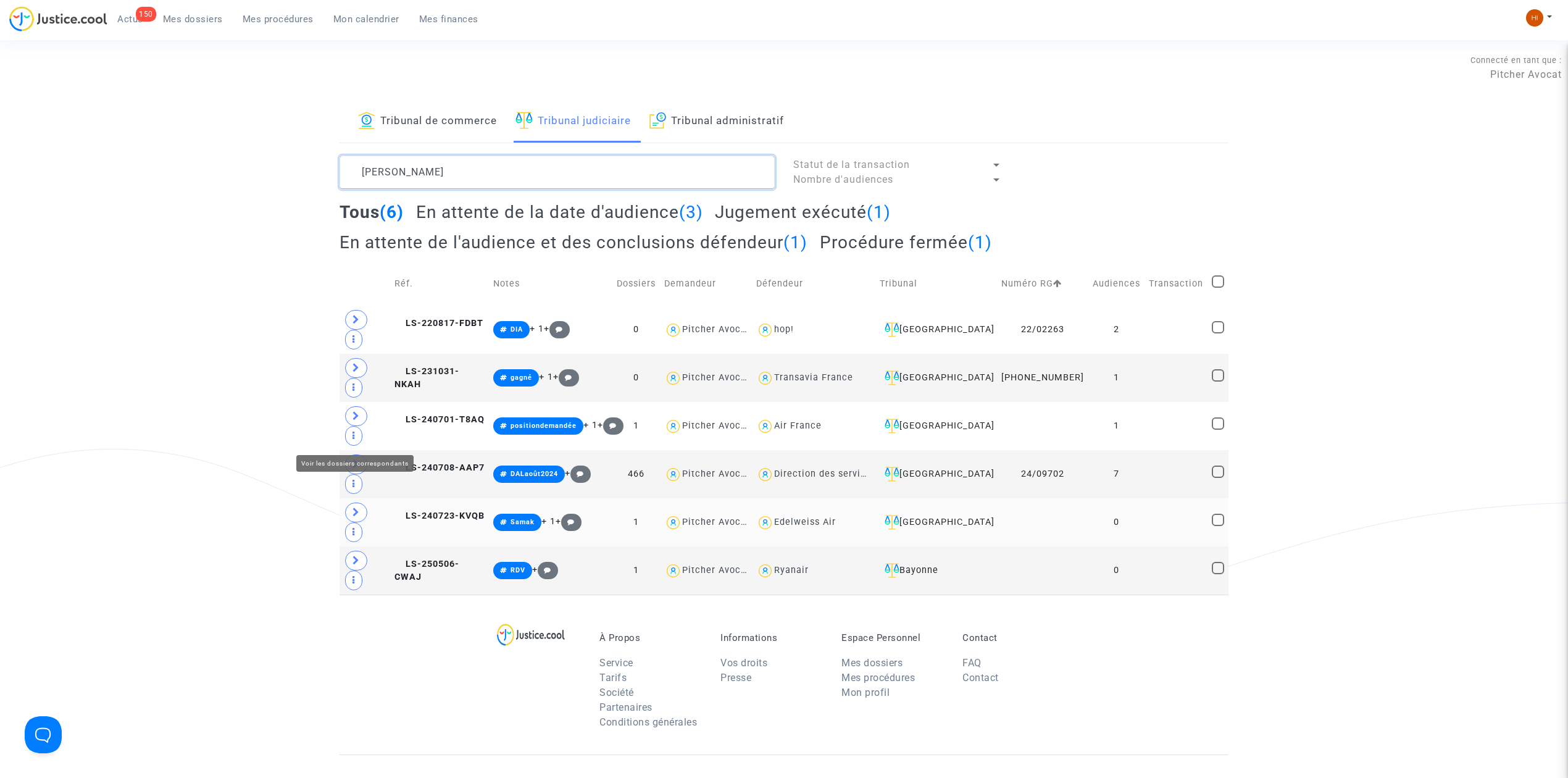
type textarea "[PERSON_NAME]"
click at [353, 508] on icon at bounding box center [356, 512] width 7 height 9
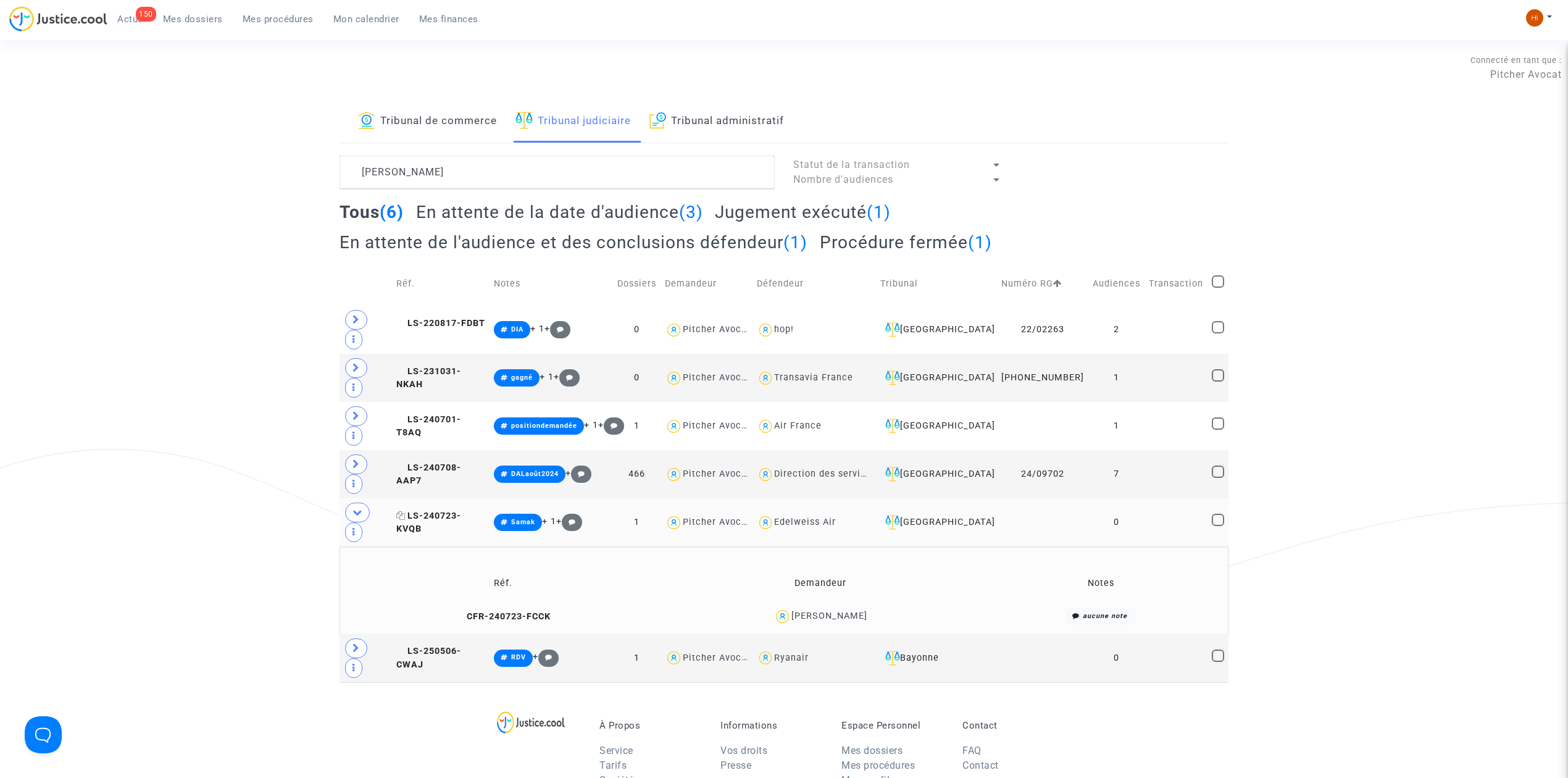
click at [461, 510] on span "LS-240723-KVQB" at bounding box center [429, 522] width 65 height 24
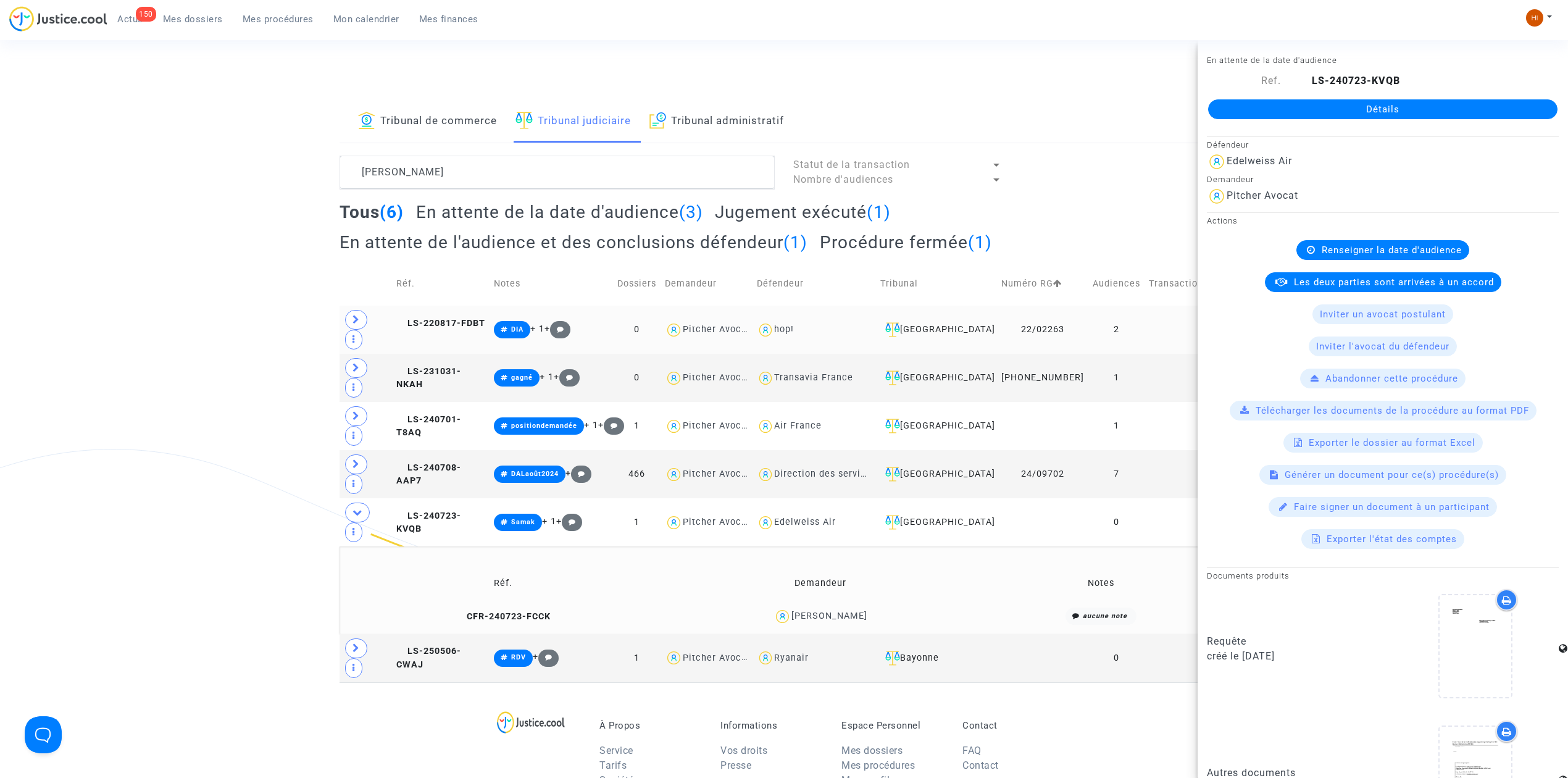
click at [339, 320] on div "[PERSON_NAME] de la transaction Nombre d'audiences Tous (6) En attente de la da…" at bounding box center [784, 419] width 907 height 526
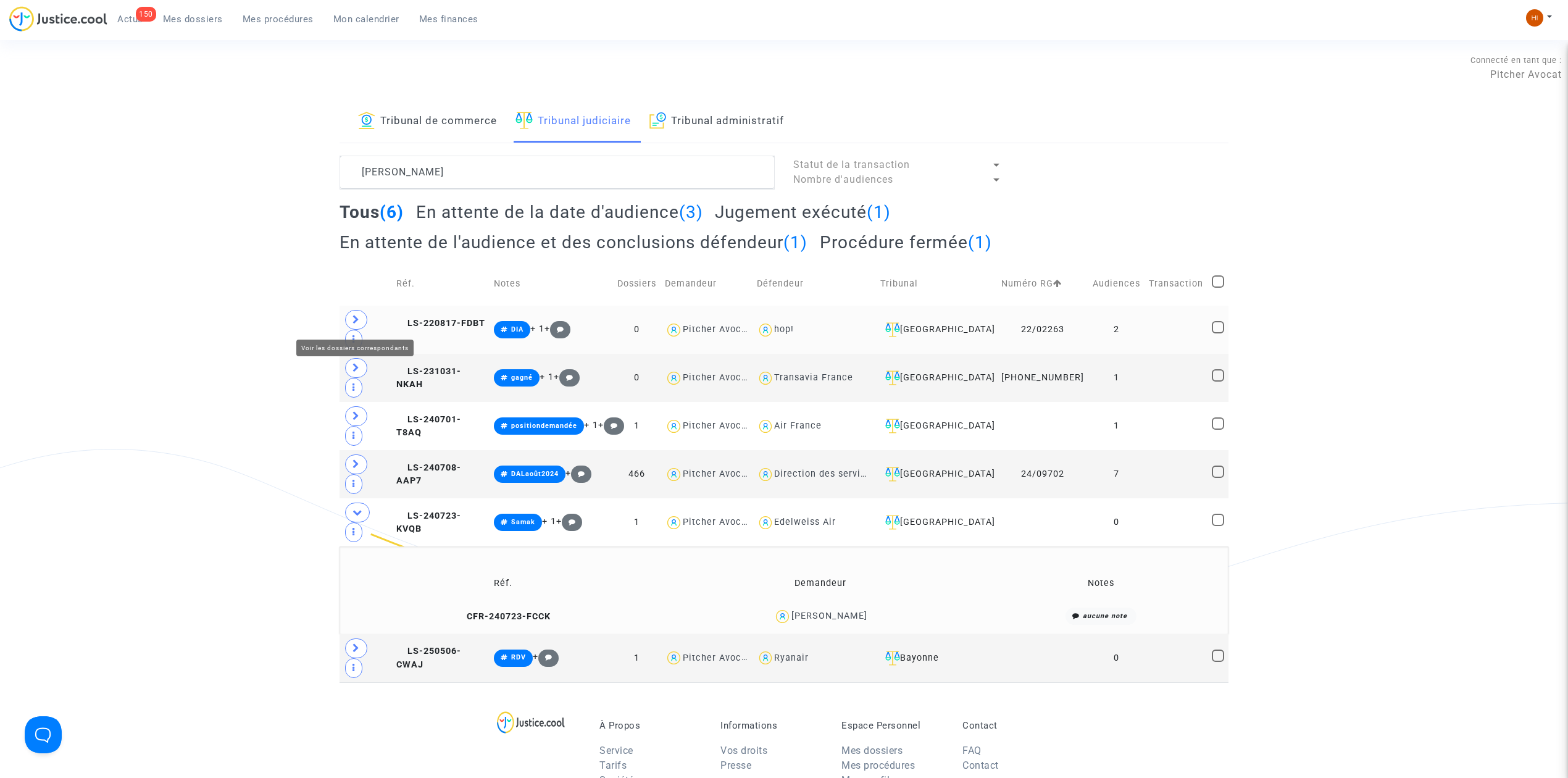
click at [351, 322] on span at bounding box center [356, 320] width 23 height 20
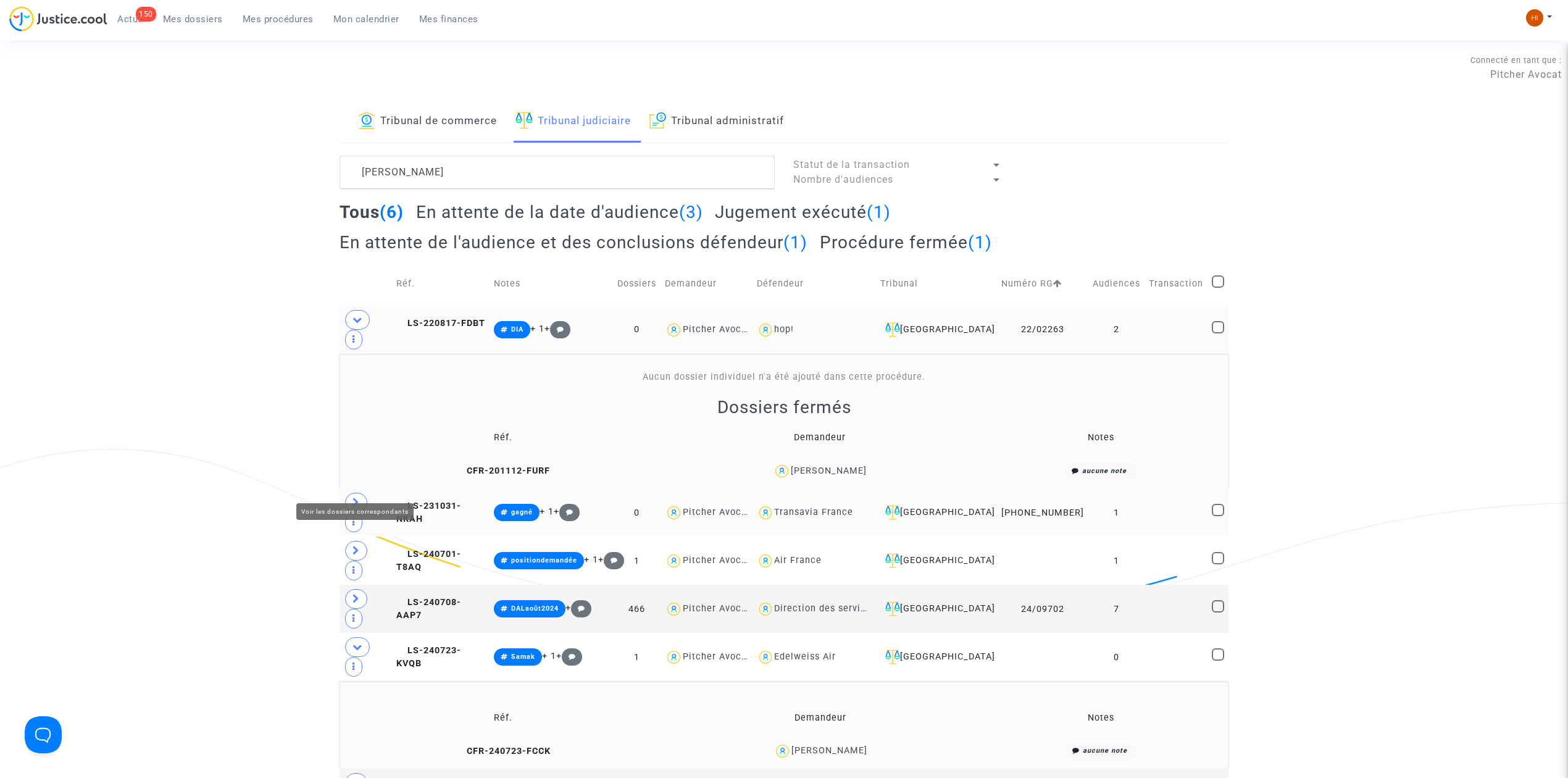
click at [357, 492] on span at bounding box center [356, 502] width 23 height 20
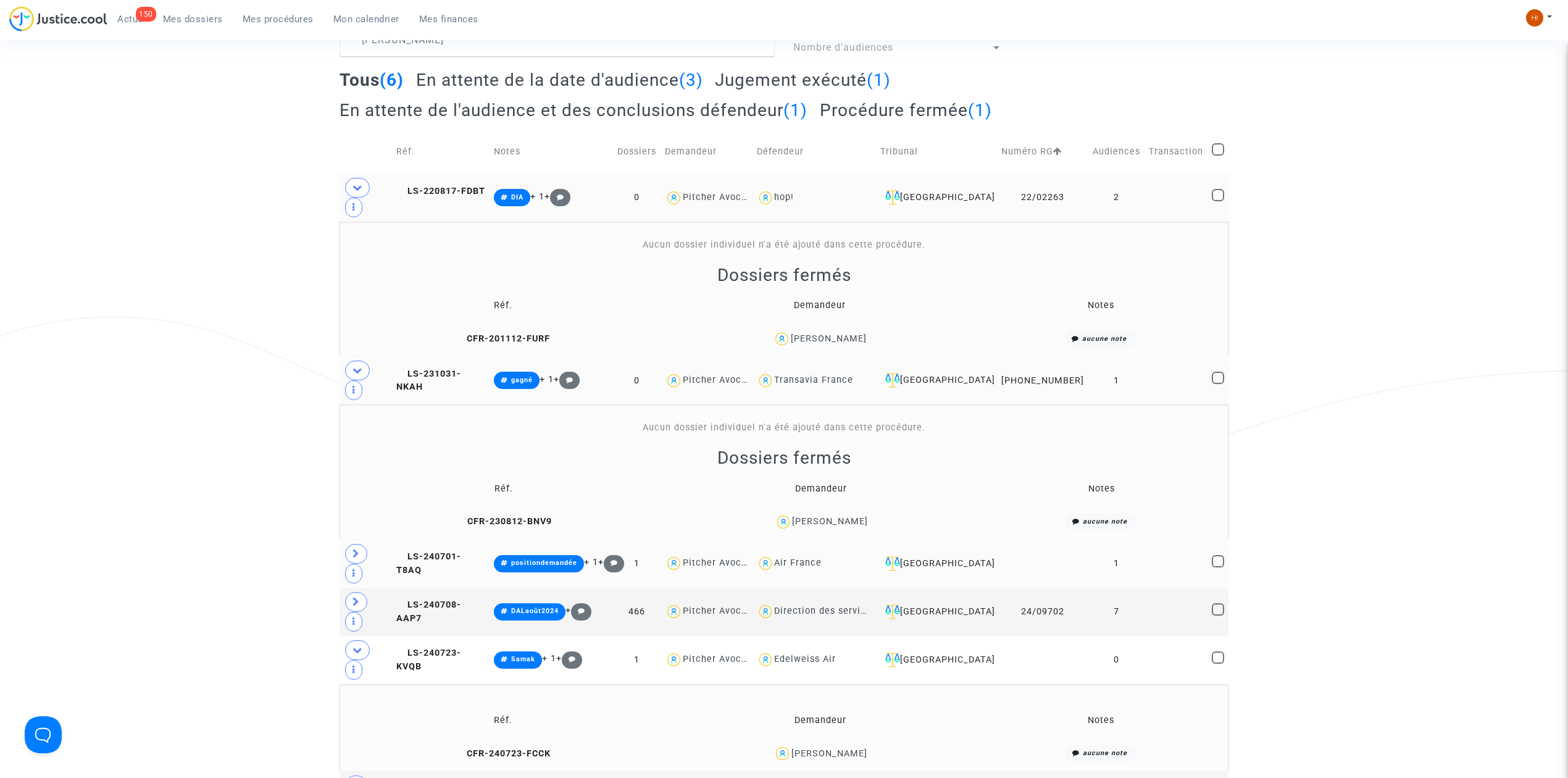
scroll to position [164, 0]
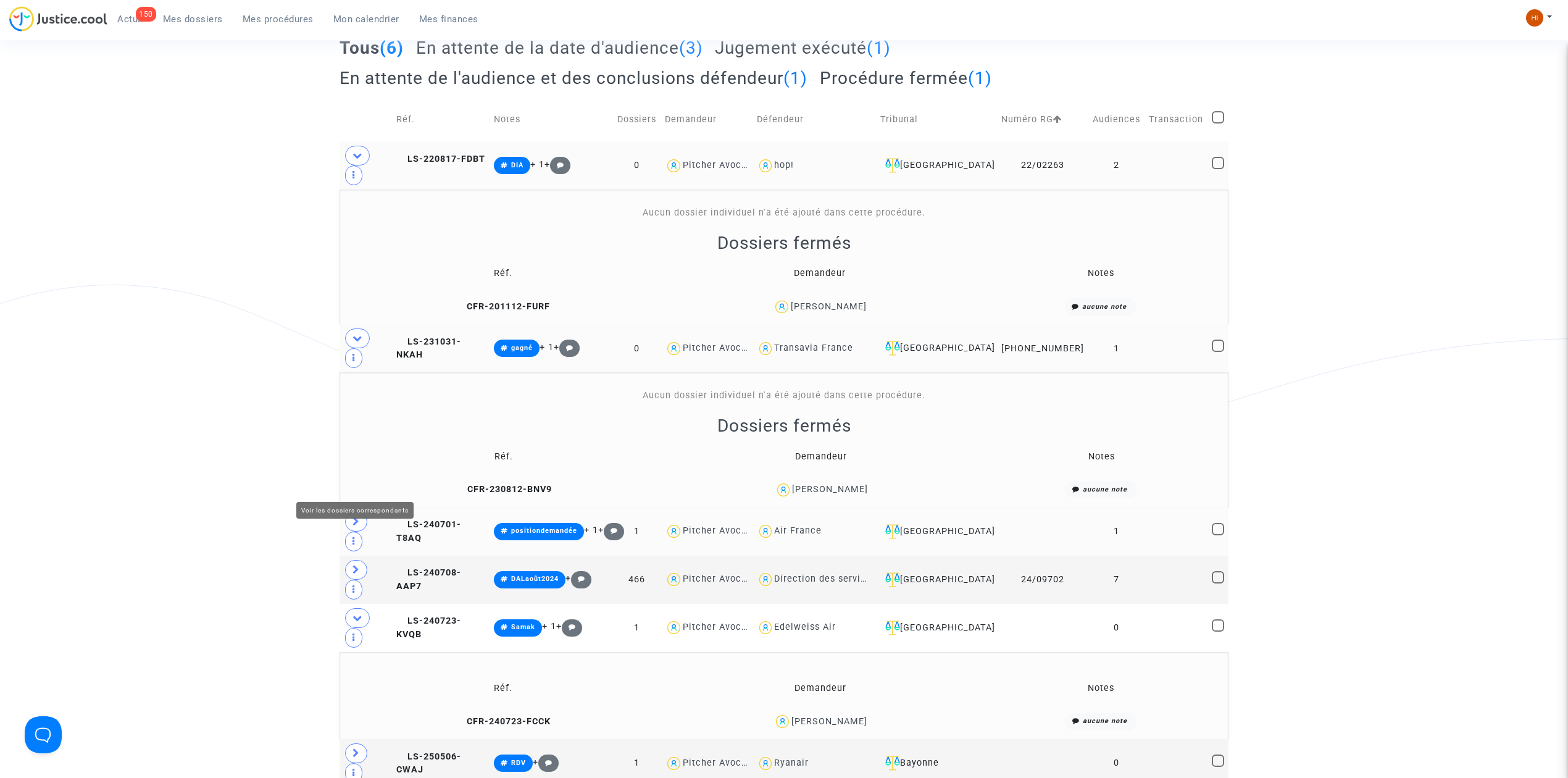
click at [345, 512] on span at bounding box center [356, 522] width 23 height 20
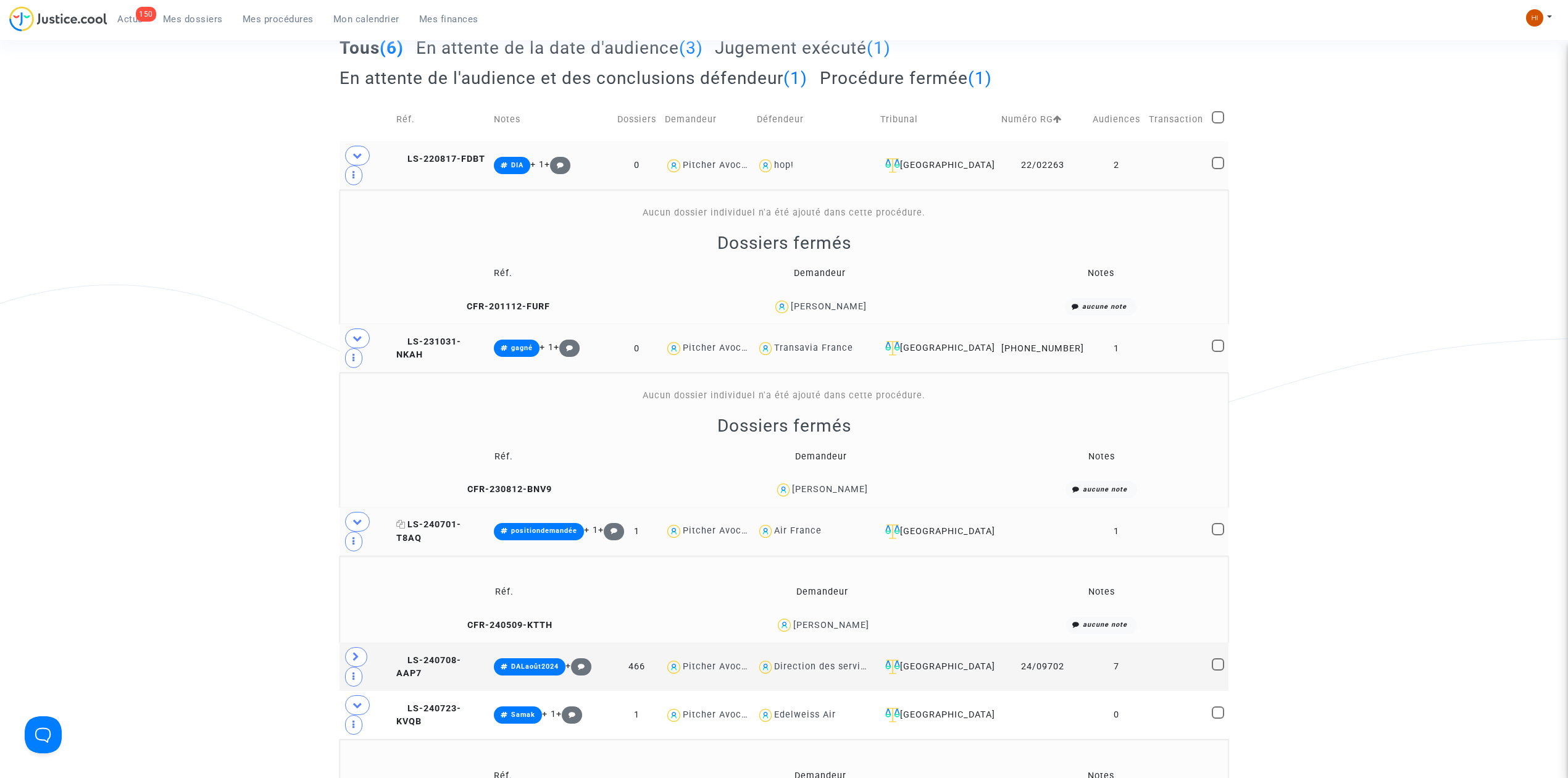
click at [459, 519] on span "LS-240701-T8AQ" at bounding box center [429, 531] width 65 height 24
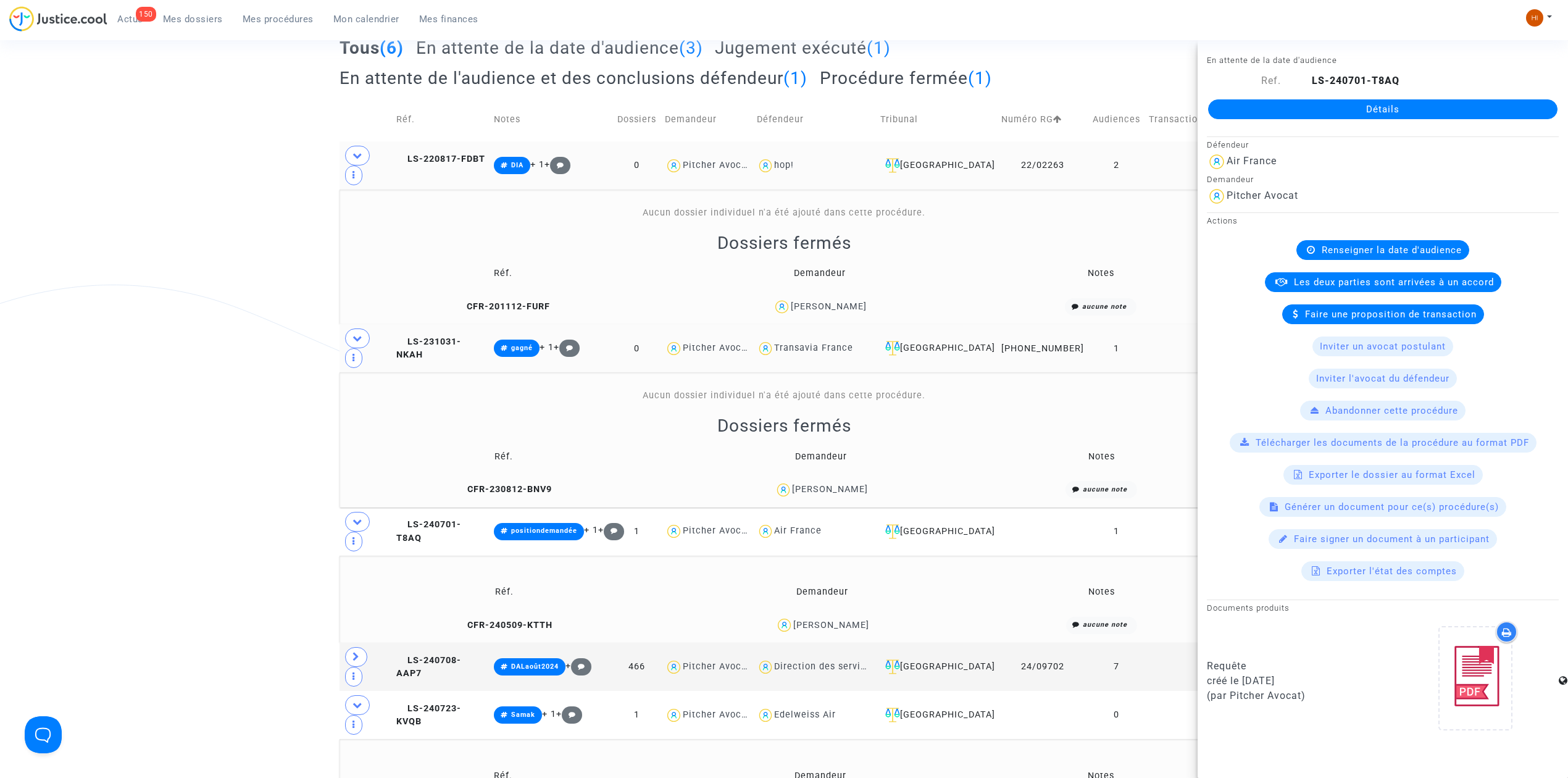
click at [468, 467] on td "Aucun dossier individuel n'a été ajouté dans cette procédure. Dossiers fermés R…" at bounding box center [784, 439] width 889 height 134
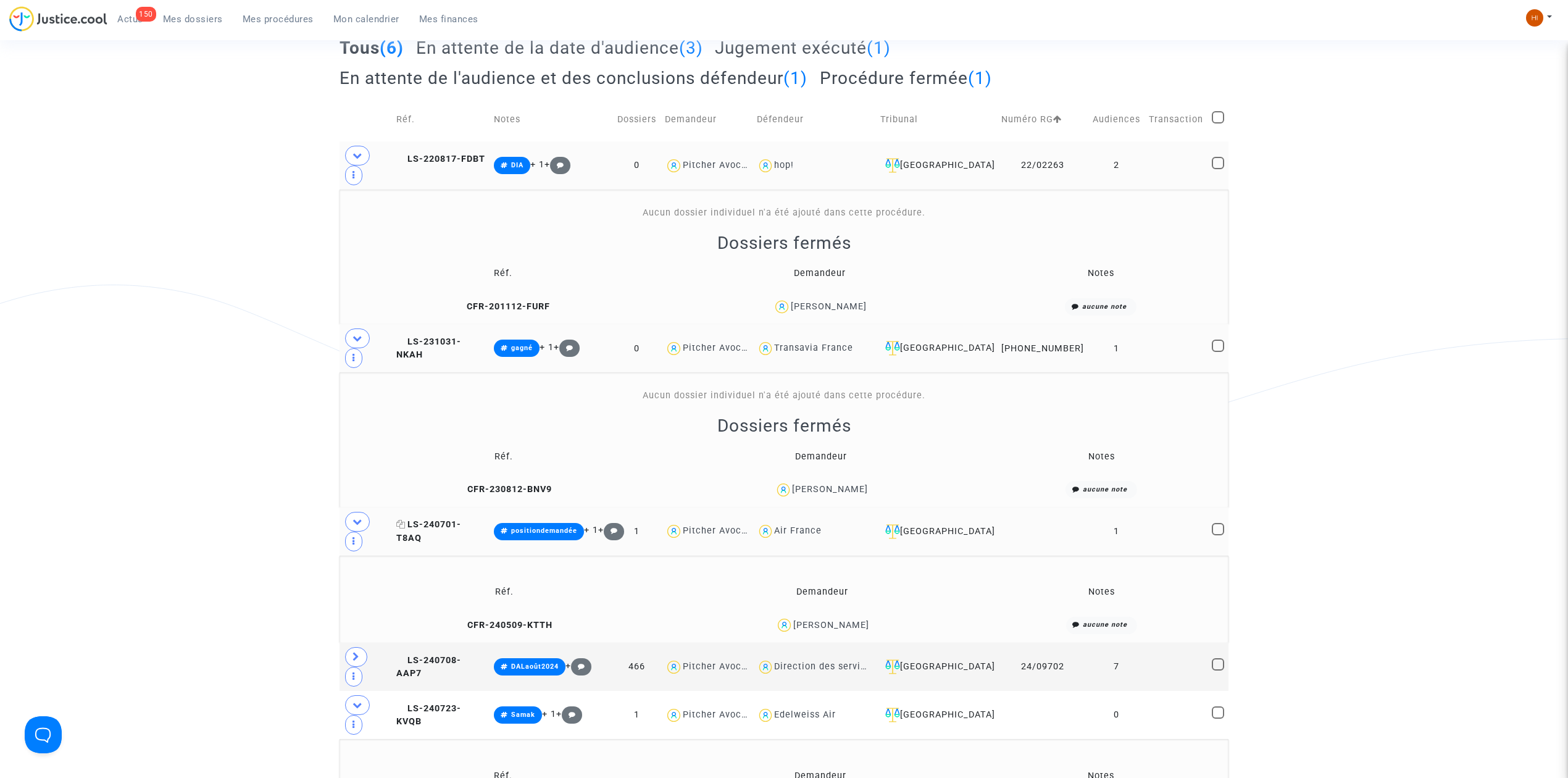
click at [457, 519] on span "LS-240701-T8AQ" at bounding box center [429, 531] width 65 height 24
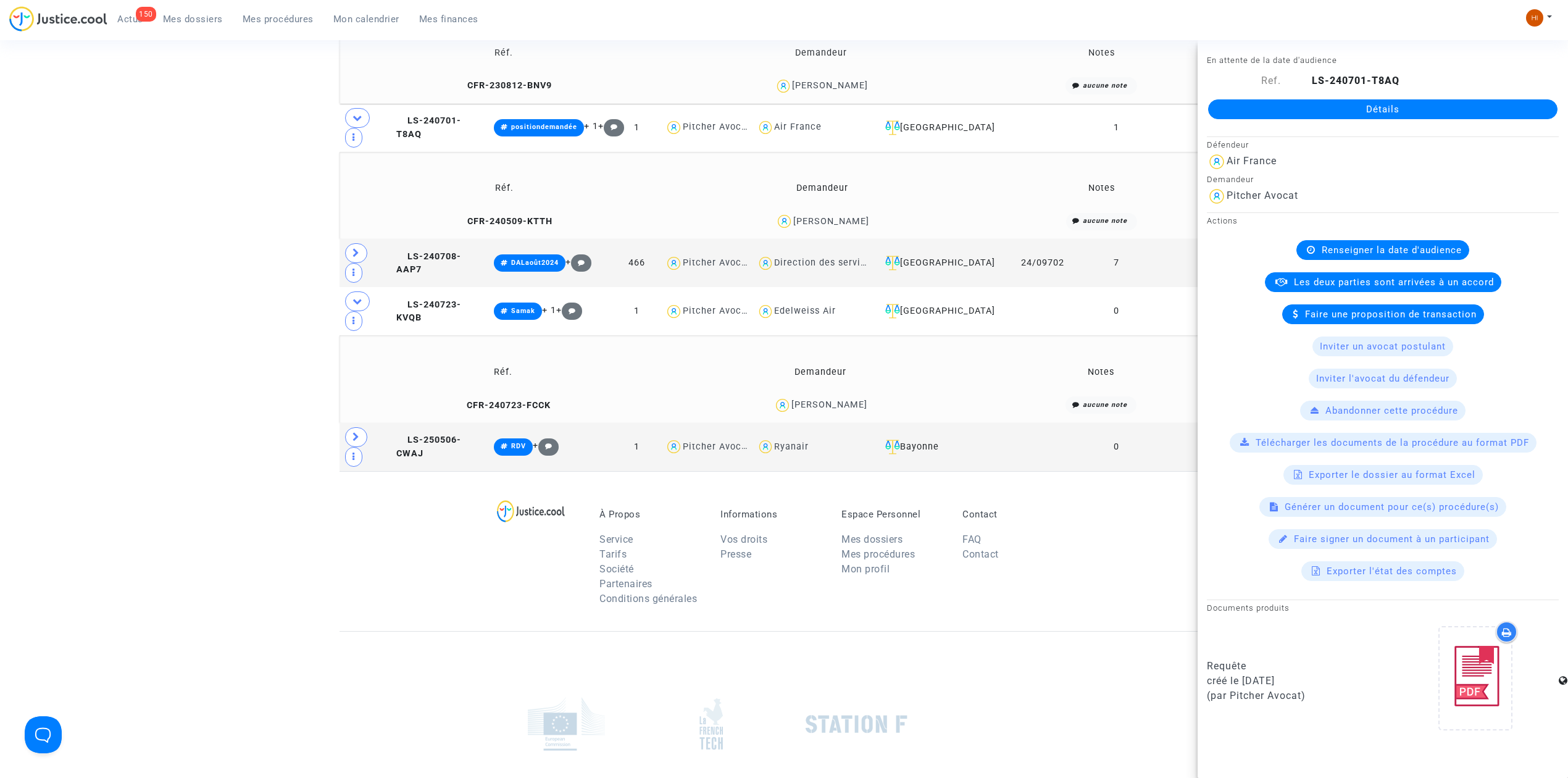
scroll to position [521, 0]
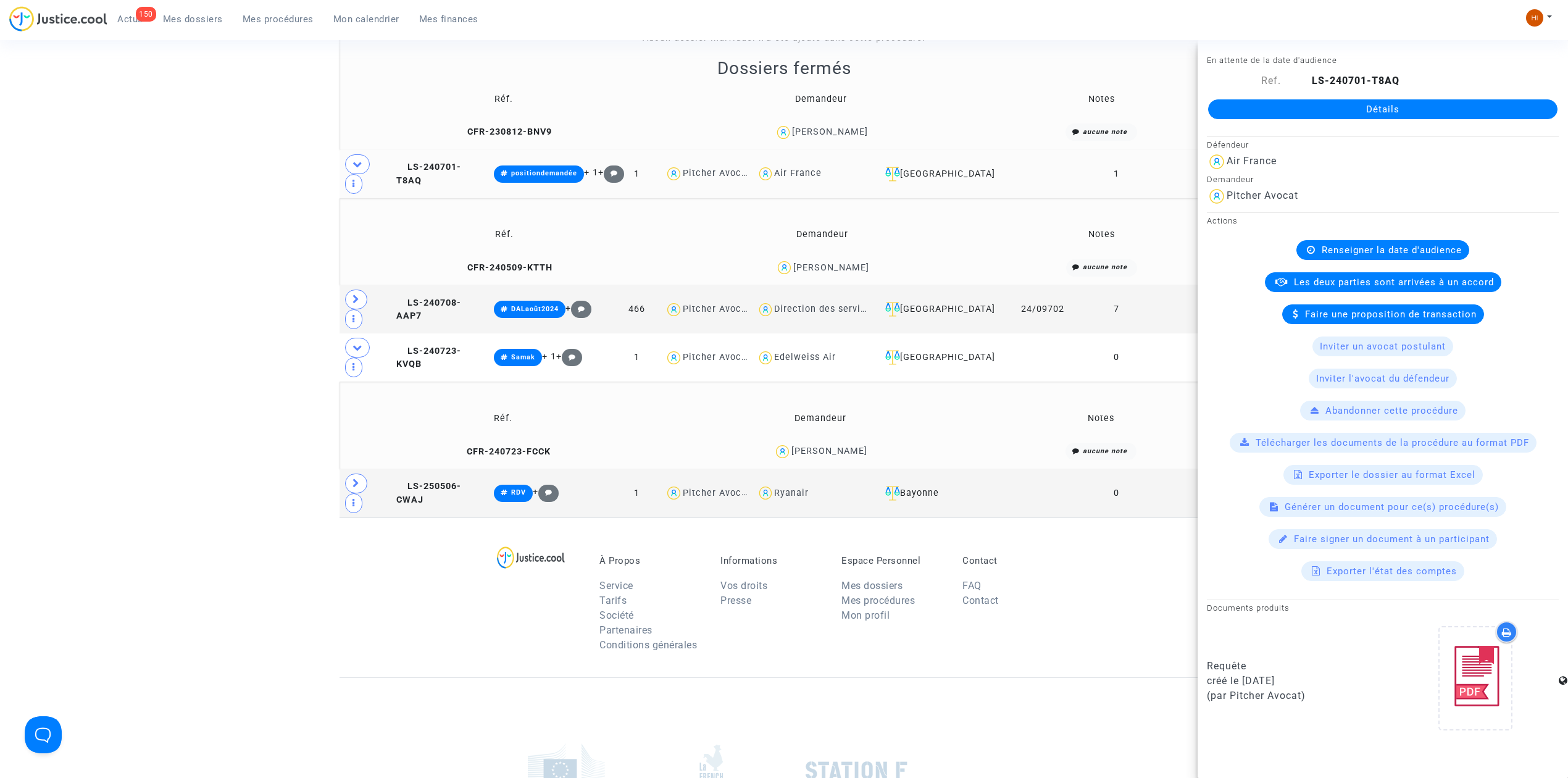
click at [461, 161] on copy "LS-240701-T8AQ" at bounding box center [429, 173] width 65 height 24
click at [502, 262] on span "CFR-240509-KTTH" at bounding box center [504, 268] width 96 height 11
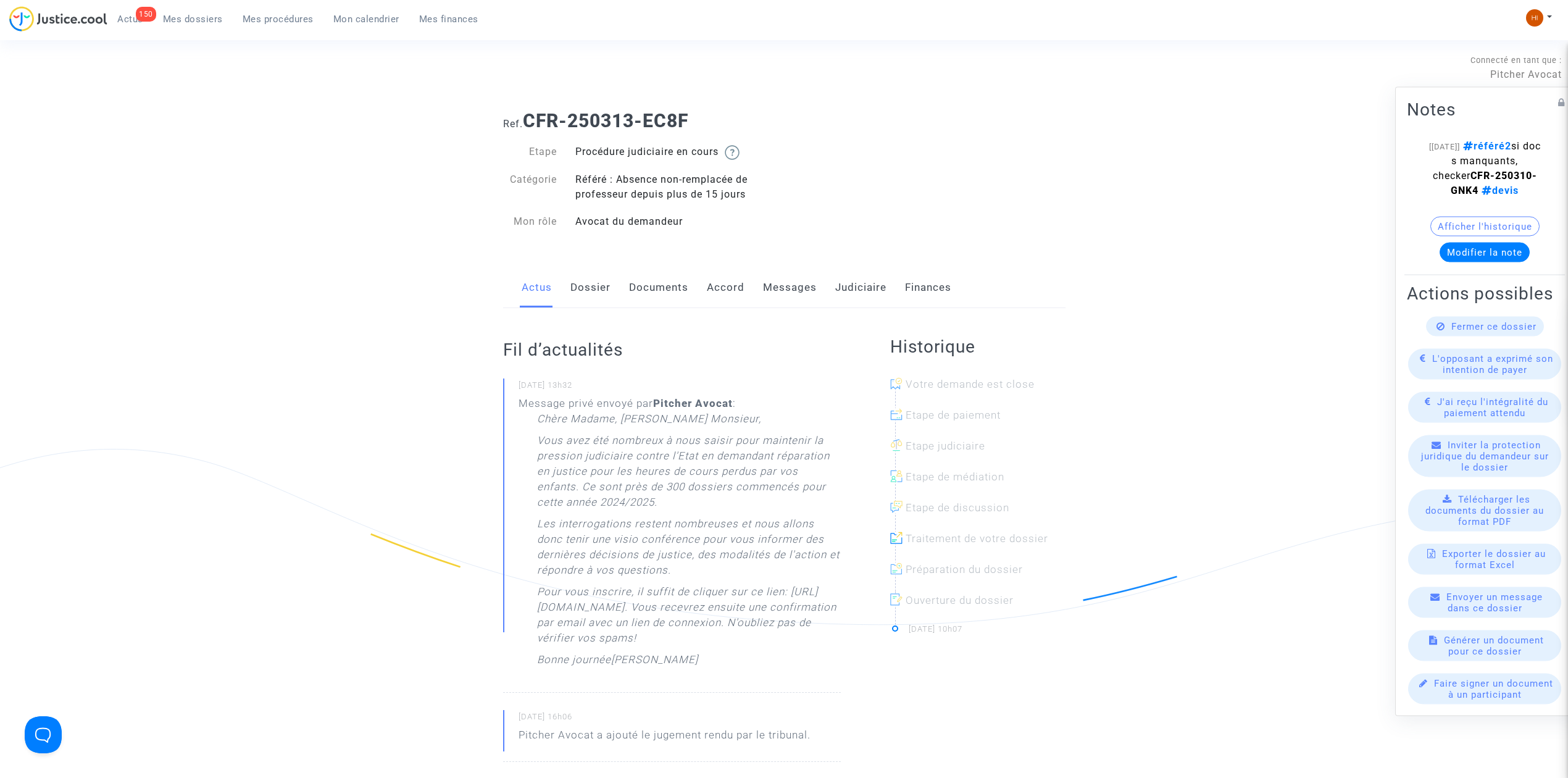
click at [856, 275] on link "Judiciaire" at bounding box center [860, 287] width 51 height 41
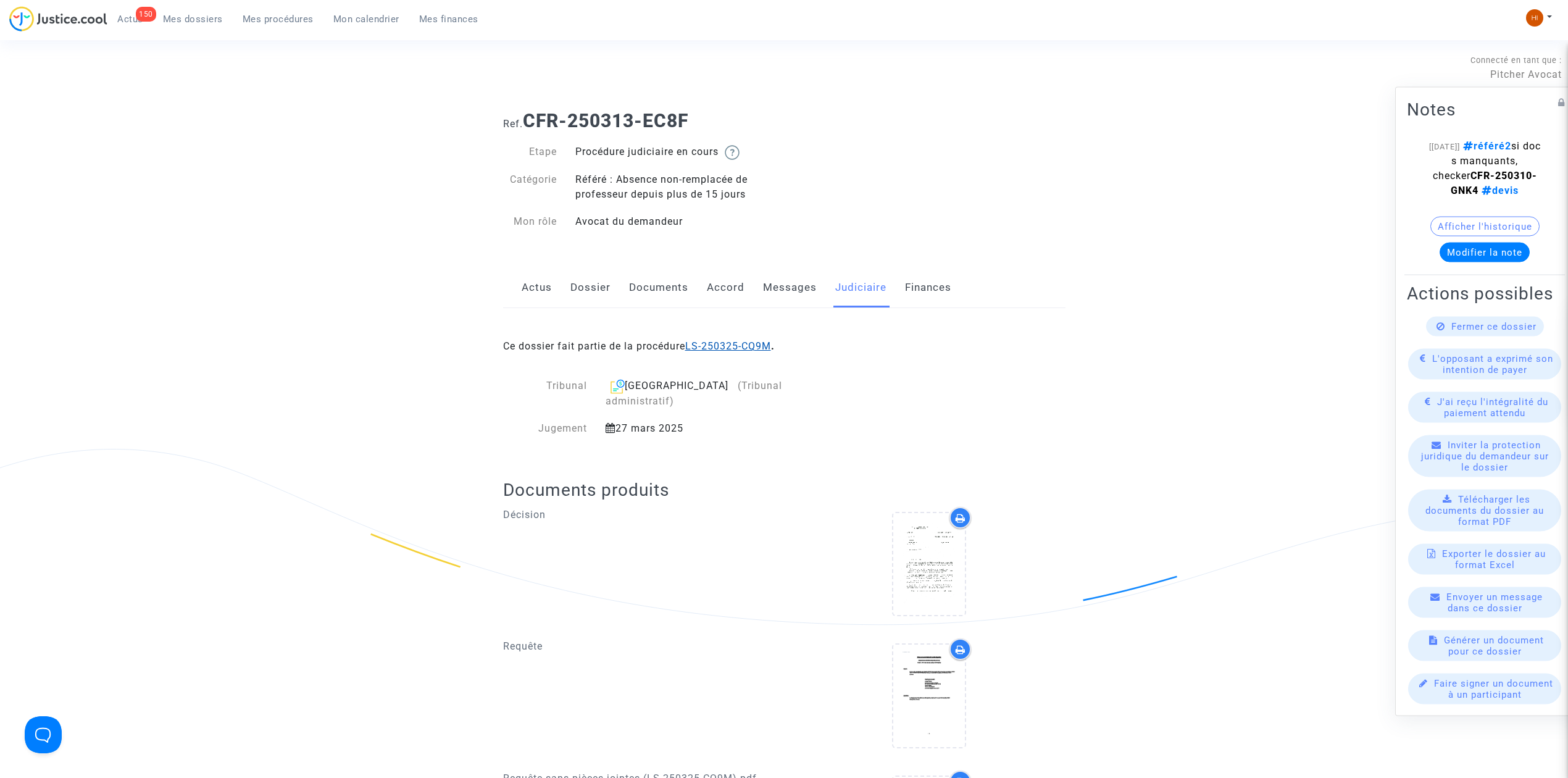
click at [741, 341] on link "LS-250325-CQ9M" at bounding box center [728, 345] width 86 height 12
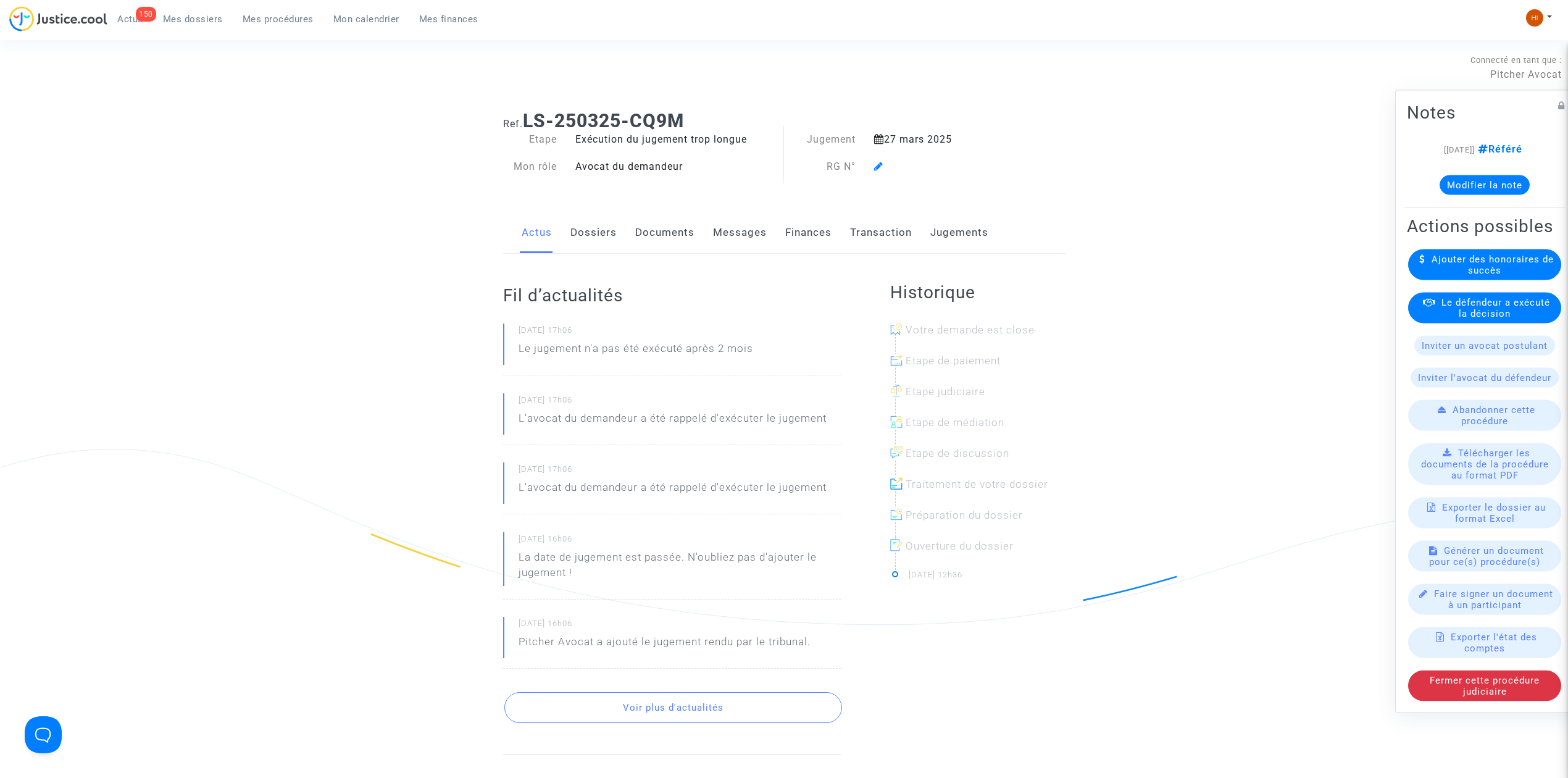
click at [599, 226] on link "Dossiers" at bounding box center [593, 233] width 46 height 41
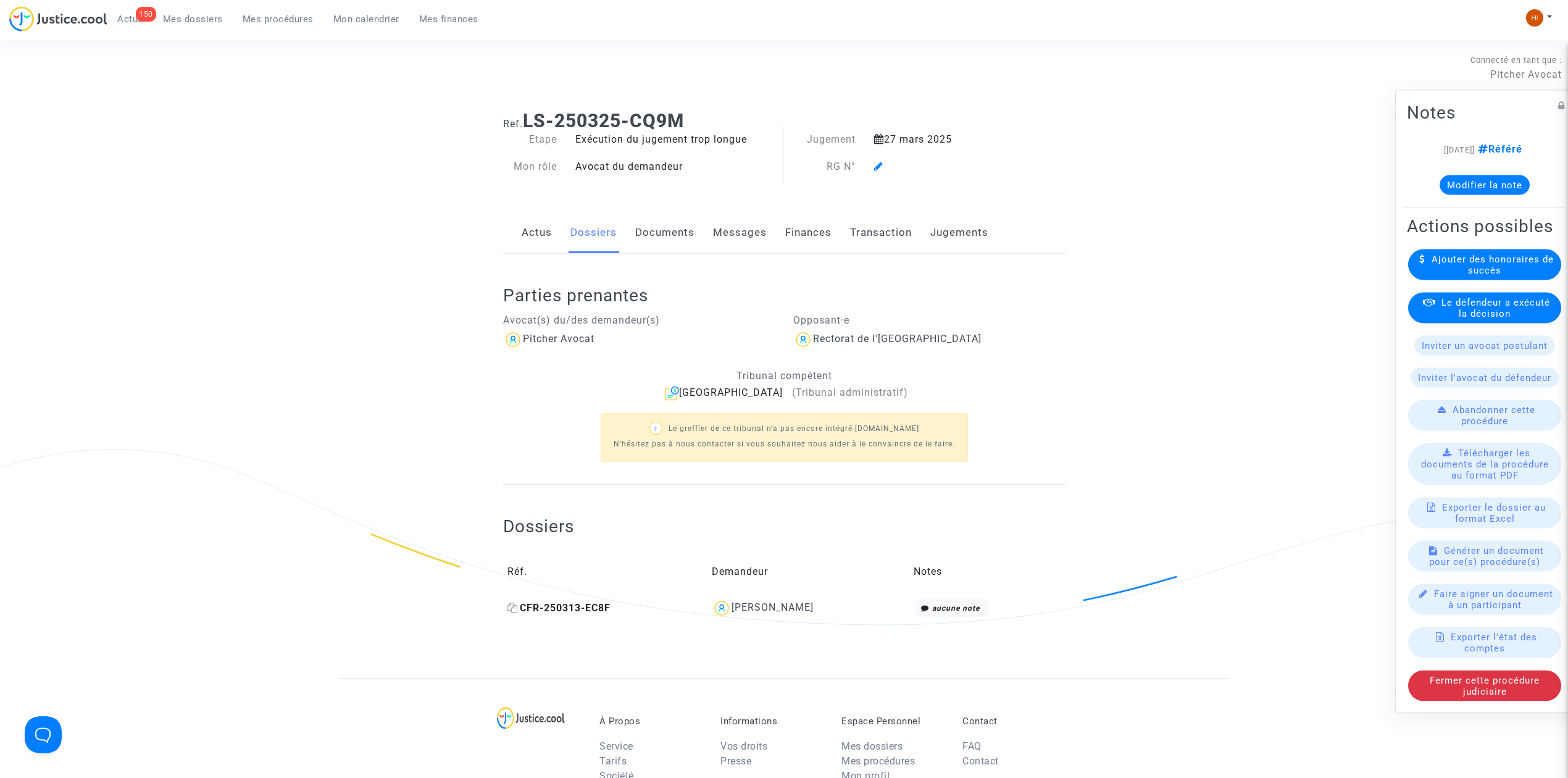
click at [596, 609] on span "CFR-250313-EC8F" at bounding box center [559, 607] width 103 height 12
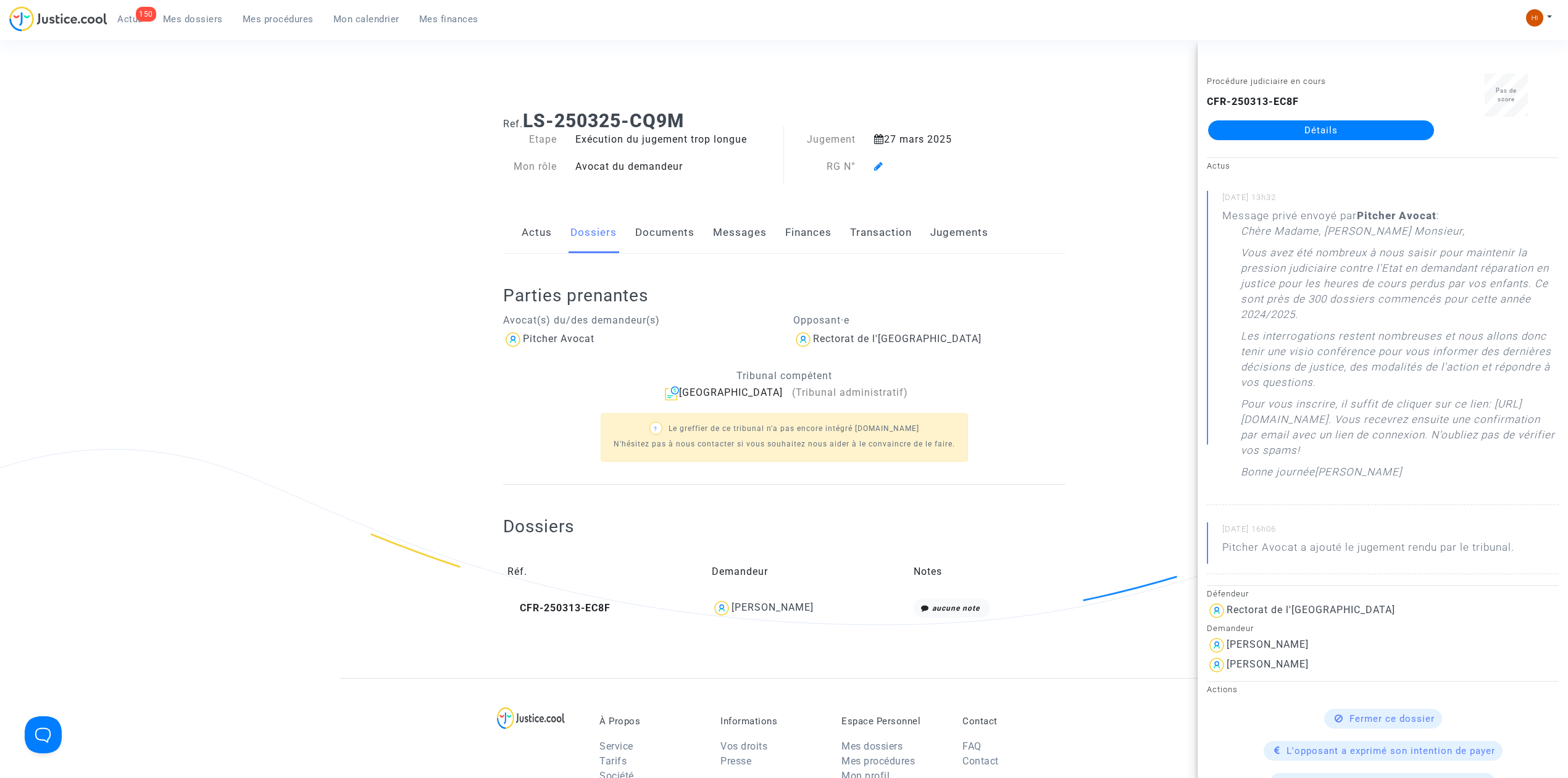
click at [1059, 353] on div "Avocat(s) du/des demandeur(s) Pitcher Avocat Opposant·e Rectorat de l'Académie …" at bounding box center [784, 389] width 563 height 165
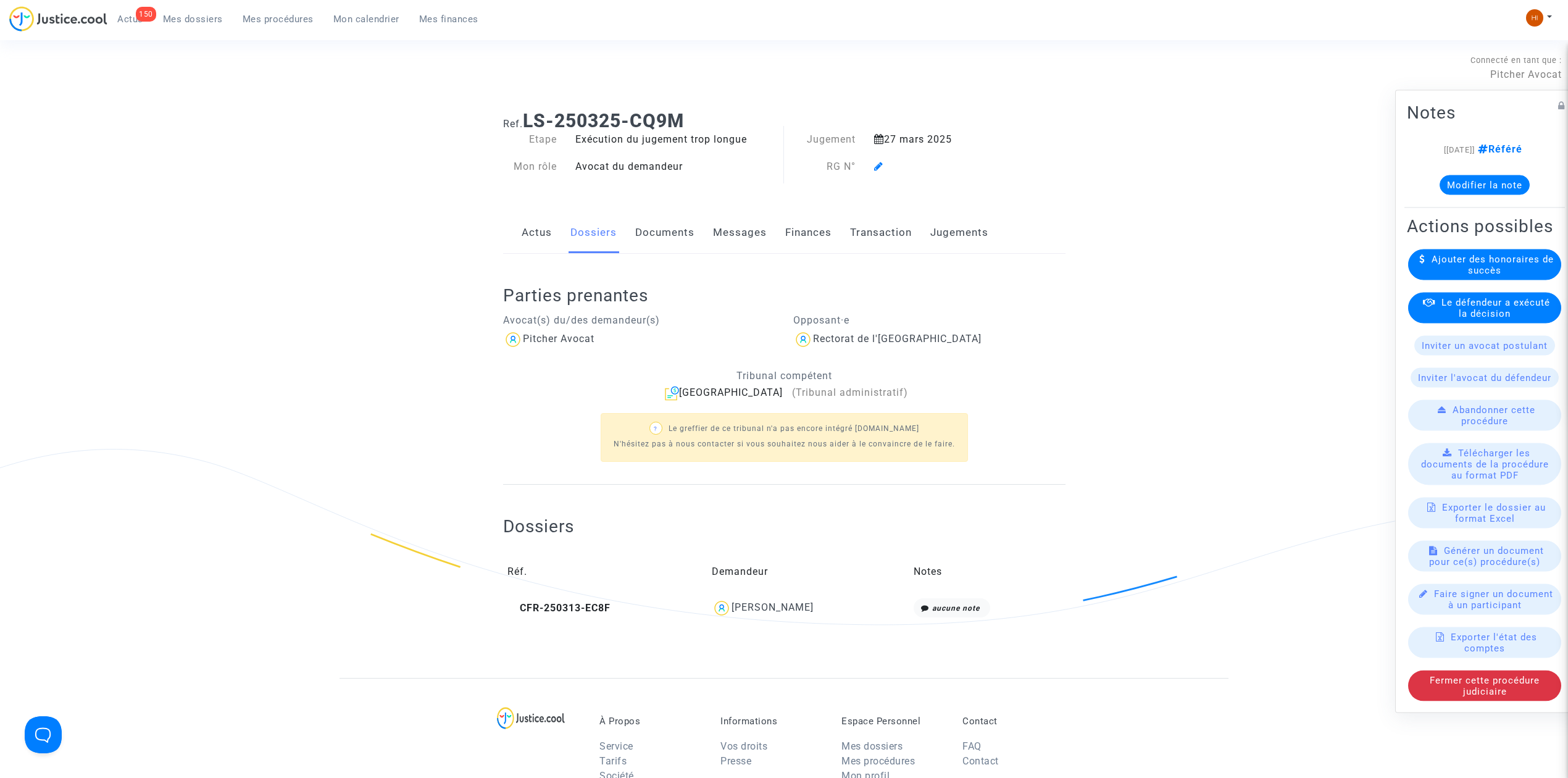
click at [650, 241] on link "Documents" at bounding box center [665, 233] width 60 height 41
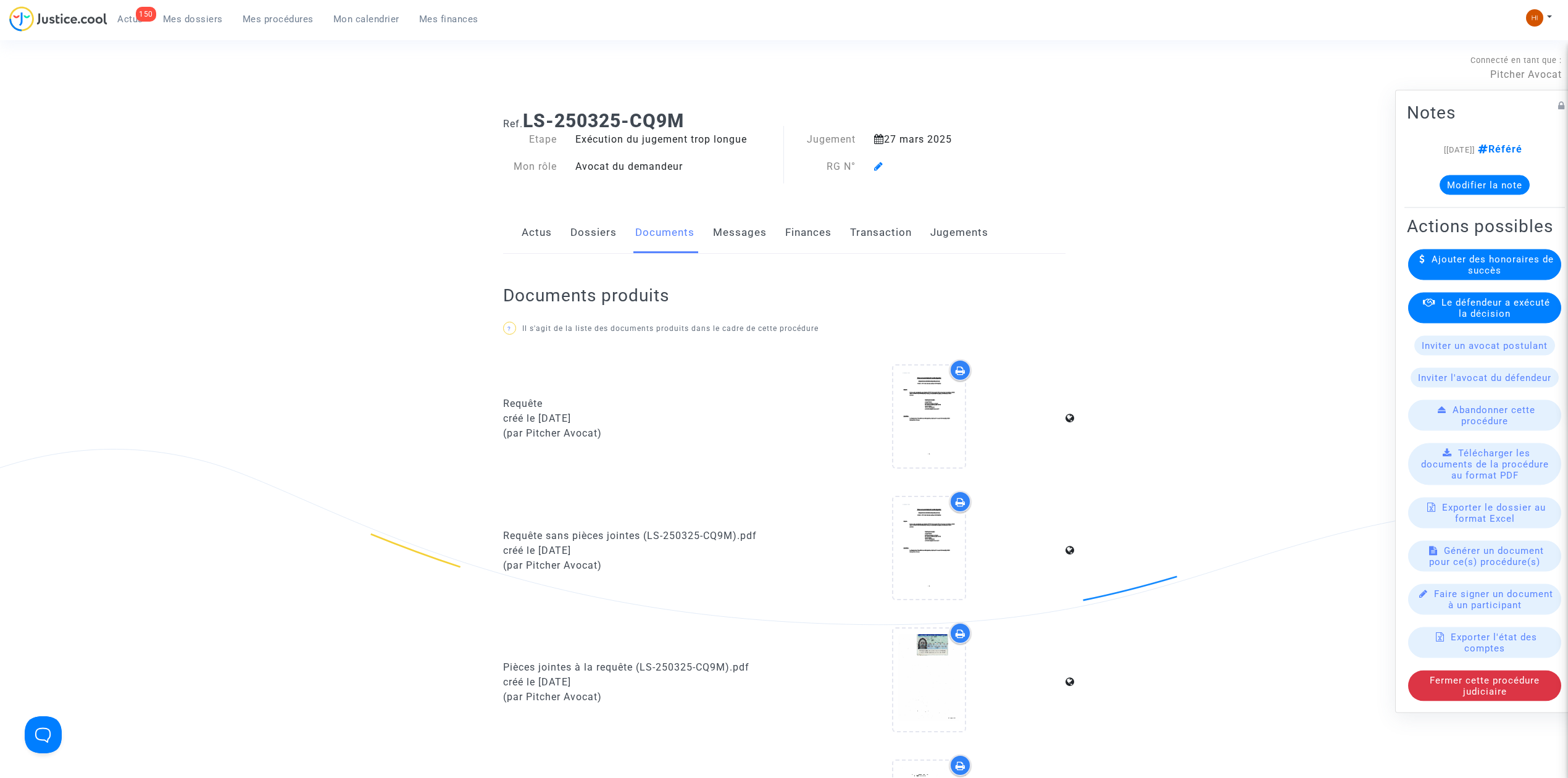
click at [964, 238] on link "Jugements" at bounding box center [959, 233] width 58 height 41
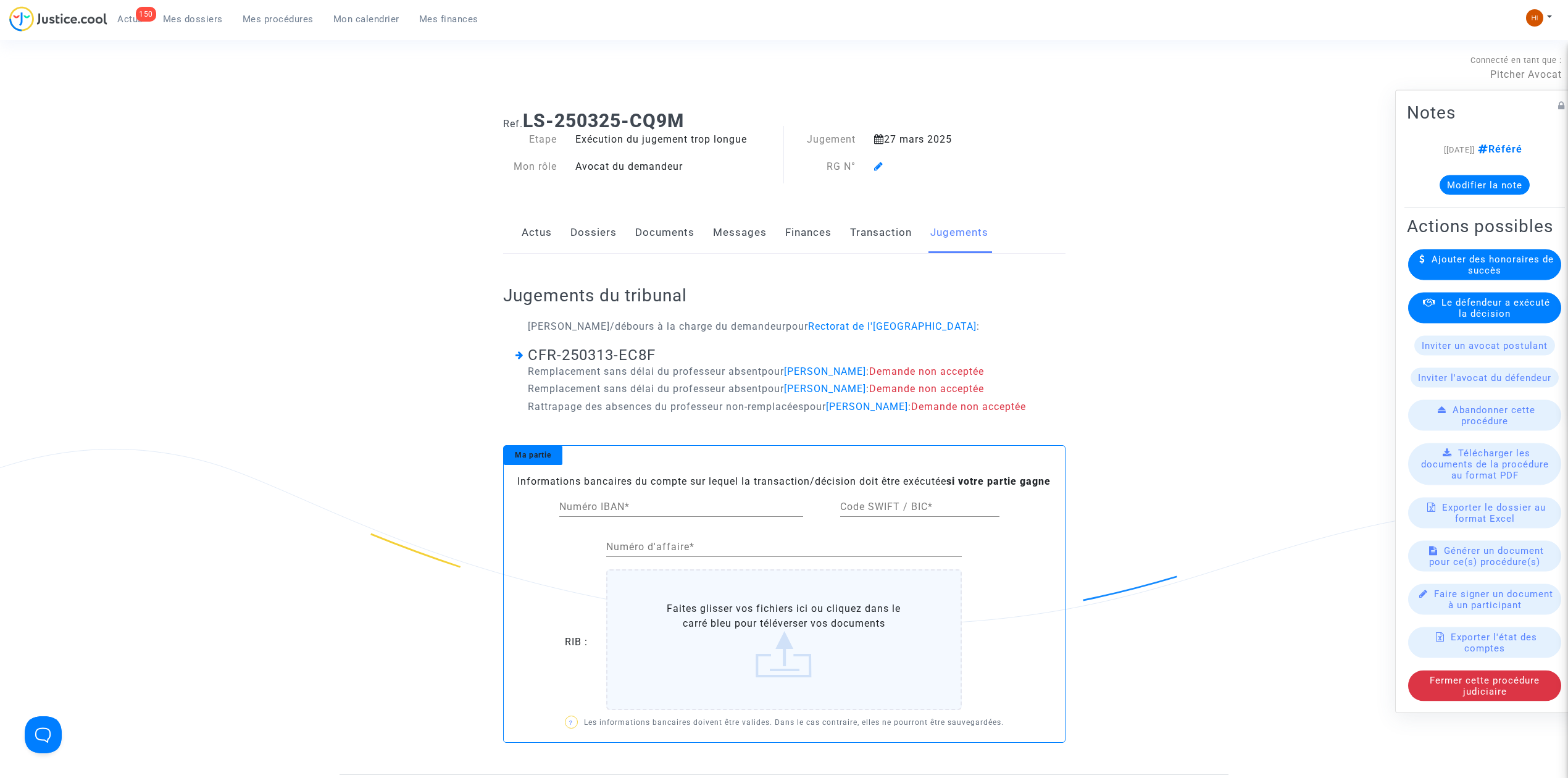
drag, startPoint x: 690, startPoint y: 228, endPoint x: 683, endPoint y: 230, distance: 7.3
click at [690, 228] on link "Documents" at bounding box center [665, 233] width 60 height 41
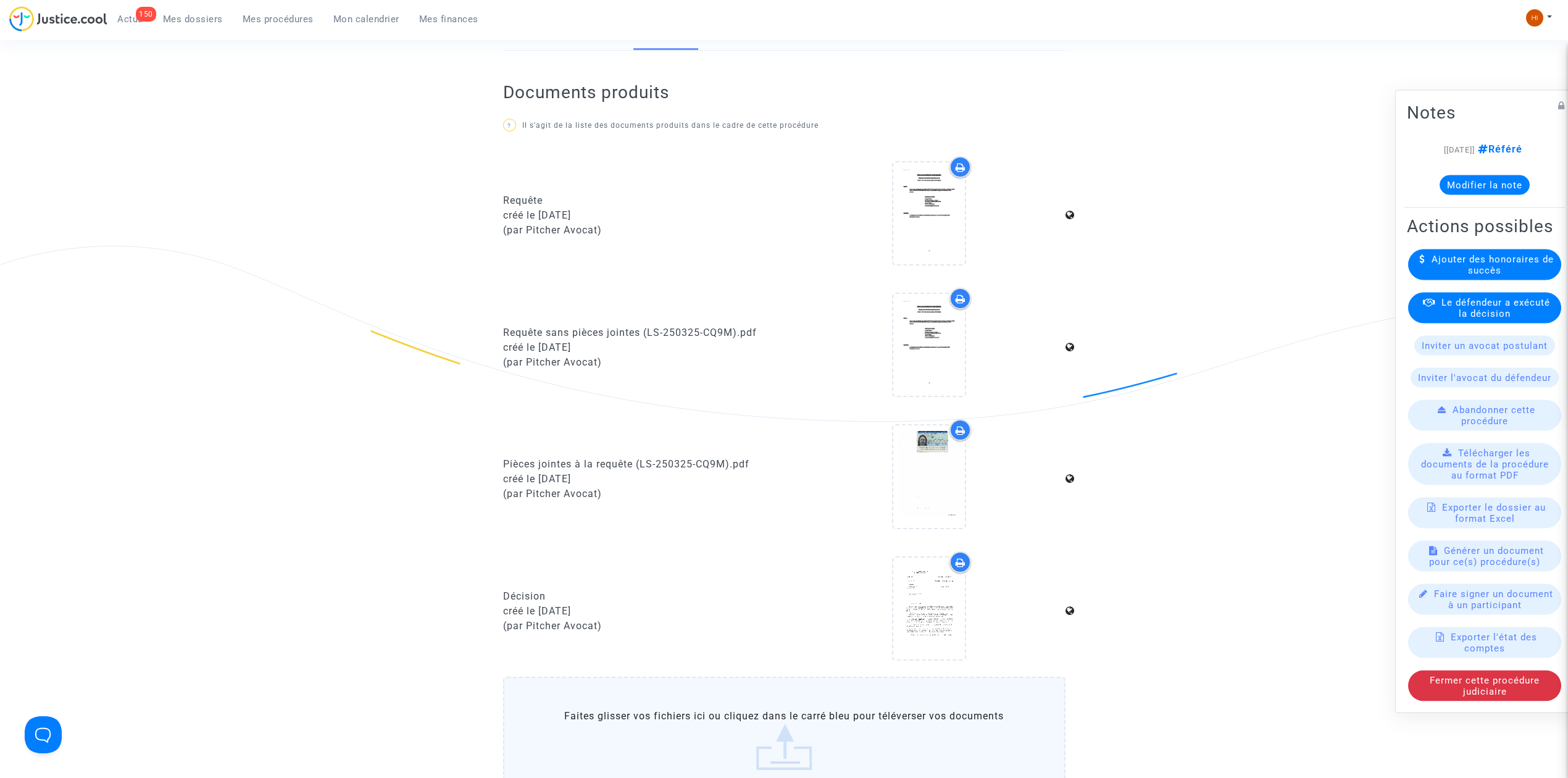
scroll to position [329, 0]
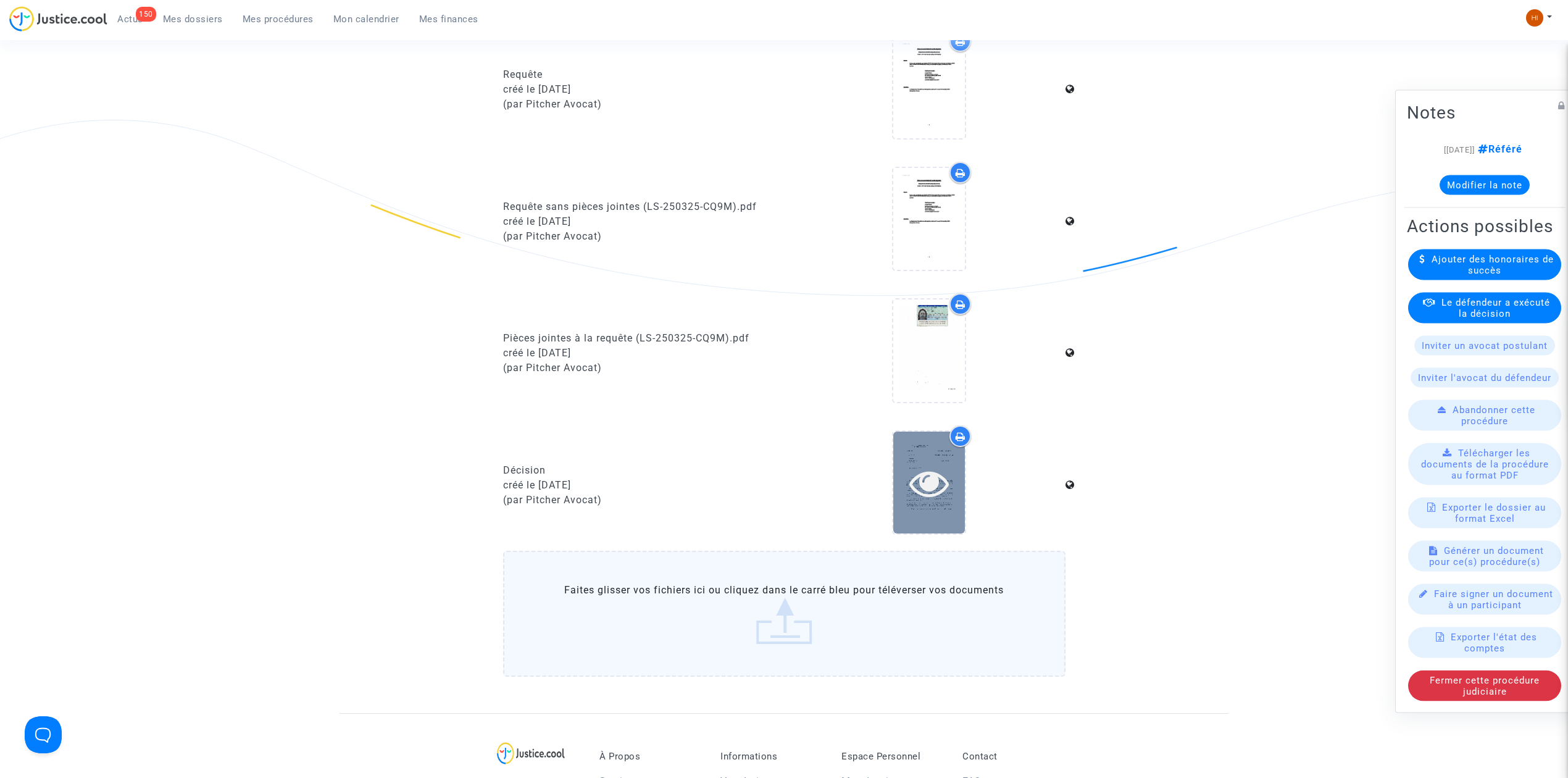
drag, startPoint x: 937, startPoint y: 480, endPoint x: 929, endPoint y: 480, distance: 8.0
click at [934, 480] on icon at bounding box center [929, 482] width 40 height 40
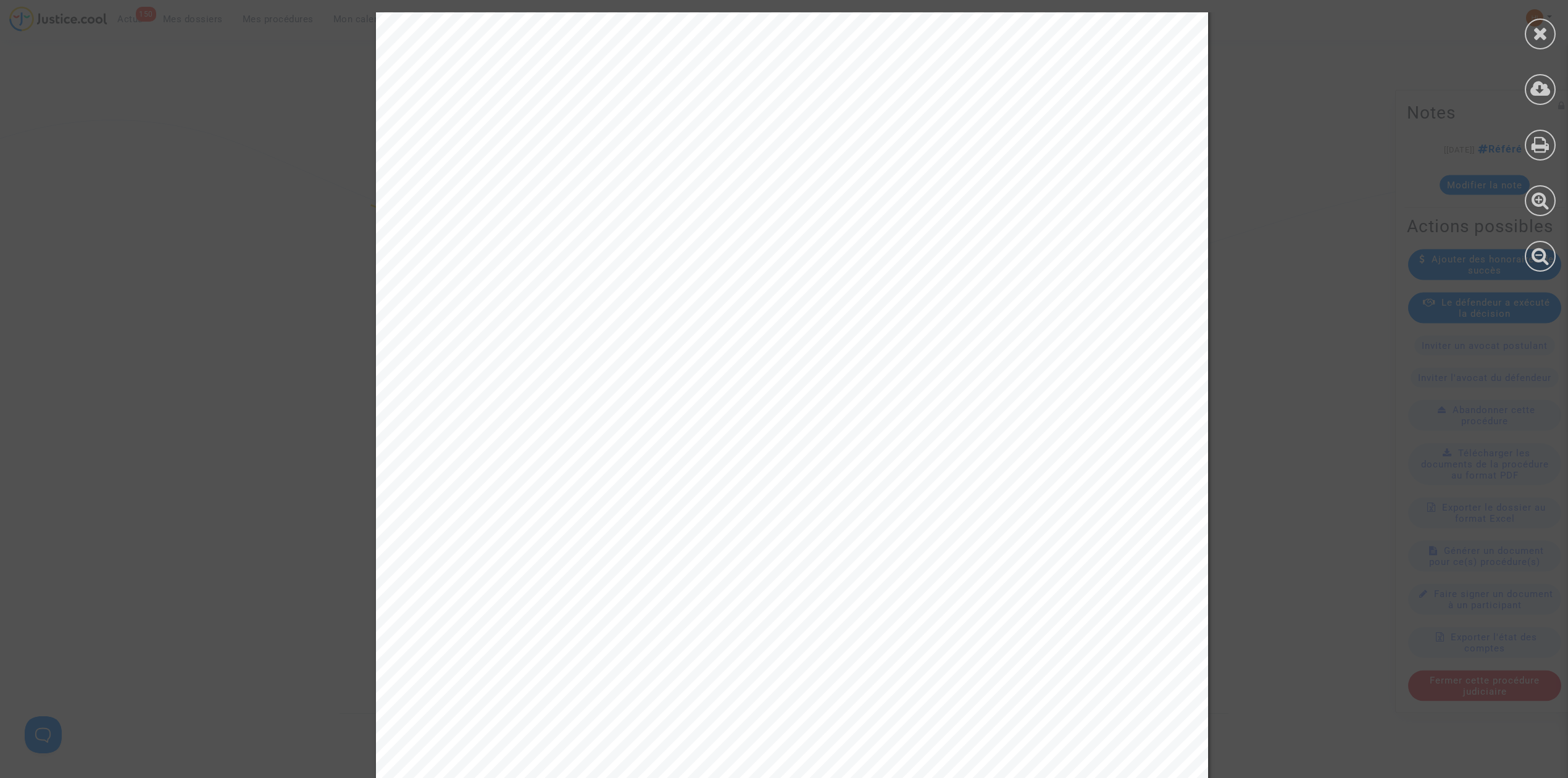
scroll to position [3209, 0]
click at [1535, 21] on div at bounding box center [1540, 34] width 31 height 31
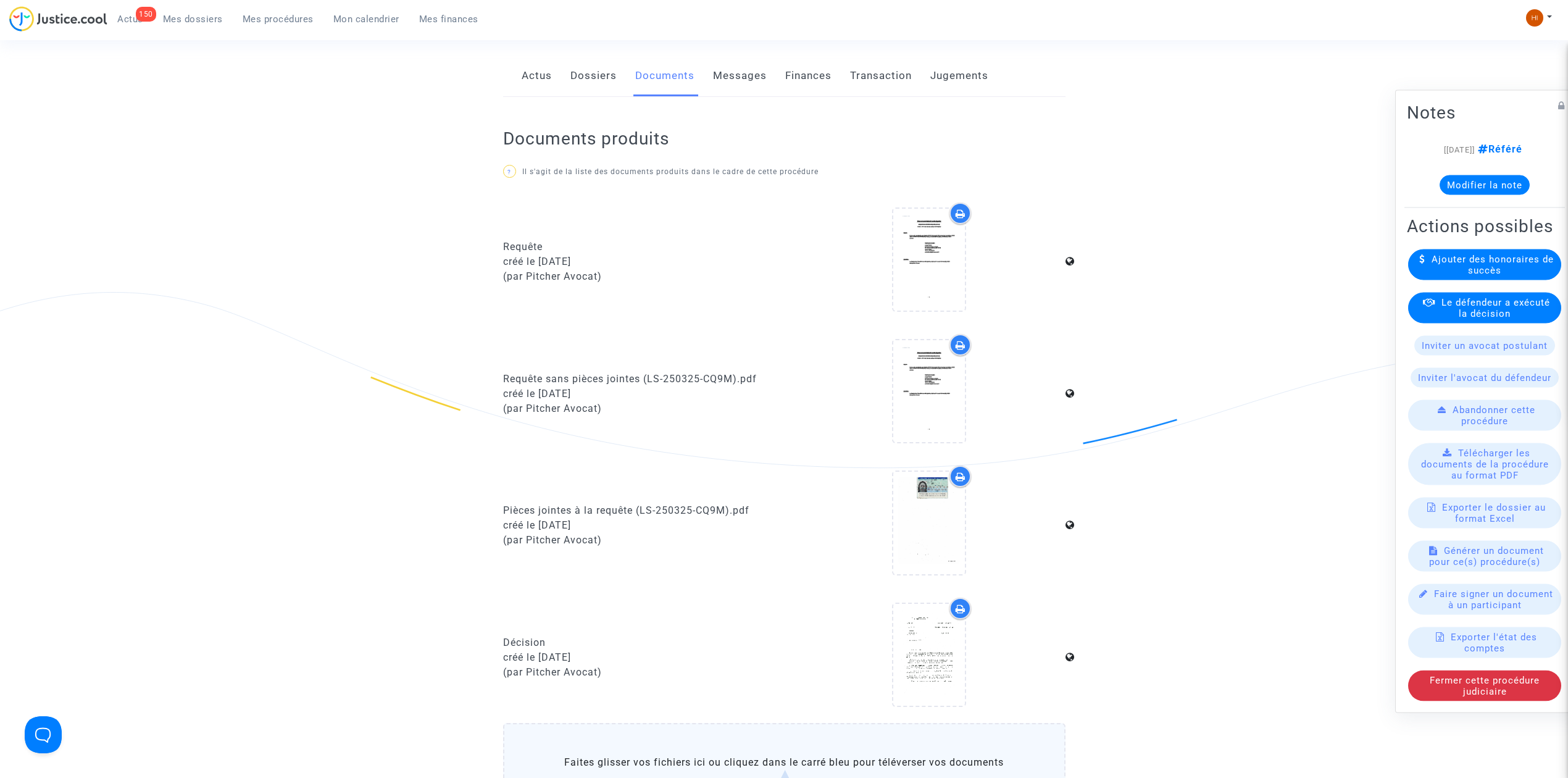
scroll to position [0, 0]
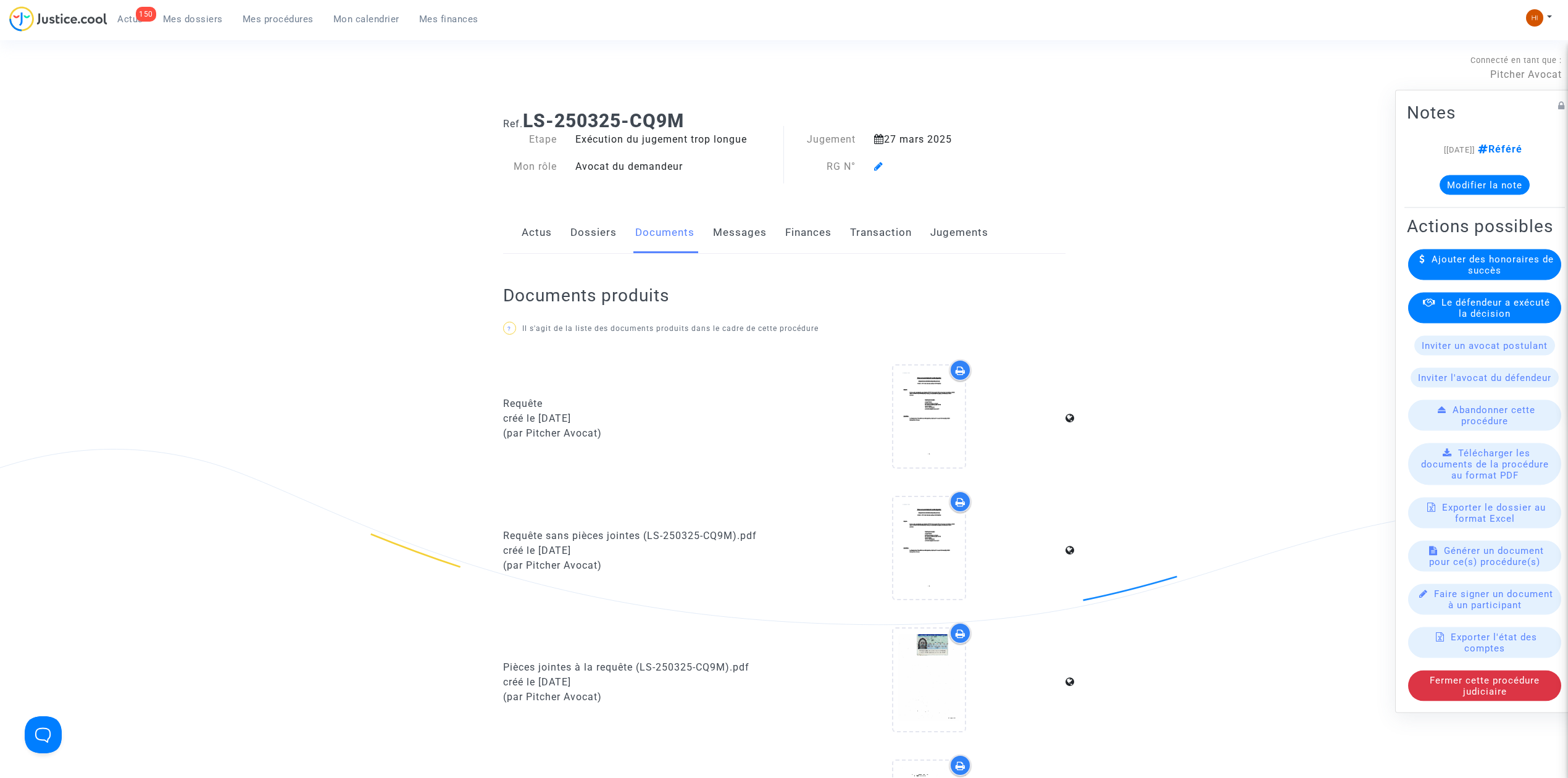
click at [599, 245] on link "Dossiers" at bounding box center [593, 233] width 46 height 41
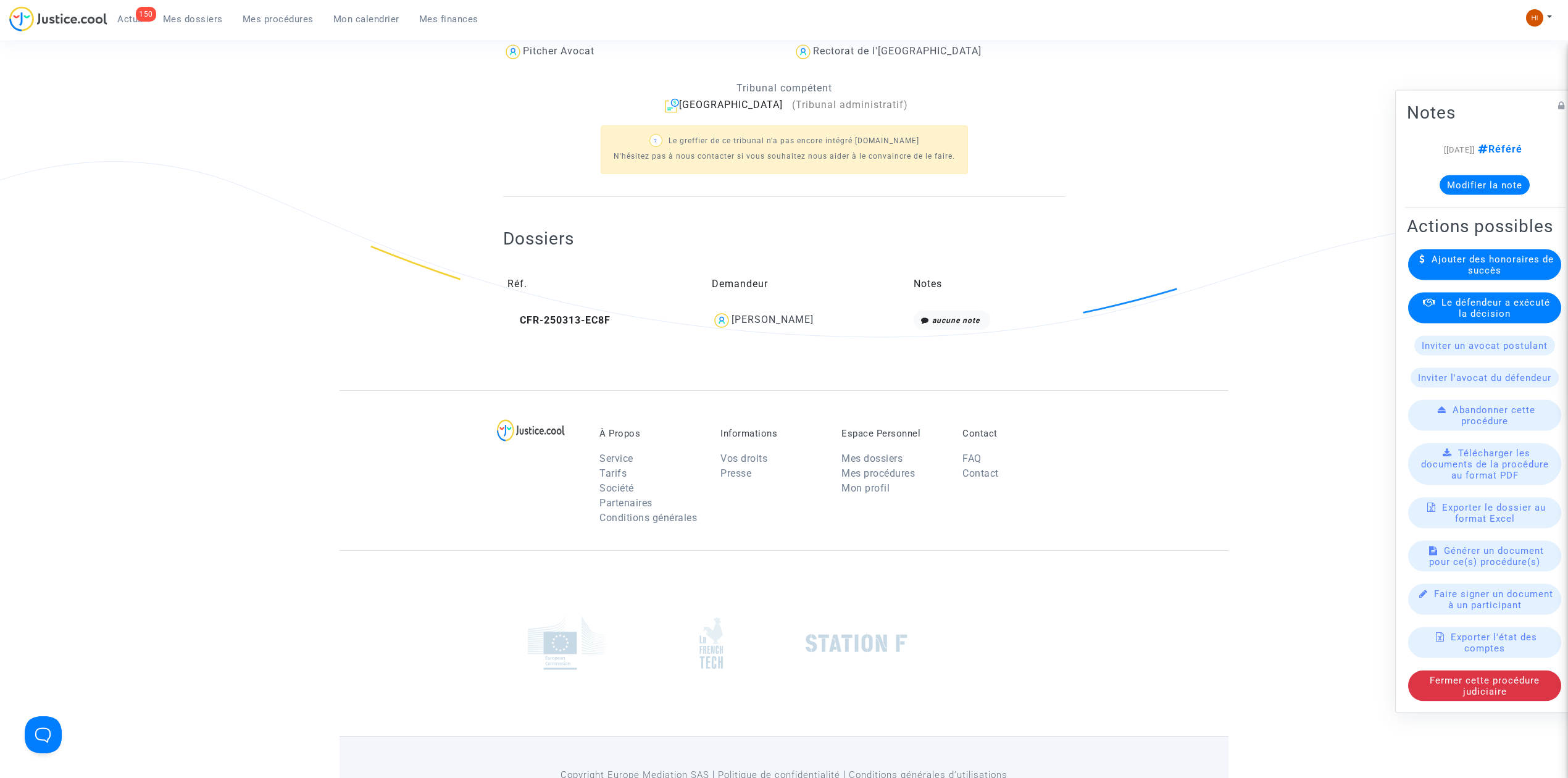
scroll to position [359, 0]
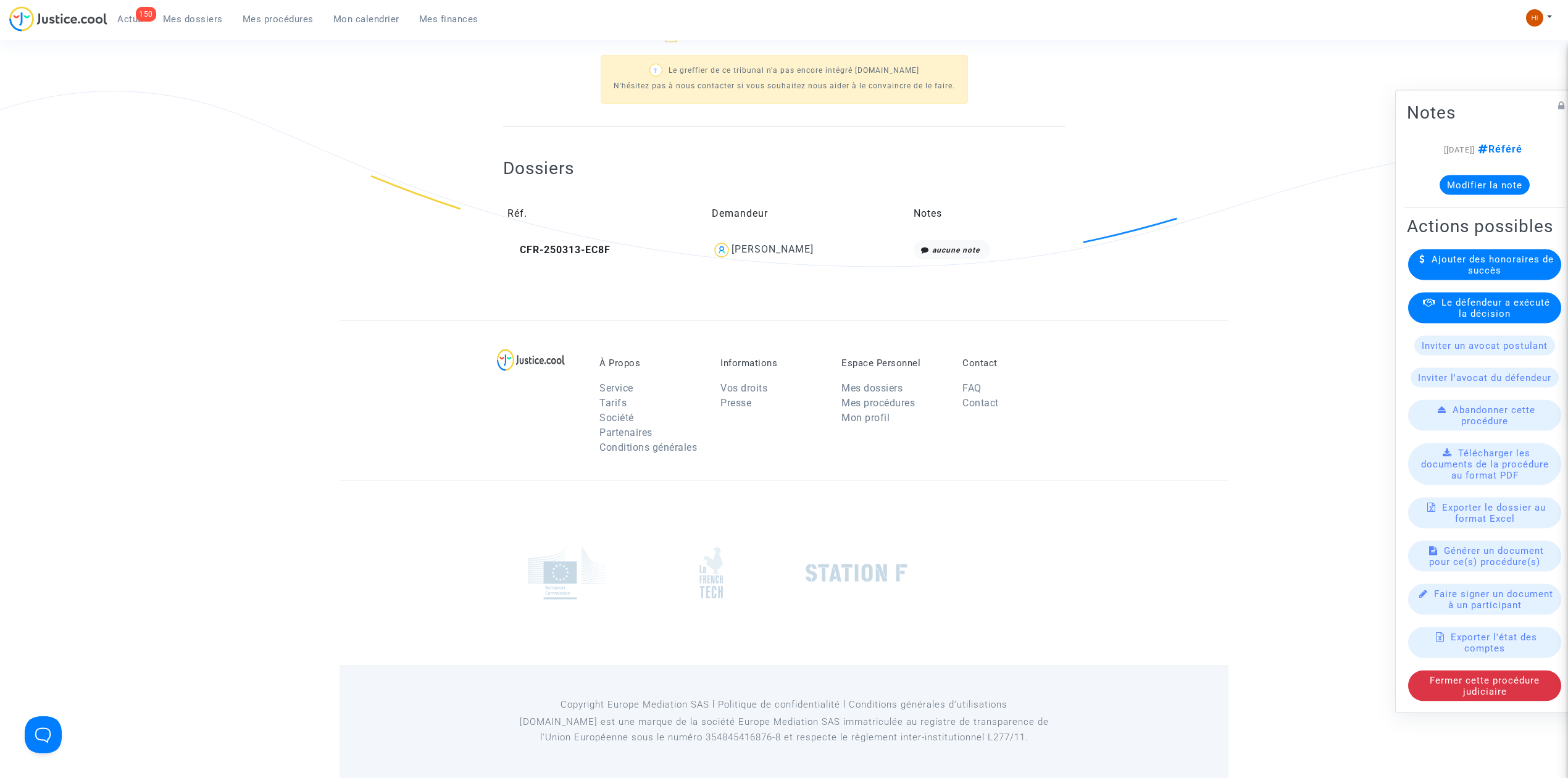
click at [582, 236] on td "CFR-250313-EC8F" at bounding box center [605, 250] width 205 height 28
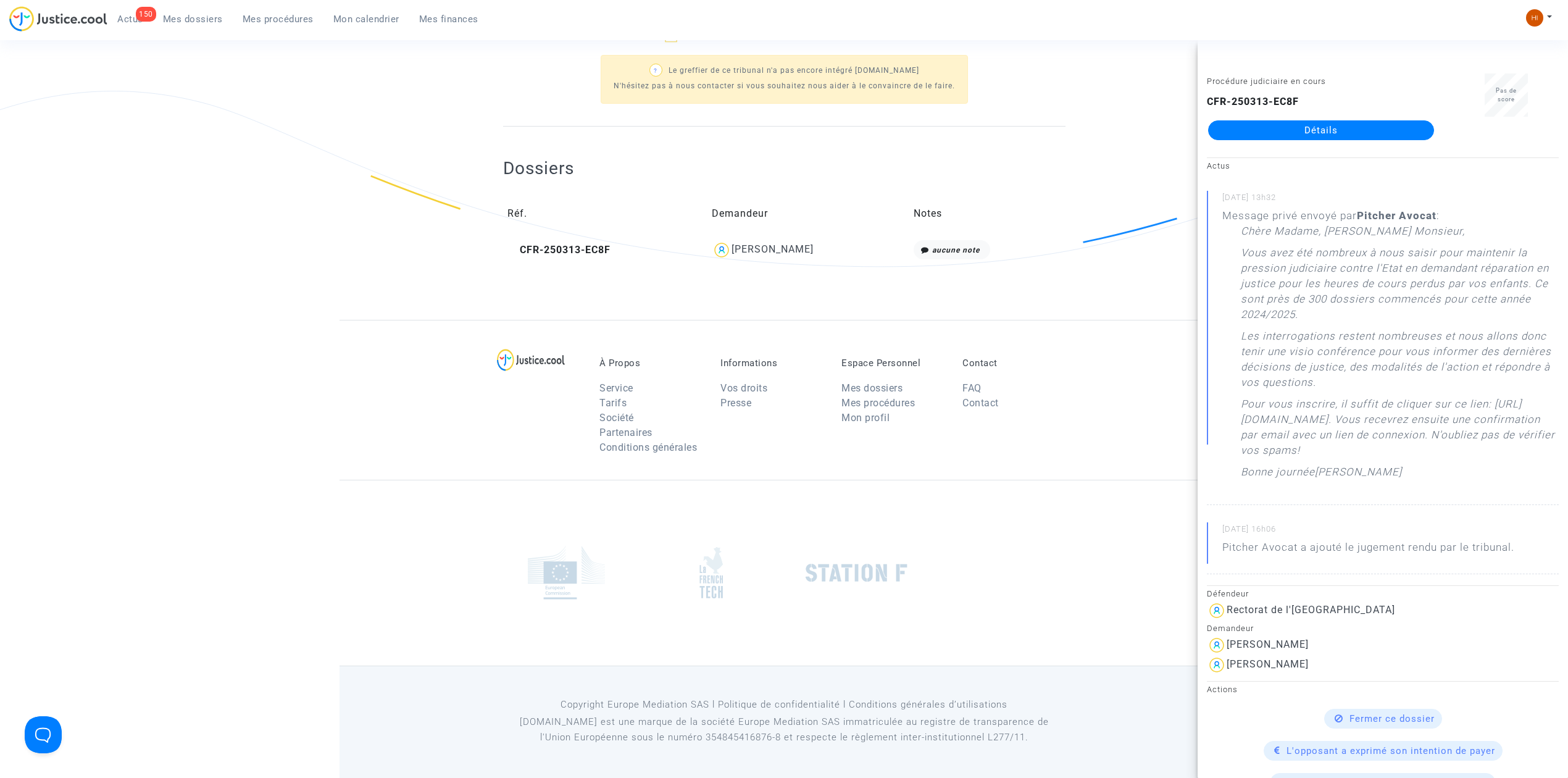
click at [177, 158] on div "Ref. LS-250325-CQ9M Etape Exécution du jugement trop longue Mon rôle Avocat du …" at bounding box center [784, 32] width 1568 height 577
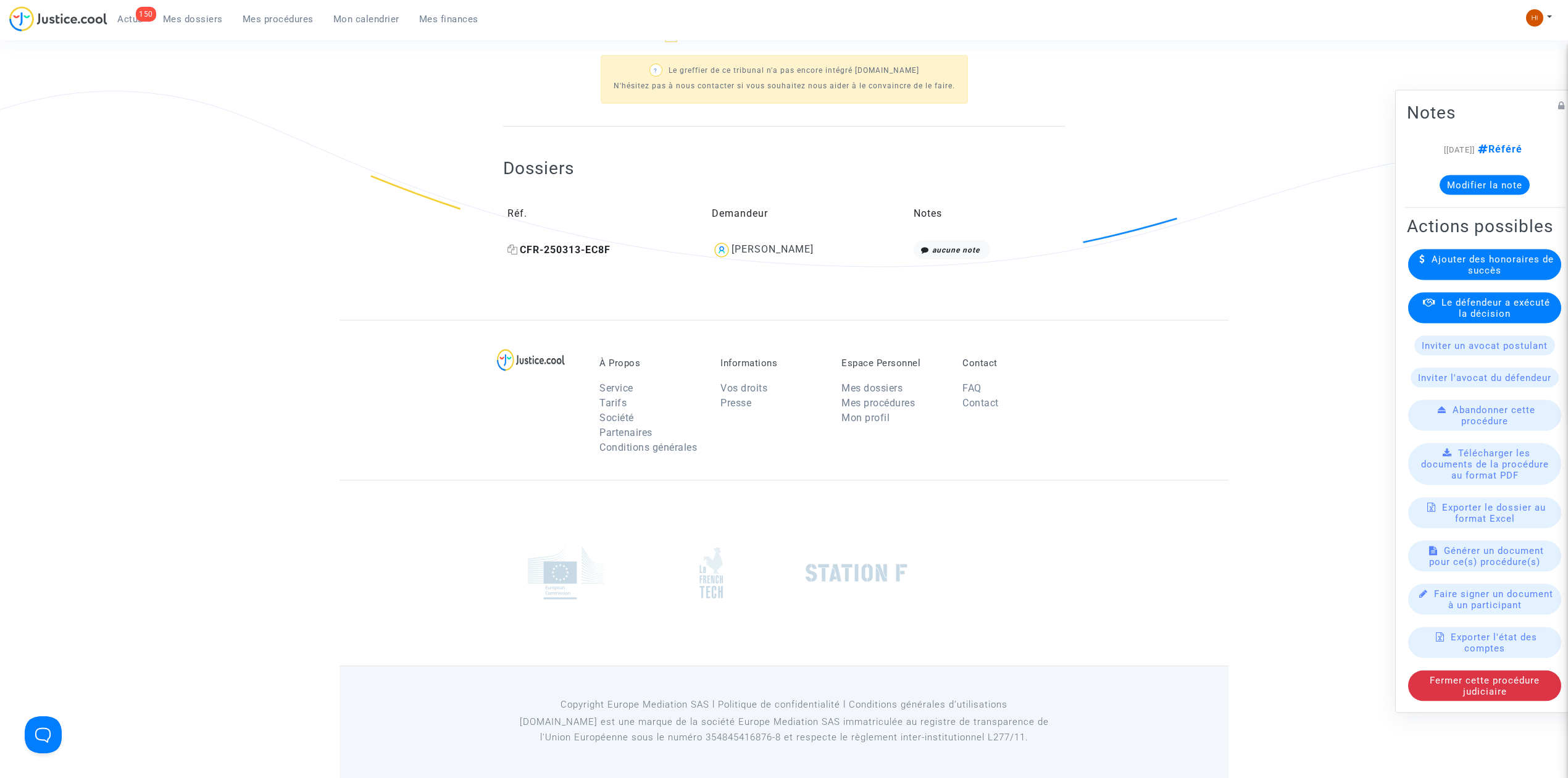
click at [557, 243] on span "CFR-250313-EC8F" at bounding box center [559, 249] width 103 height 12
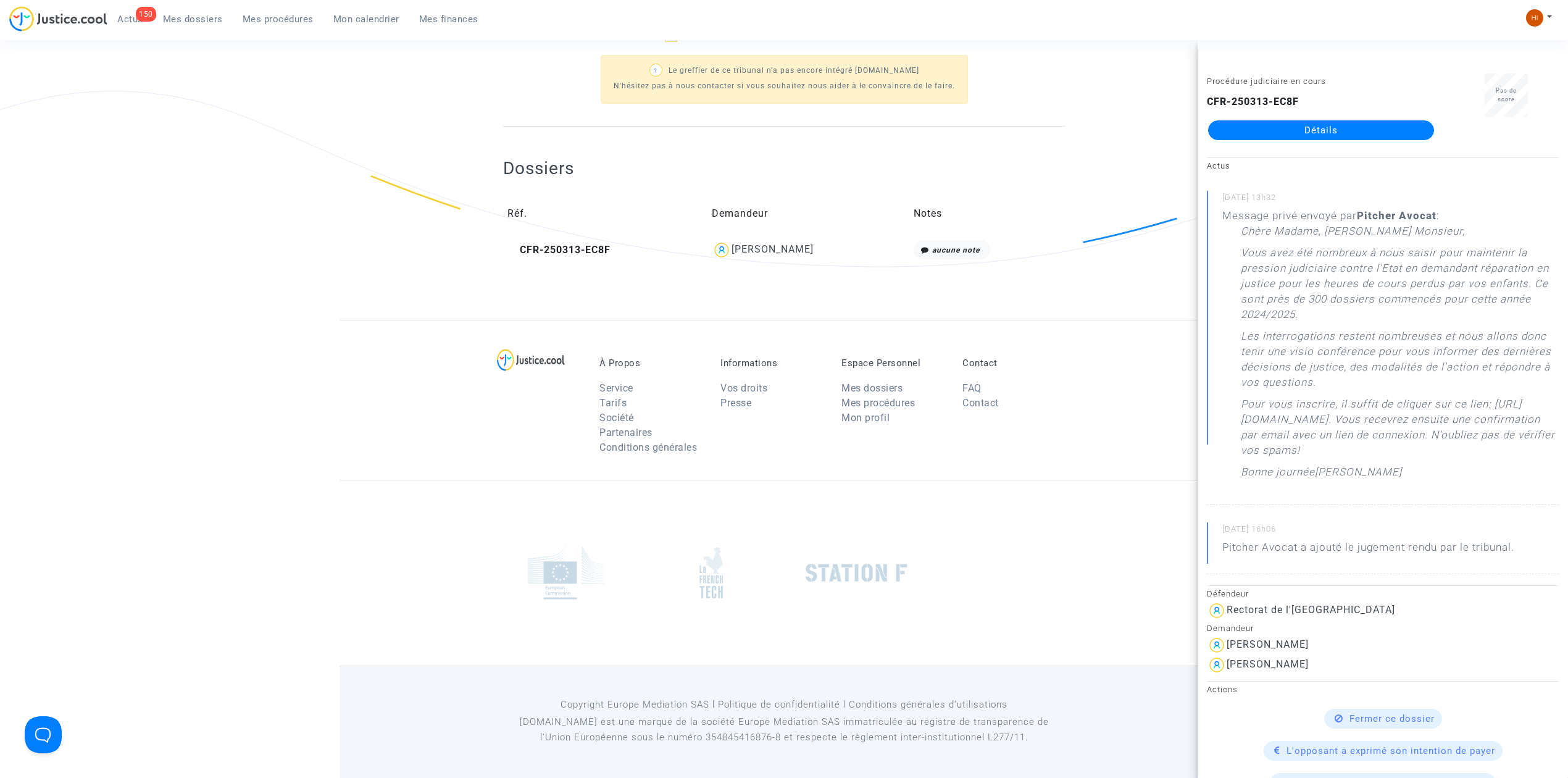
click at [481, 349] on div "À Propos Service Tarifs Société Partenaires Conditions générales Informations V…" at bounding box center [784, 399] width 889 height 160
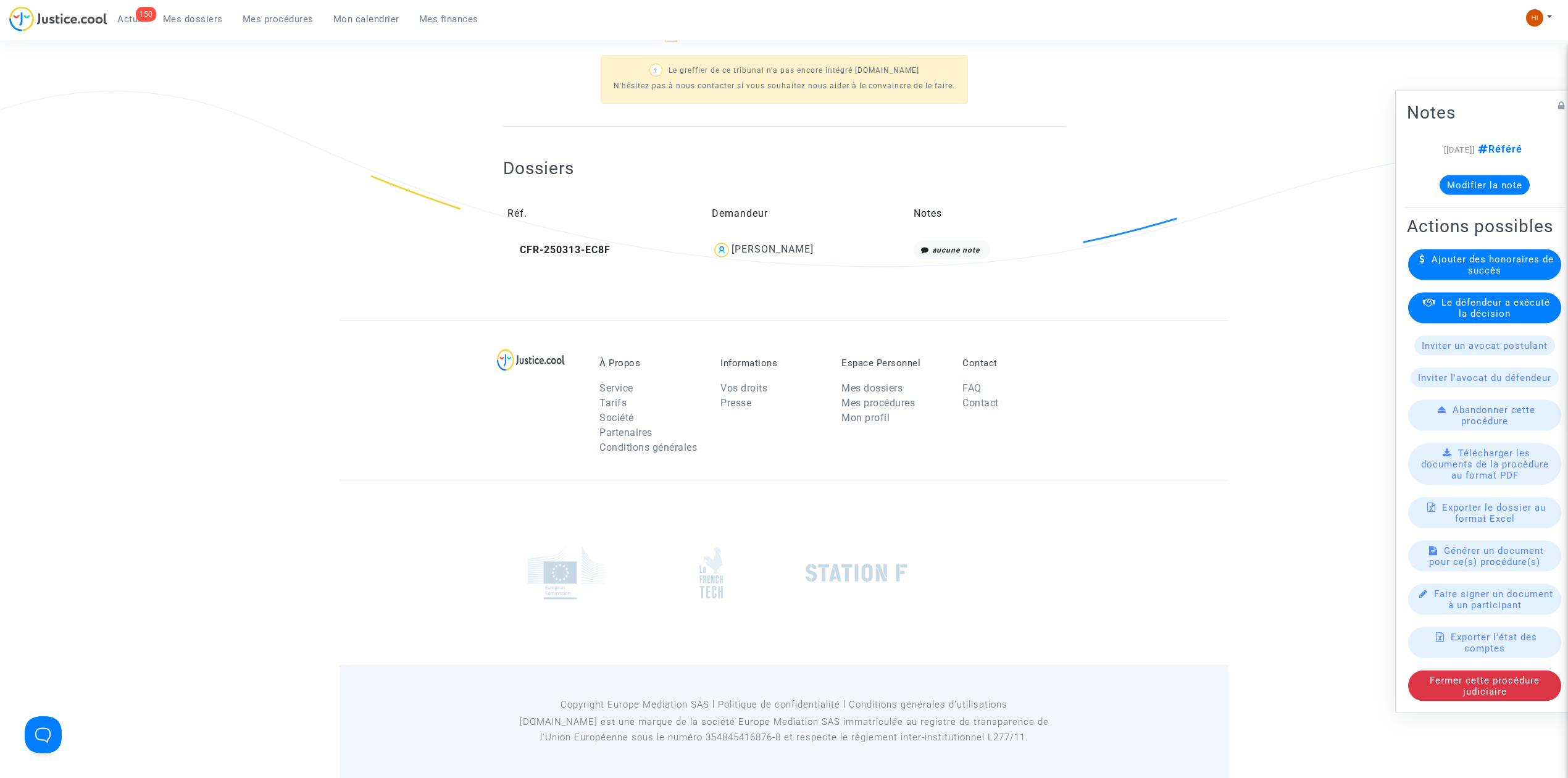
click at [586, 243] on copy "CFR-250313-EC8F" at bounding box center [559, 249] width 103 height 12
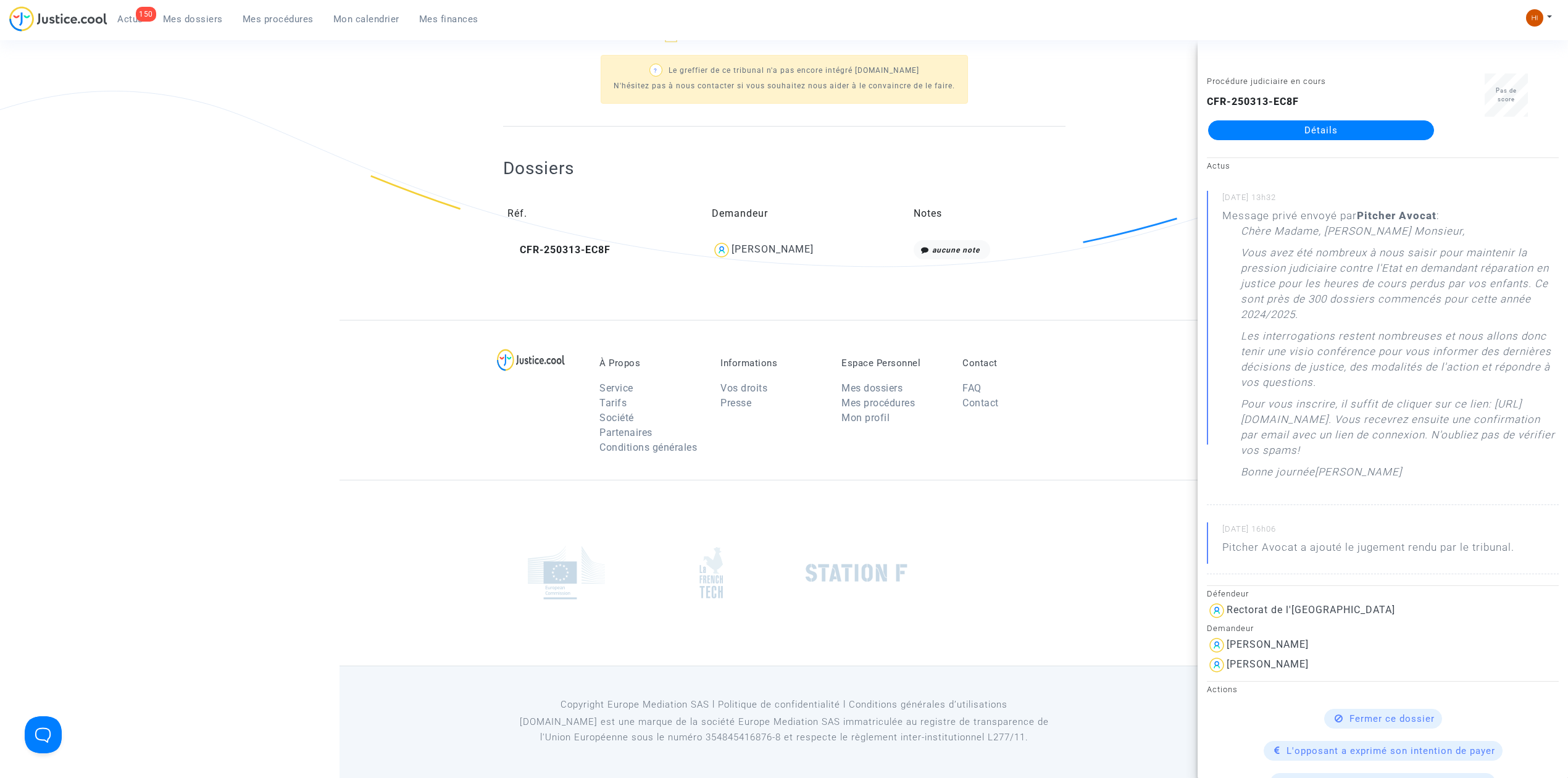
drag, startPoint x: 1285, startPoint y: 126, endPoint x: 1273, endPoint y: 132, distance: 13.4
click at [1283, 127] on link "Détails" at bounding box center [1321, 130] width 226 height 20
